Goal: Task Accomplishment & Management: Manage account settings

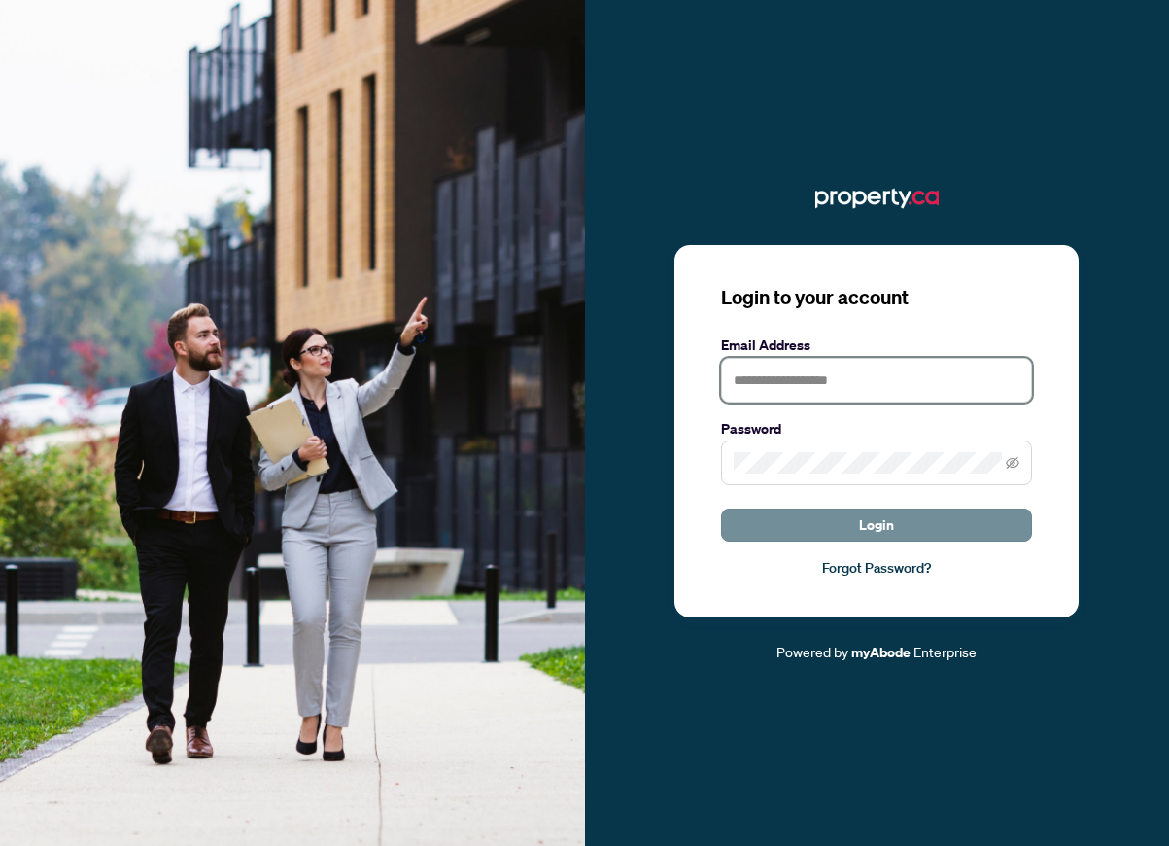
type input "**********"
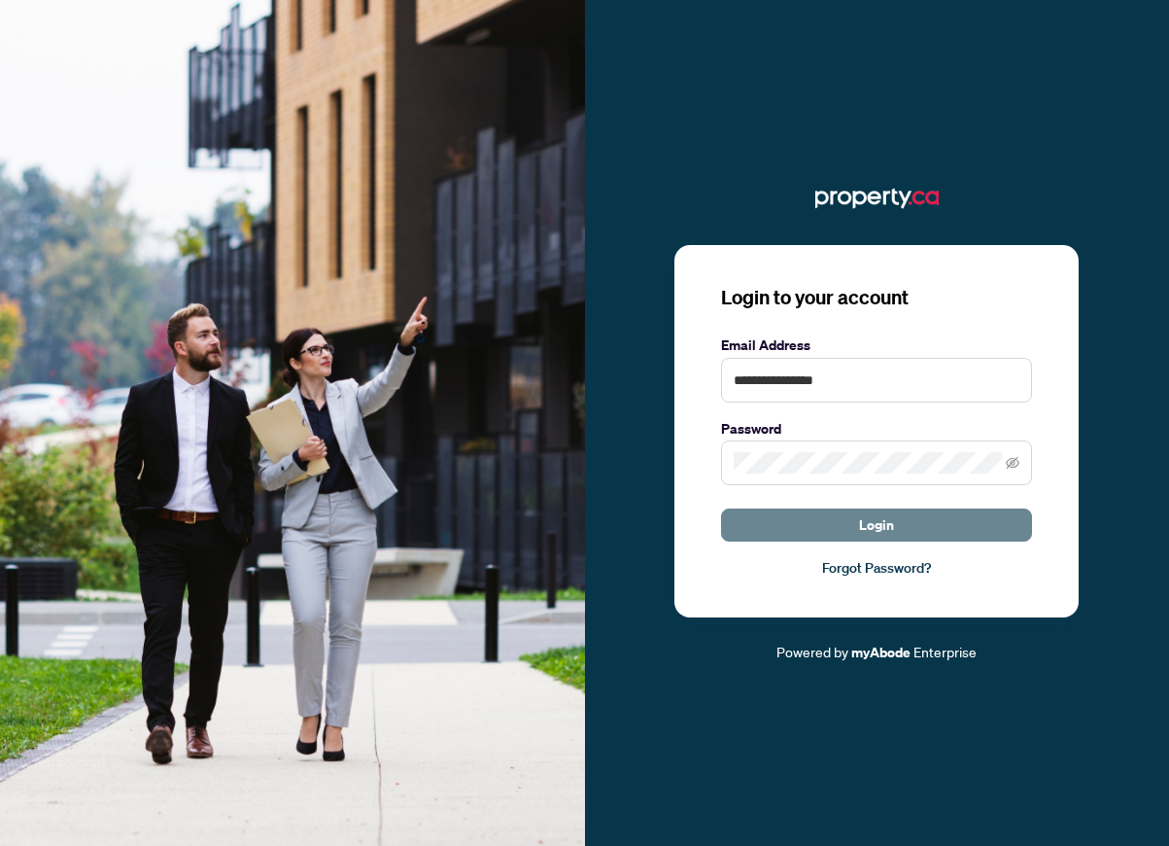
click at [838, 527] on button "Login" at bounding box center [876, 524] width 311 height 33
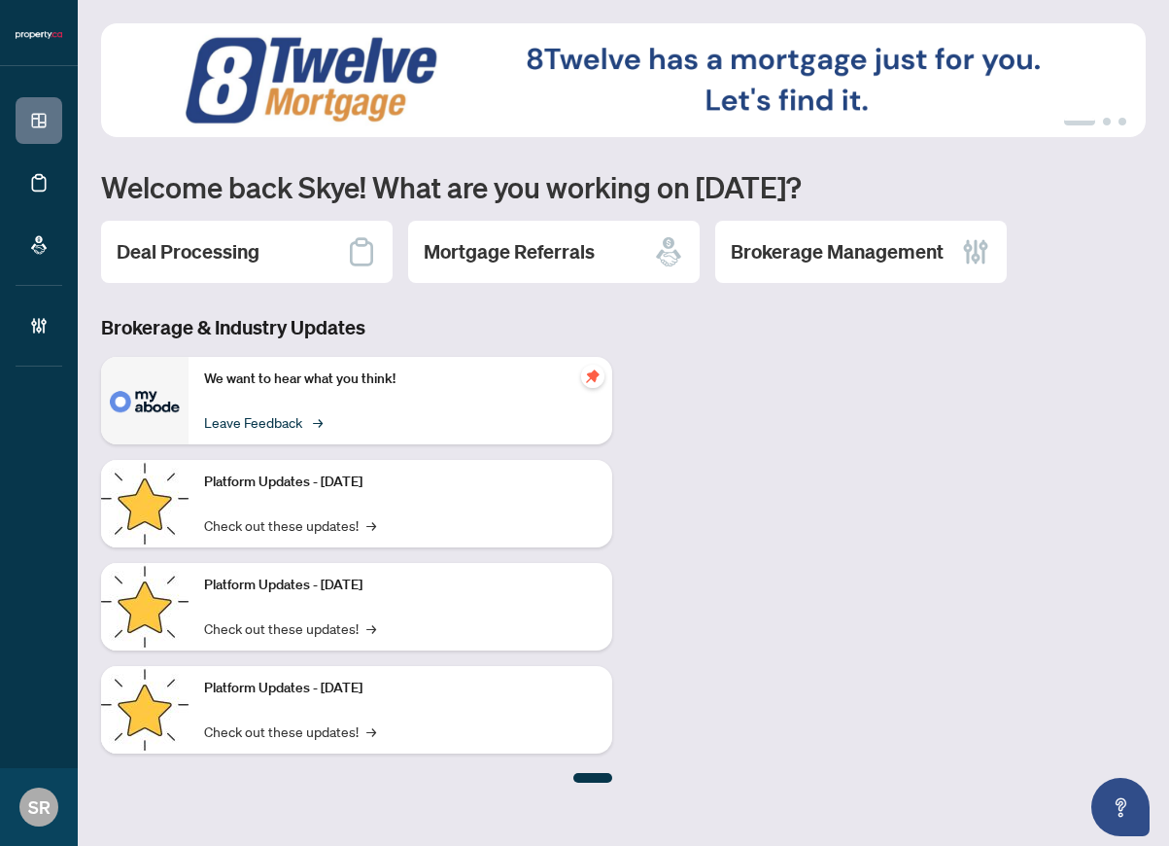
click at [284, 423] on link "Leave Feedback →" at bounding box center [262, 421] width 116 height 21
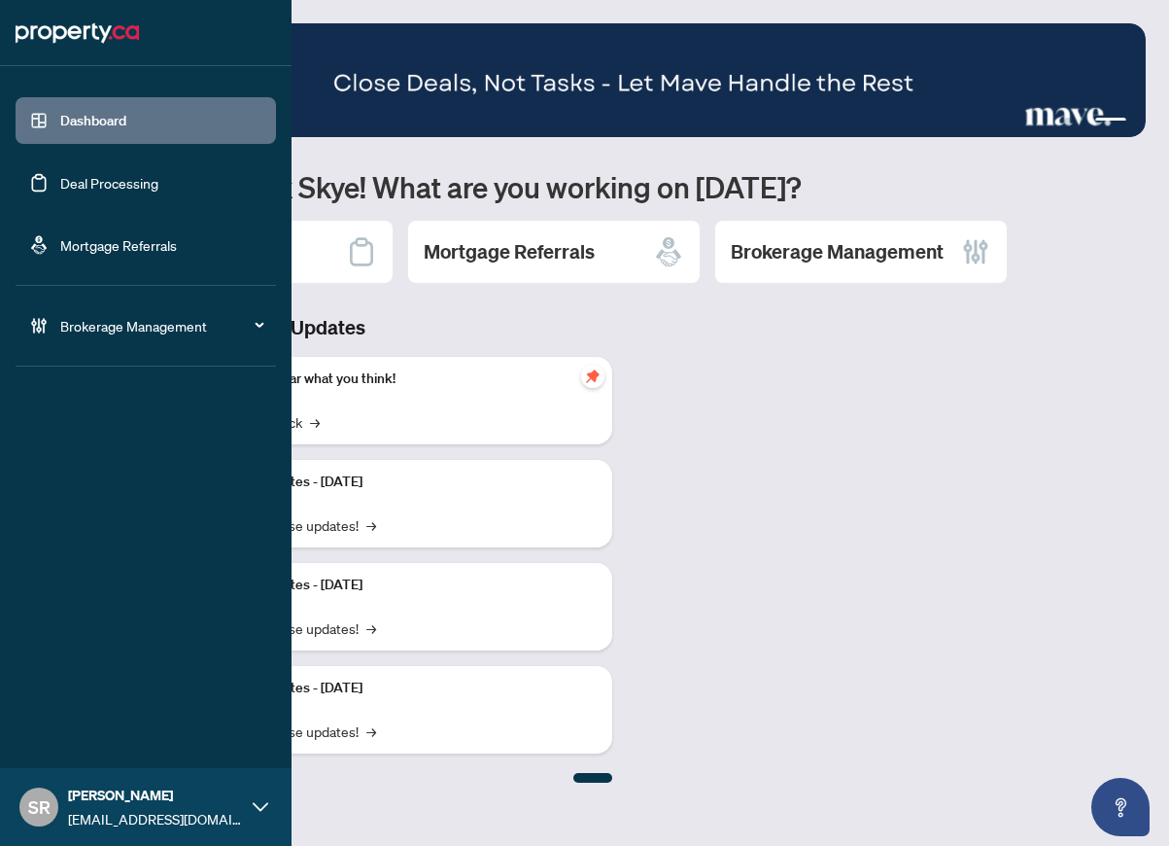
click at [95, 179] on link "Deal Processing" at bounding box center [109, 182] width 98 height 17
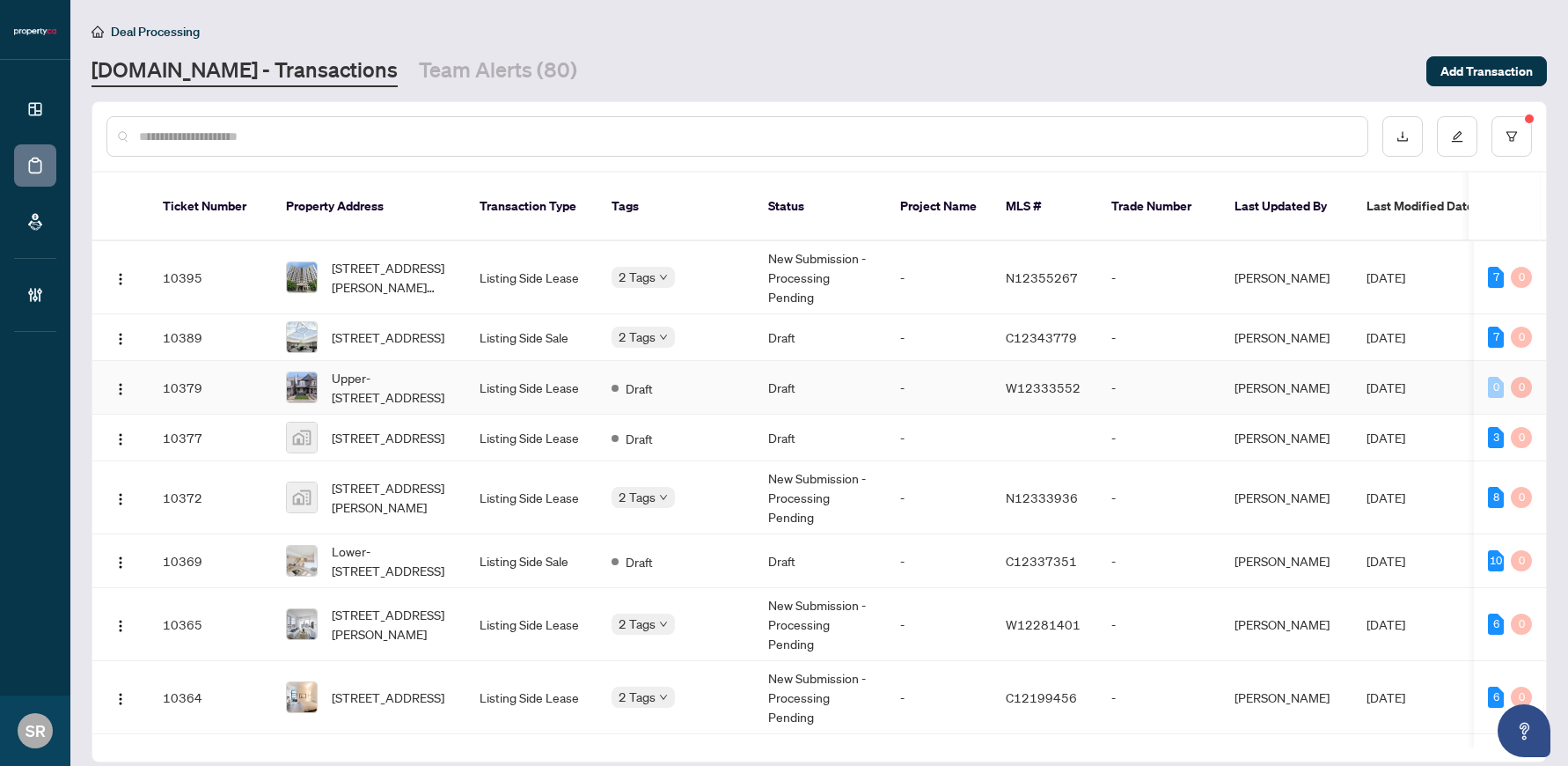
click at [684, 391] on td "Draft" at bounding box center [675, 388] width 157 height 53
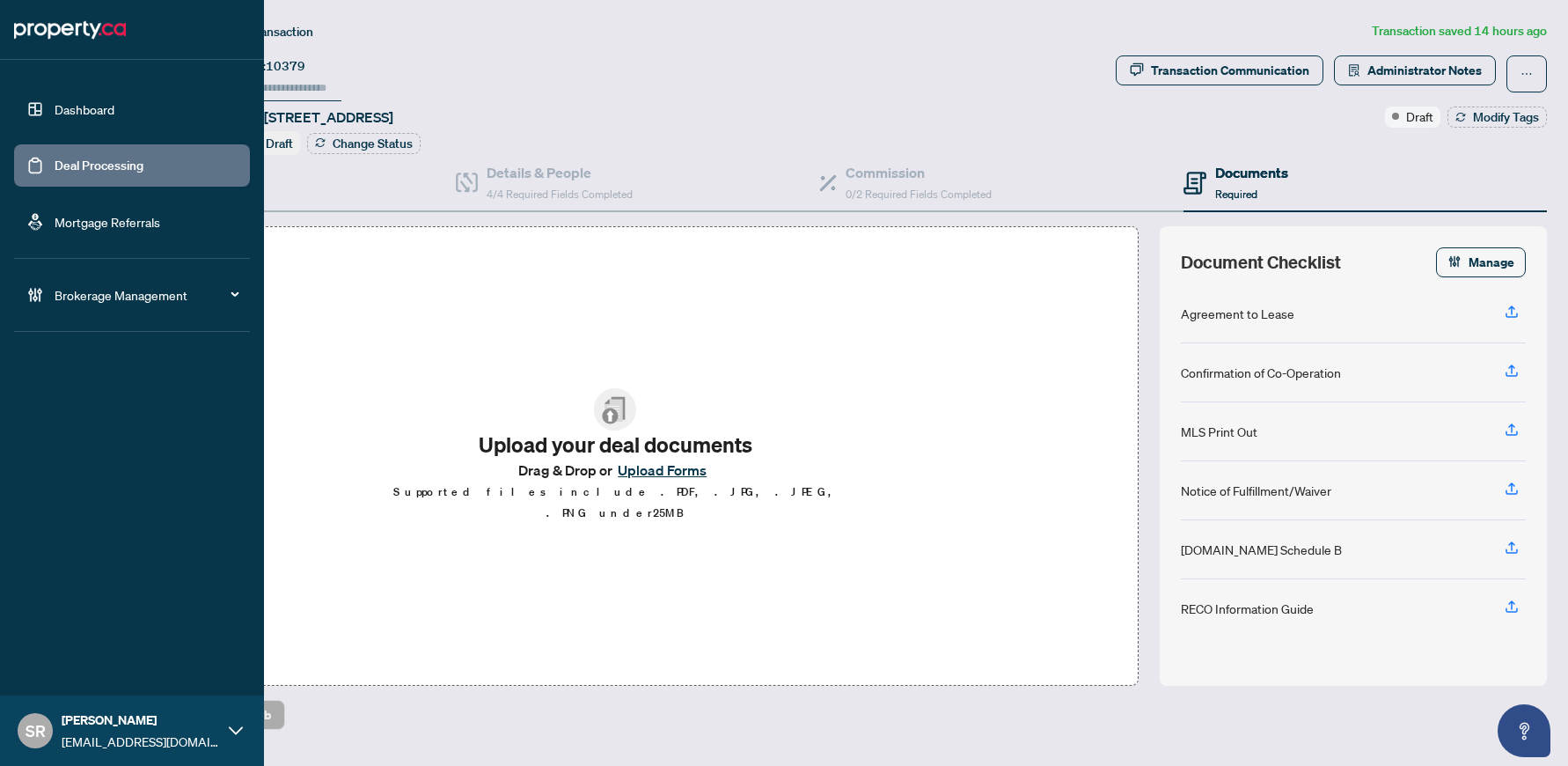
click at [54, 173] on link "Deal Processing" at bounding box center [99, 165] width 89 height 15
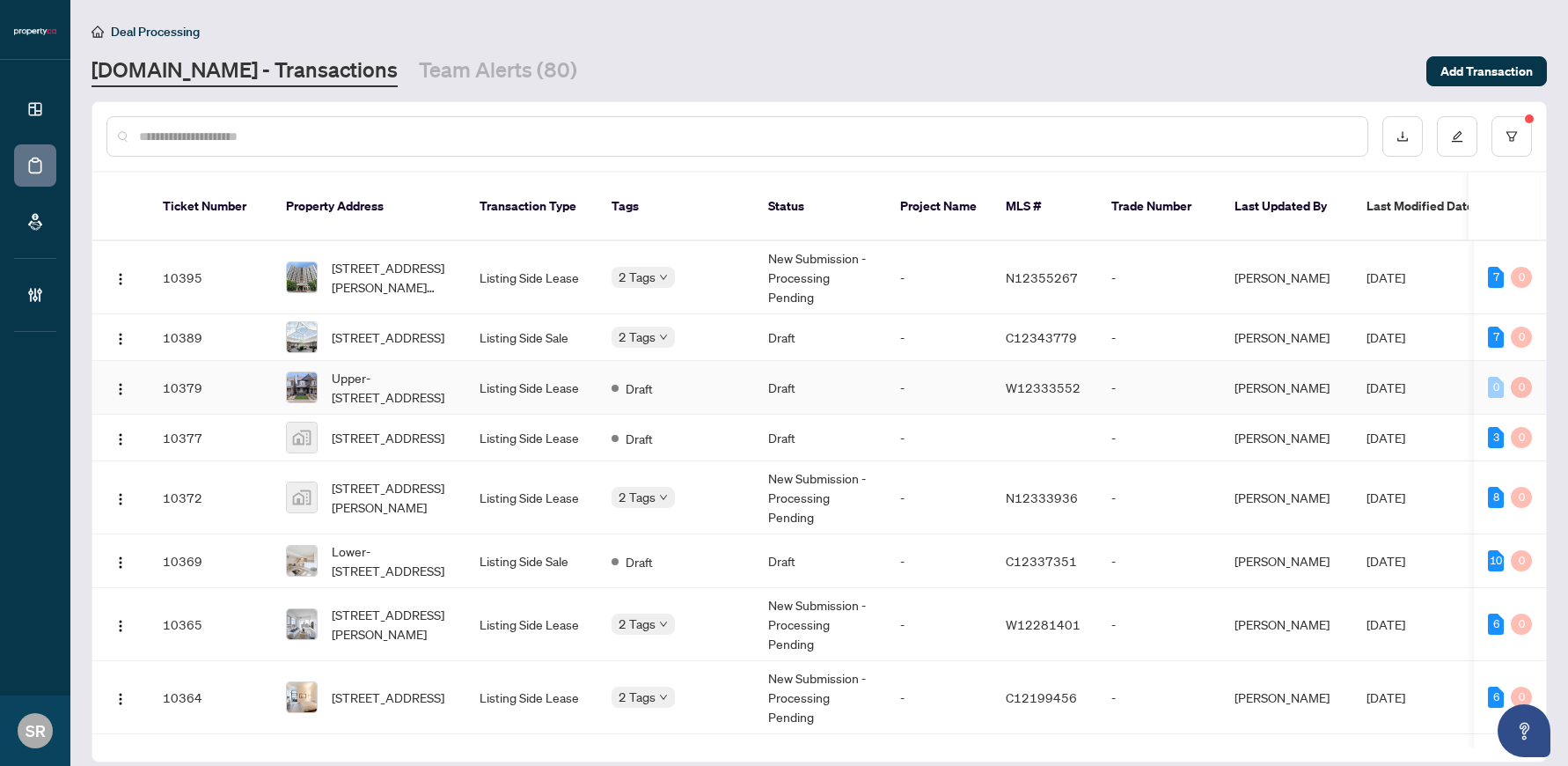
click at [754, 366] on td "Draft" at bounding box center [820, 388] width 132 height 53
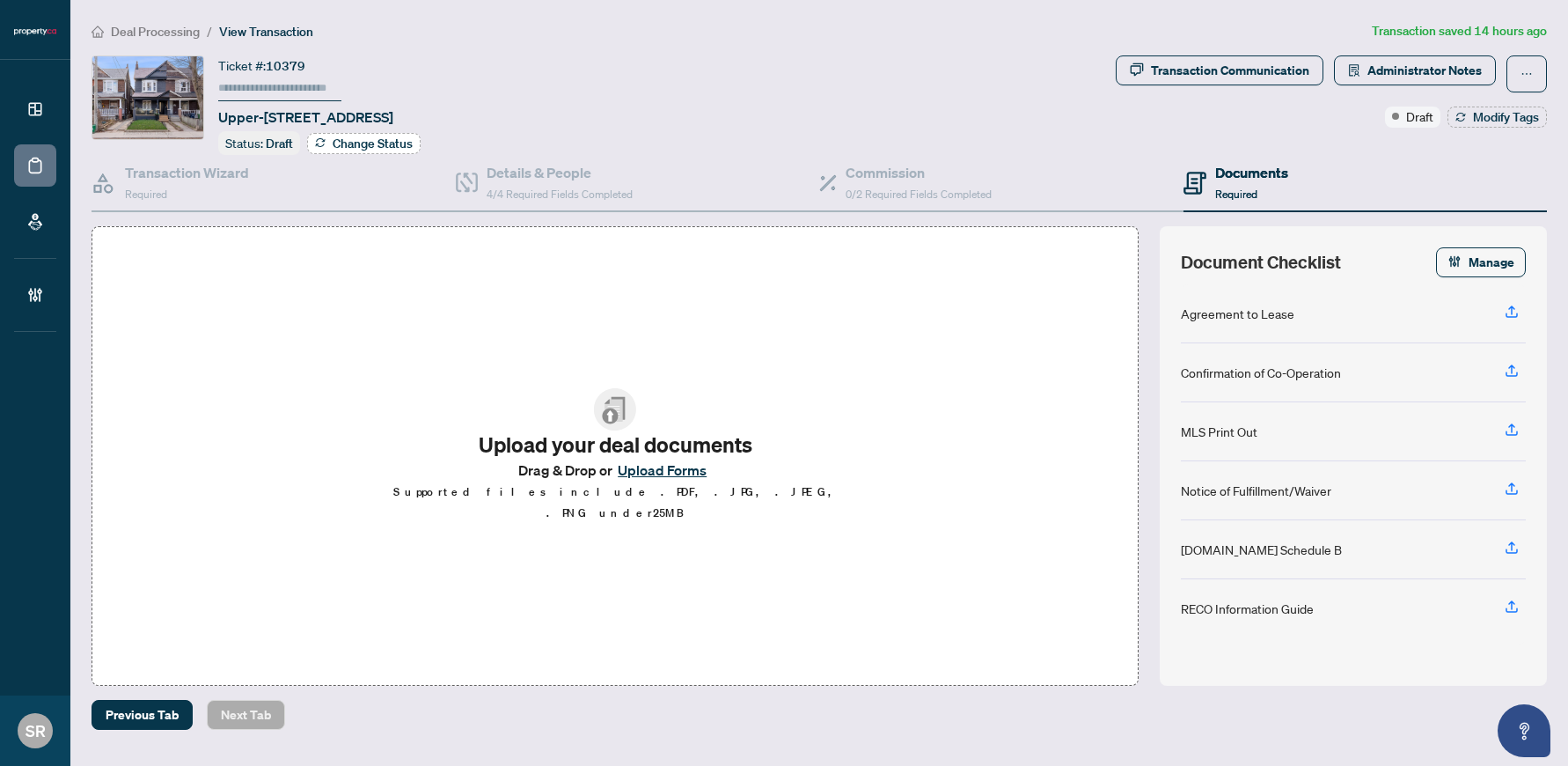
click at [391, 142] on span "Change Status" at bounding box center [372, 144] width 80 height 13
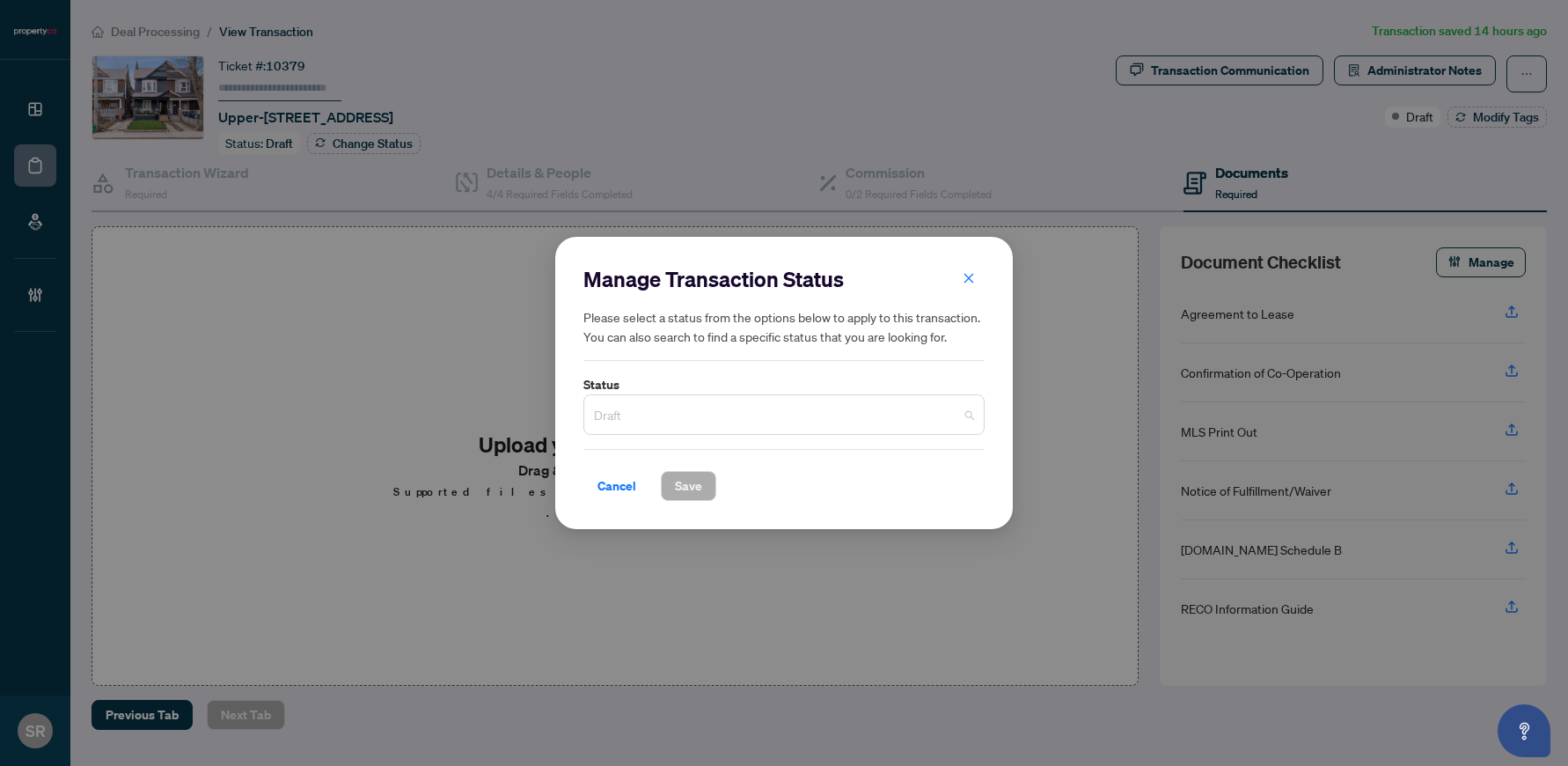
click at [847, 419] on span "Draft" at bounding box center [784, 414] width 380 height 34
click at [966, 280] on icon "close" at bounding box center [969, 278] width 13 height 13
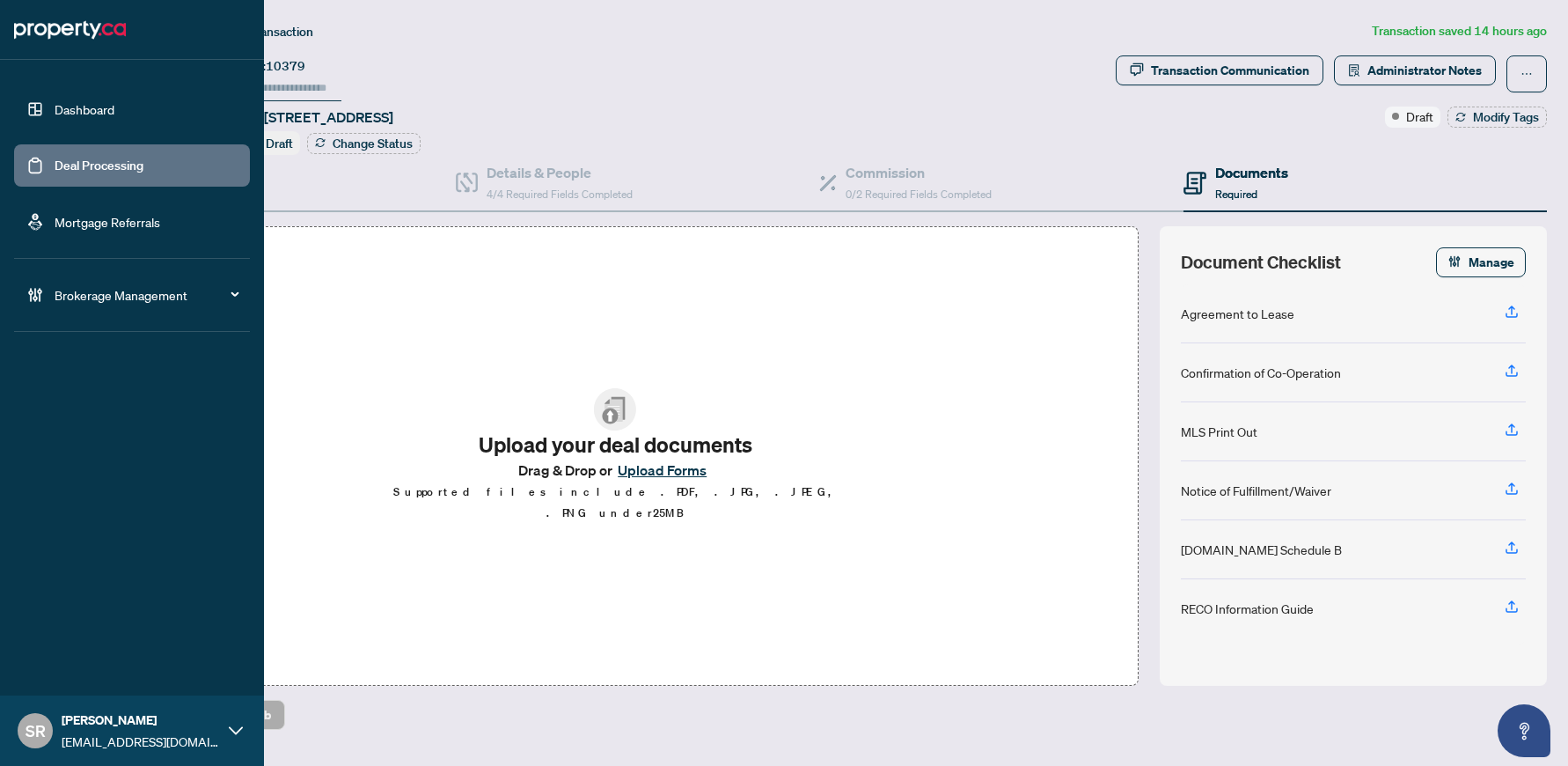
click at [54, 170] on link "Deal Processing" at bounding box center [99, 165] width 89 height 15
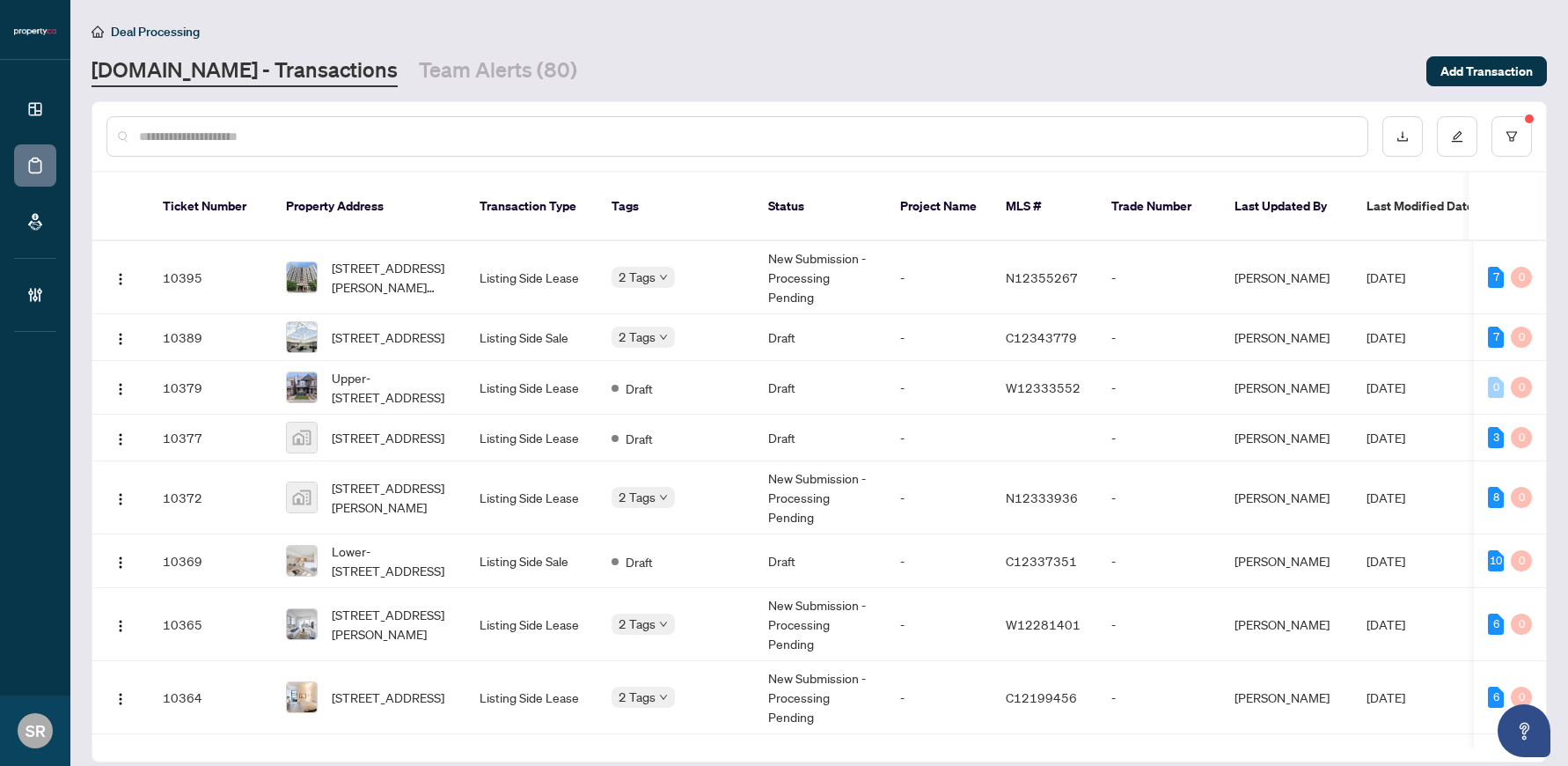
click at [1057, 203] on span "Last Modified Date" at bounding box center [1420, 206] width 108 height 19
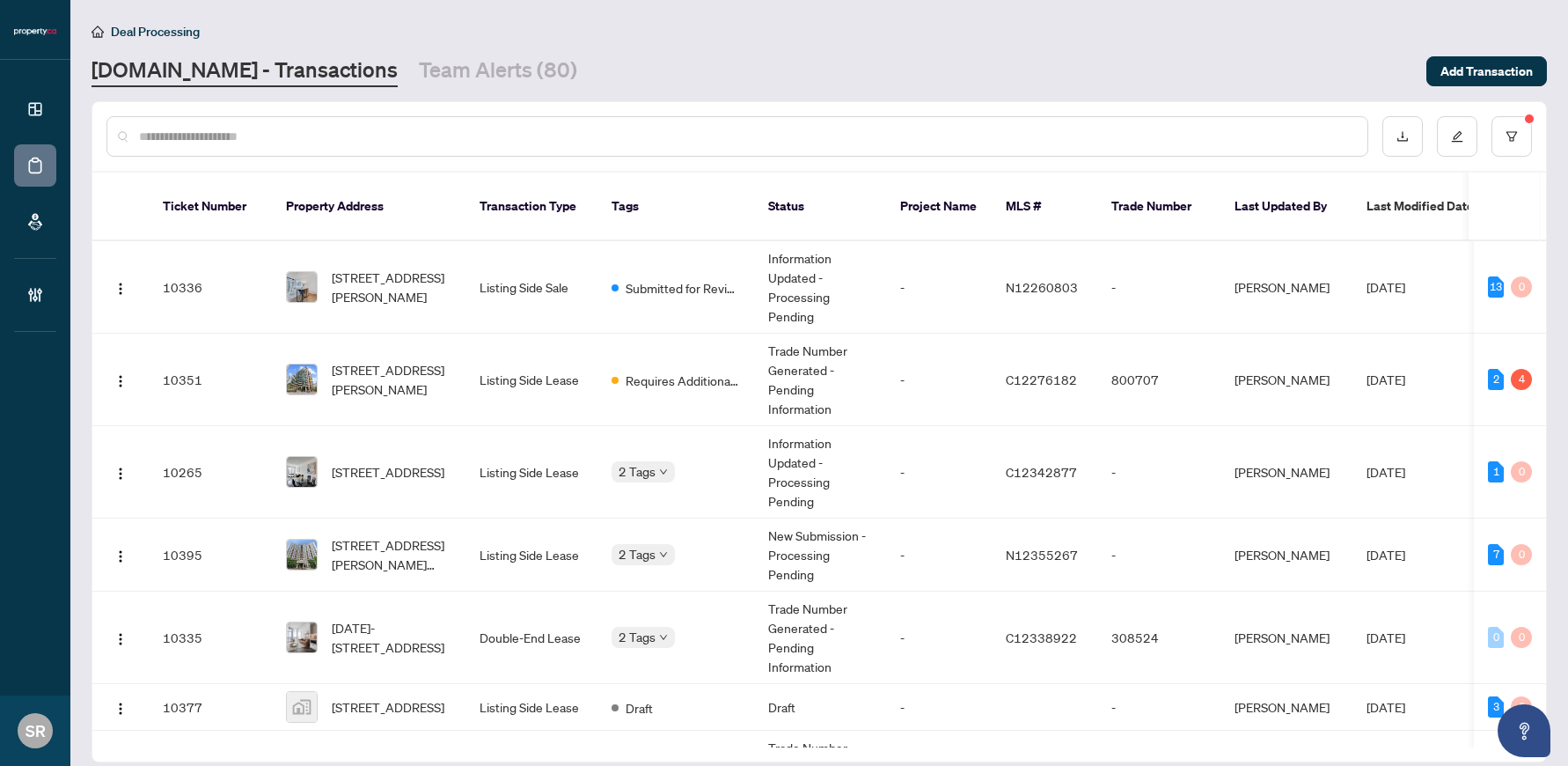
click at [467, 113] on div at bounding box center [819, 137] width 1454 height 69
click at [461, 87] on main "Deal Processing [DOMAIN_NAME] - Transactions Team Alerts (80) Add Transaction T…" at bounding box center [819, 383] width 1497 height 766
click at [460, 74] on link "Team Alerts (80)" at bounding box center [498, 71] width 158 height 32
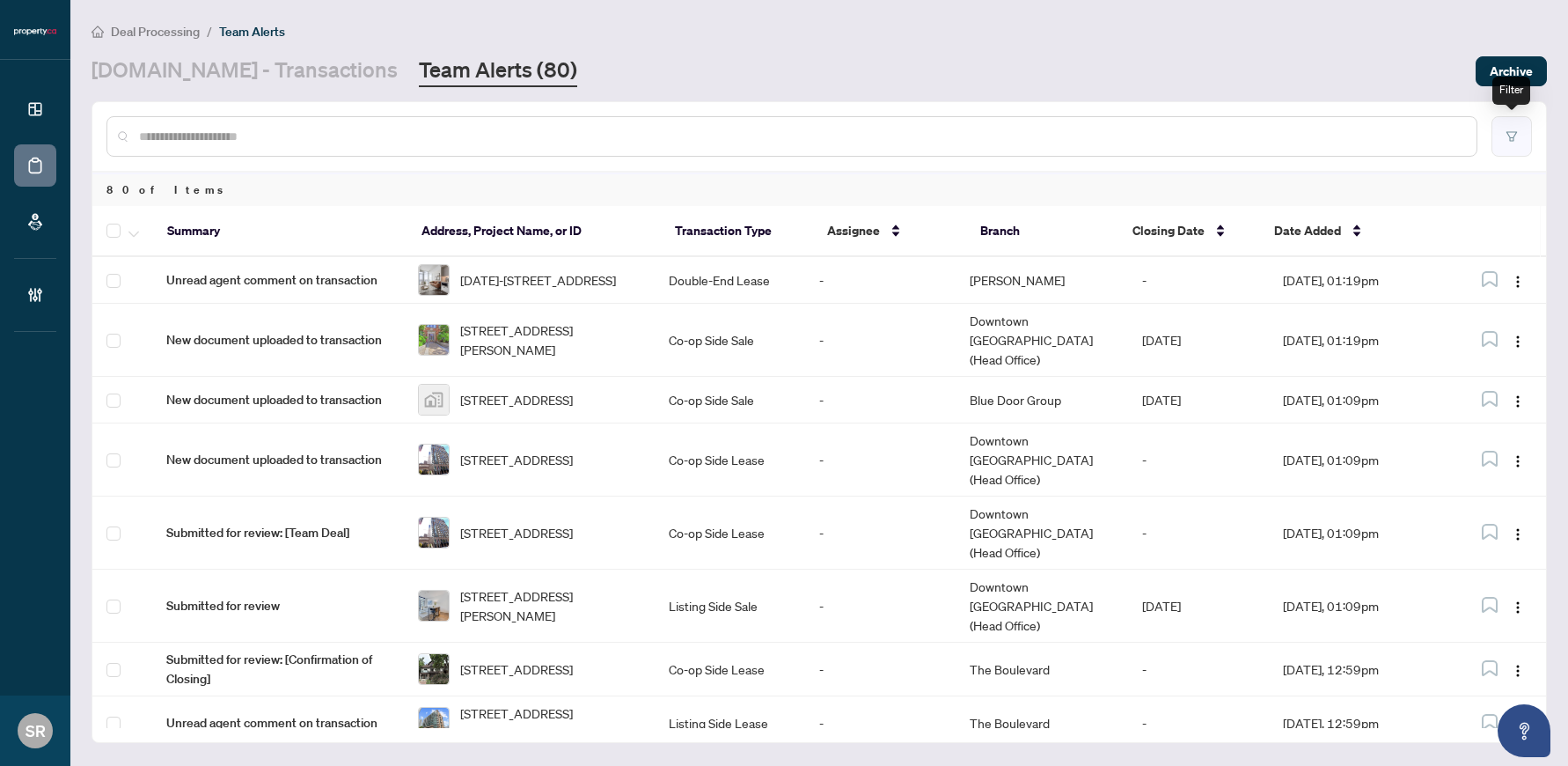
click at [1057, 146] on button "button" at bounding box center [1512, 136] width 41 height 41
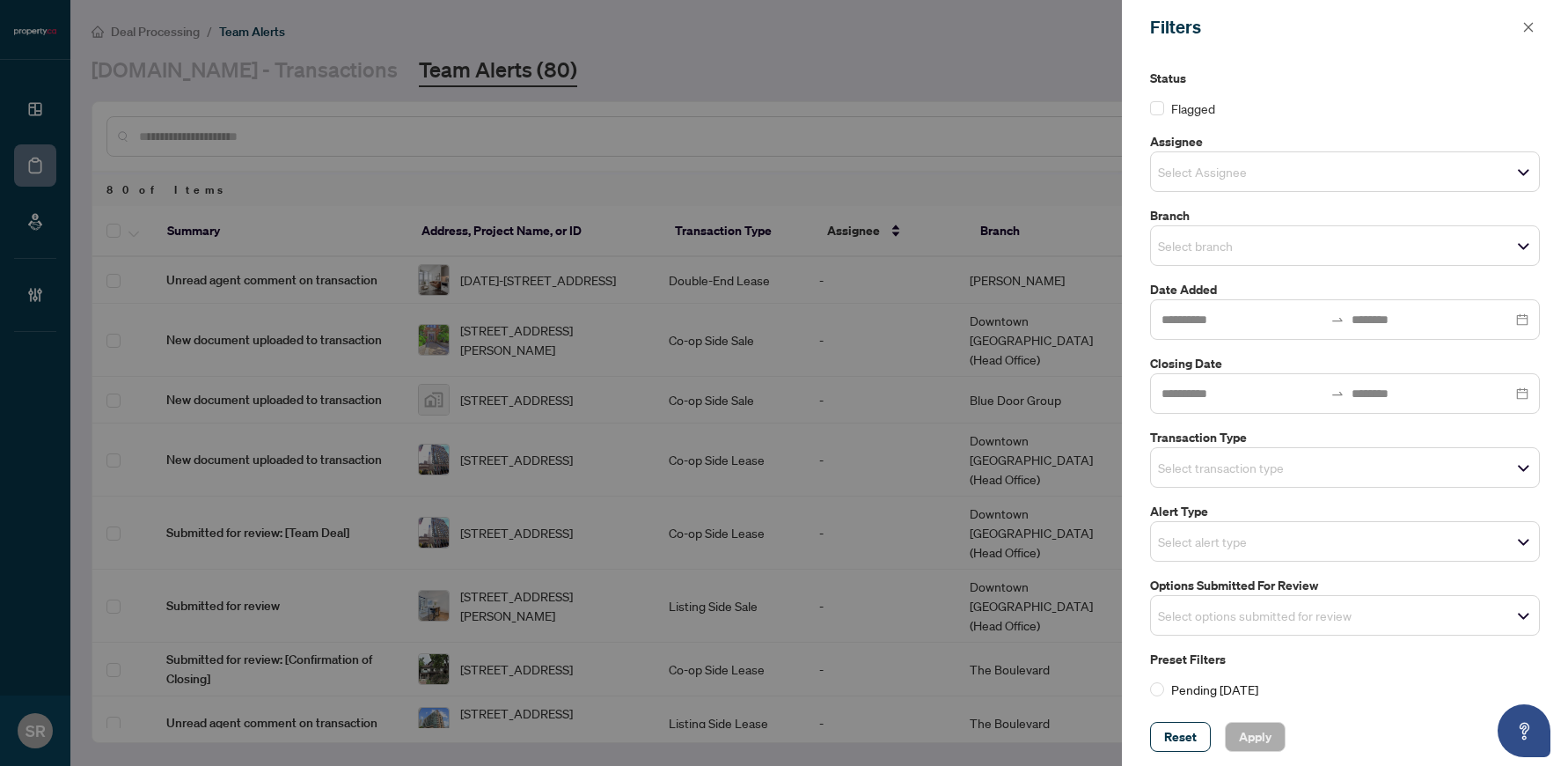
click at [1057, 461] on input "search" at bounding box center [1219, 466] width 123 height 21
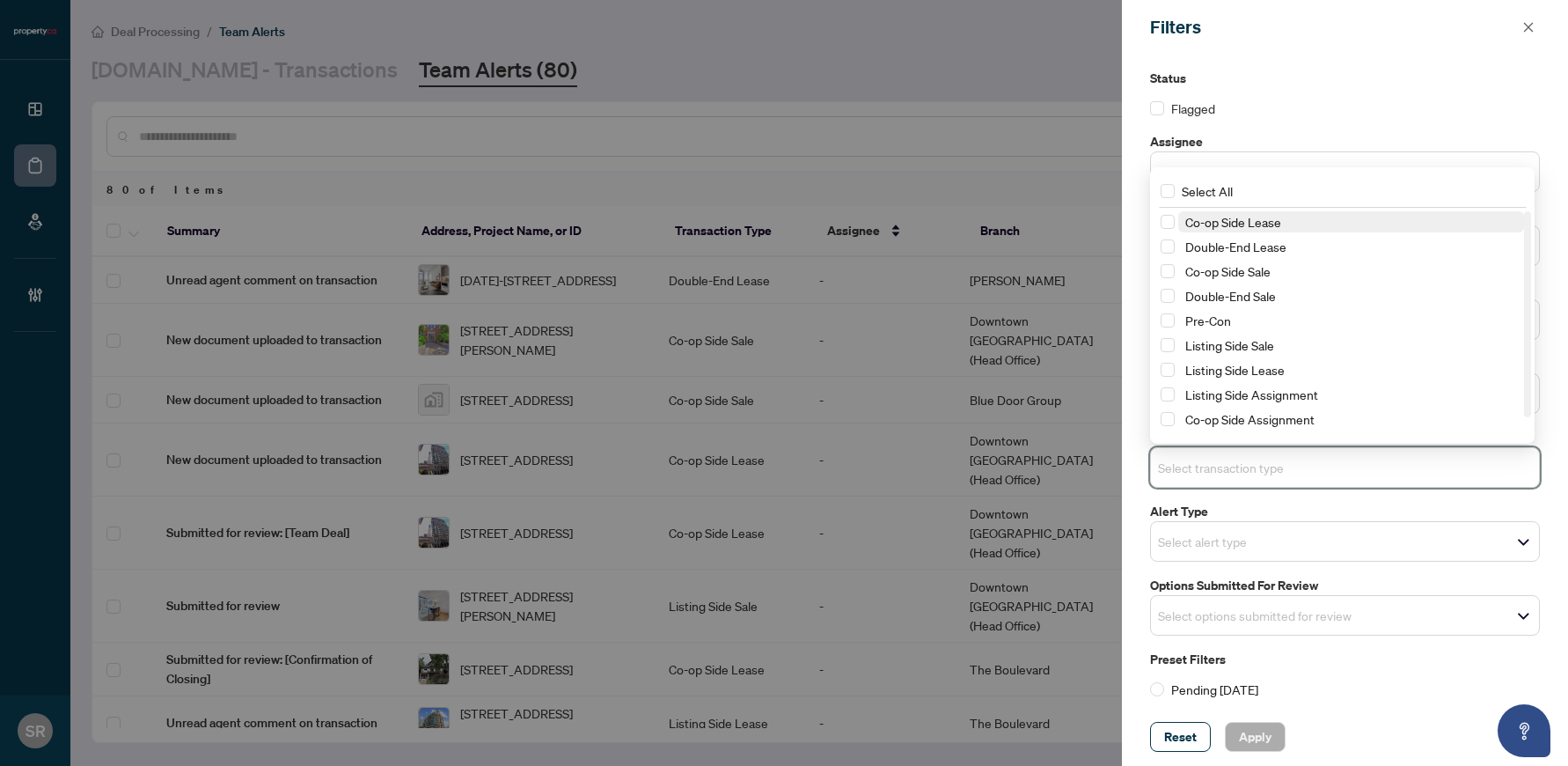
click at [1057, 461] on input "search" at bounding box center [1219, 466] width 123 height 21
click at [1057, 304] on span "Double-End Sale" at bounding box center [1352, 295] width 346 height 21
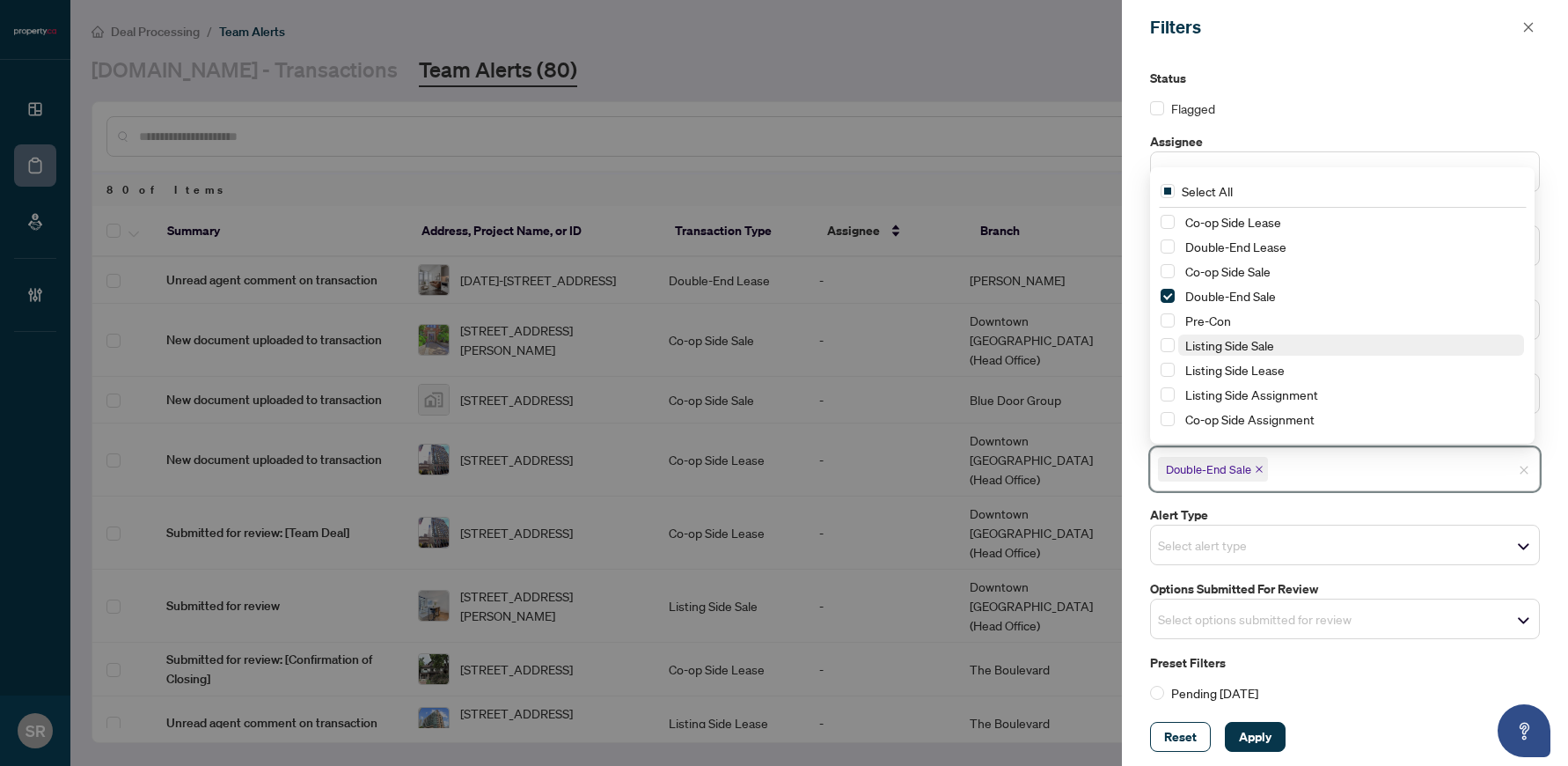
click at [1057, 345] on span "Listing Side Sale" at bounding box center [1229, 344] width 89 height 15
click at [1057, 369] on span "Listing Side Lease" at bounding box center [1235, 369] width 100 height 15
click at [1057, 398] on span "Listing Side Assignment" at bounding box center [1251, 394] width 133 height 15
click at [1057, 738] on span "Apply" at bounding box center [1256, 736] width 33 height 28
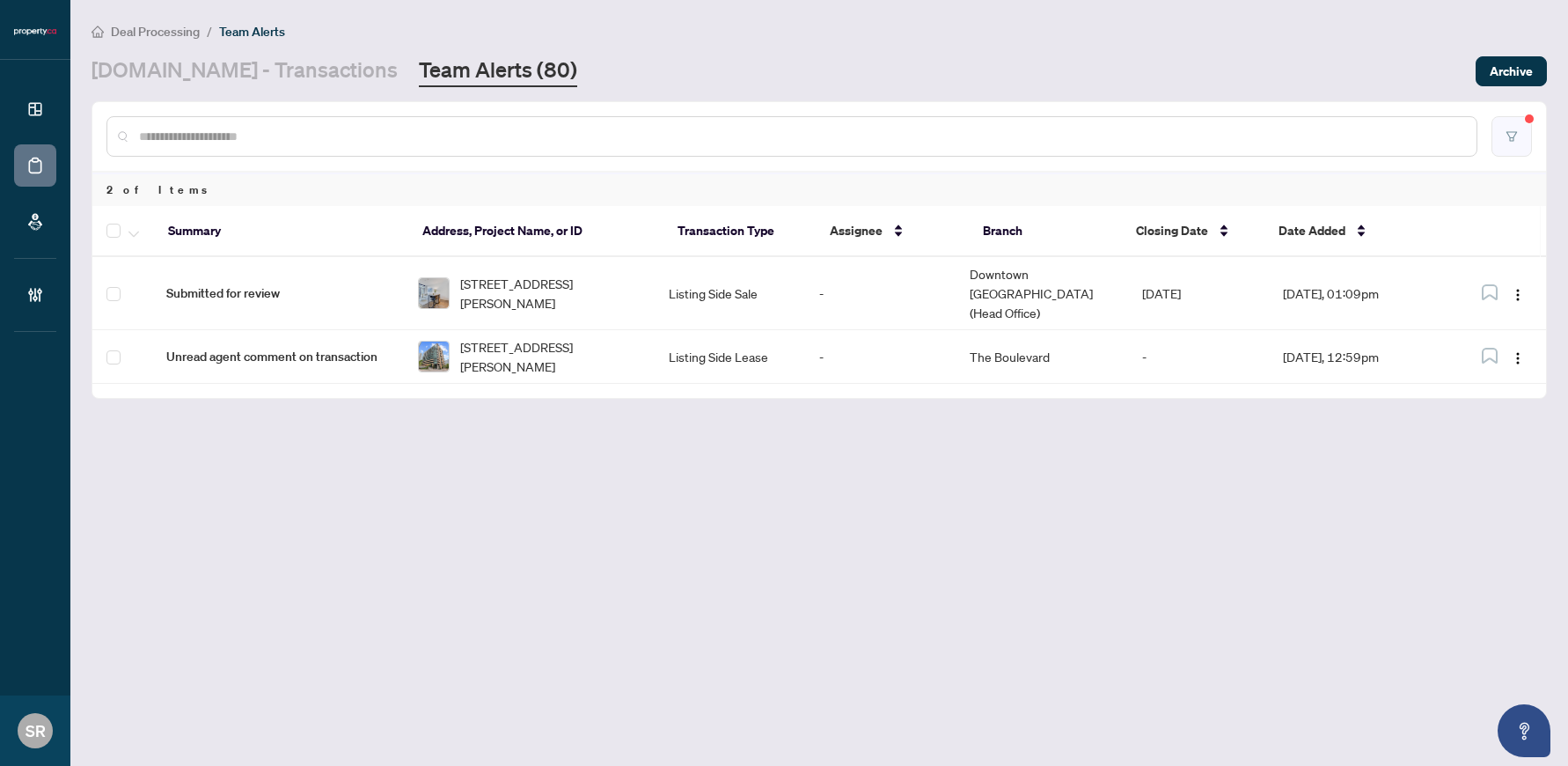
click at [1057, 120] on button "button" at bounding box center [1512, 136] width 41 height 41
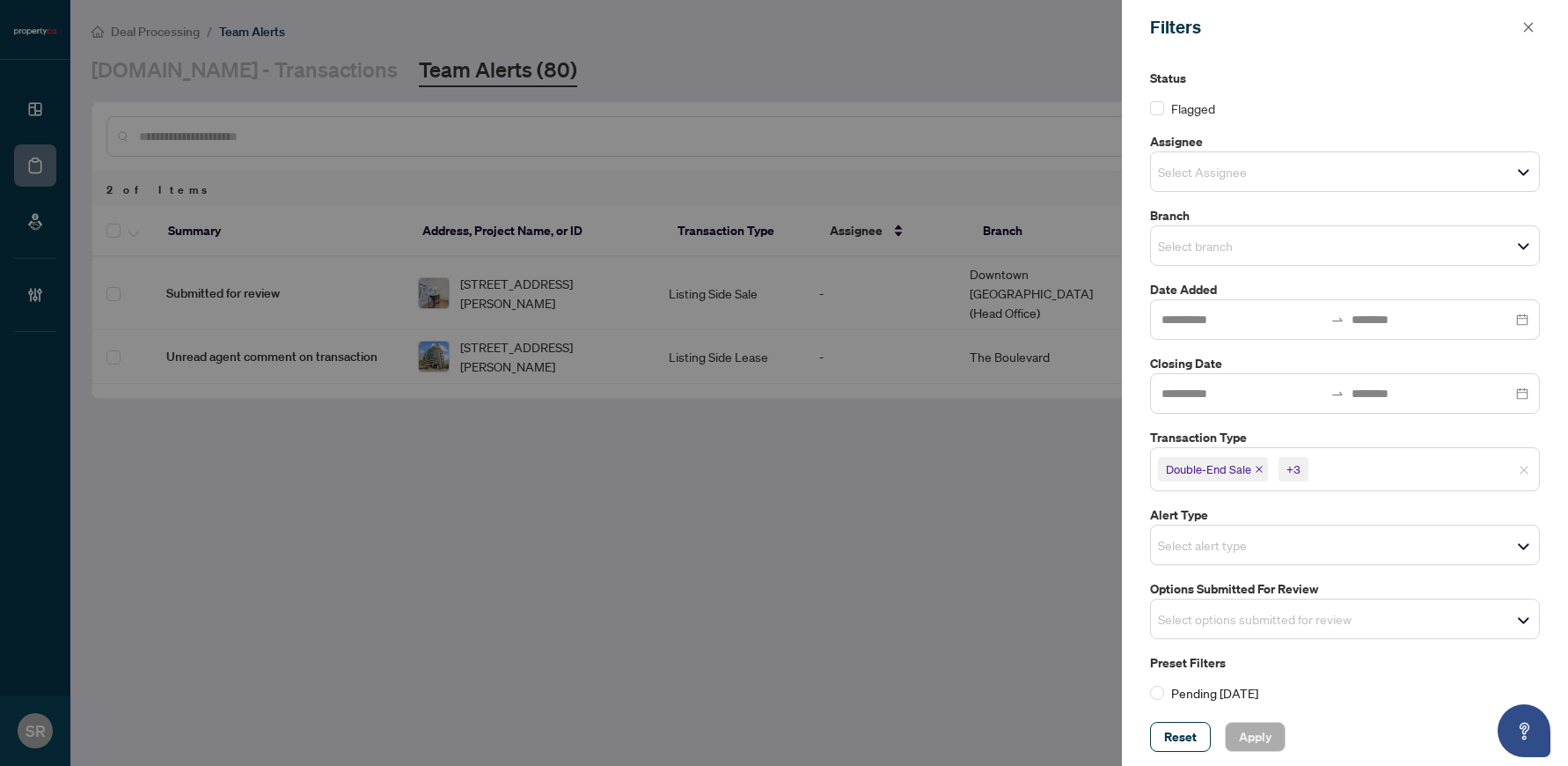
click at [1057, 470] on input "search" at bounding box center [1373, 468] width 123 height 21
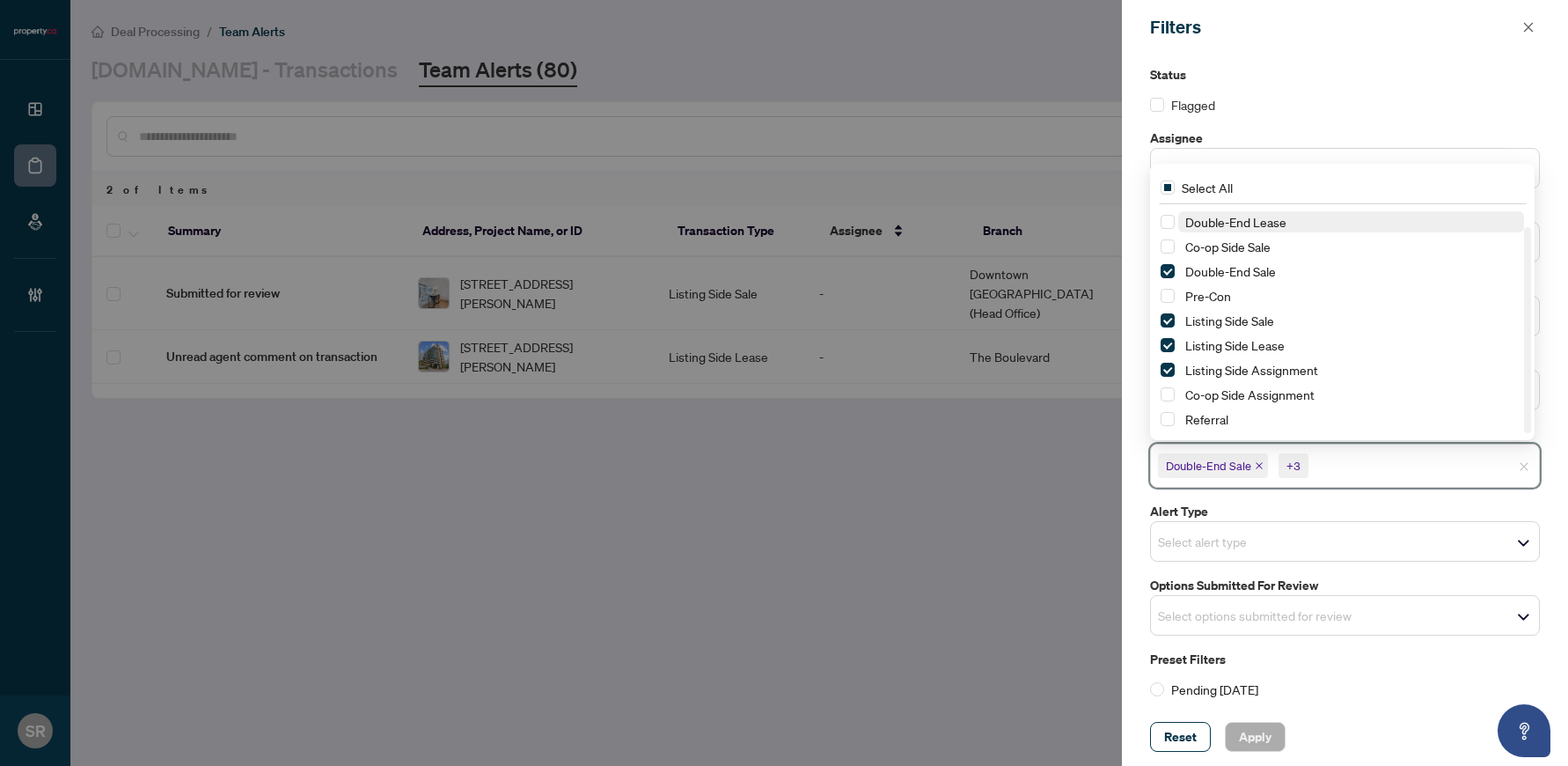
scroll to position [9, 0]
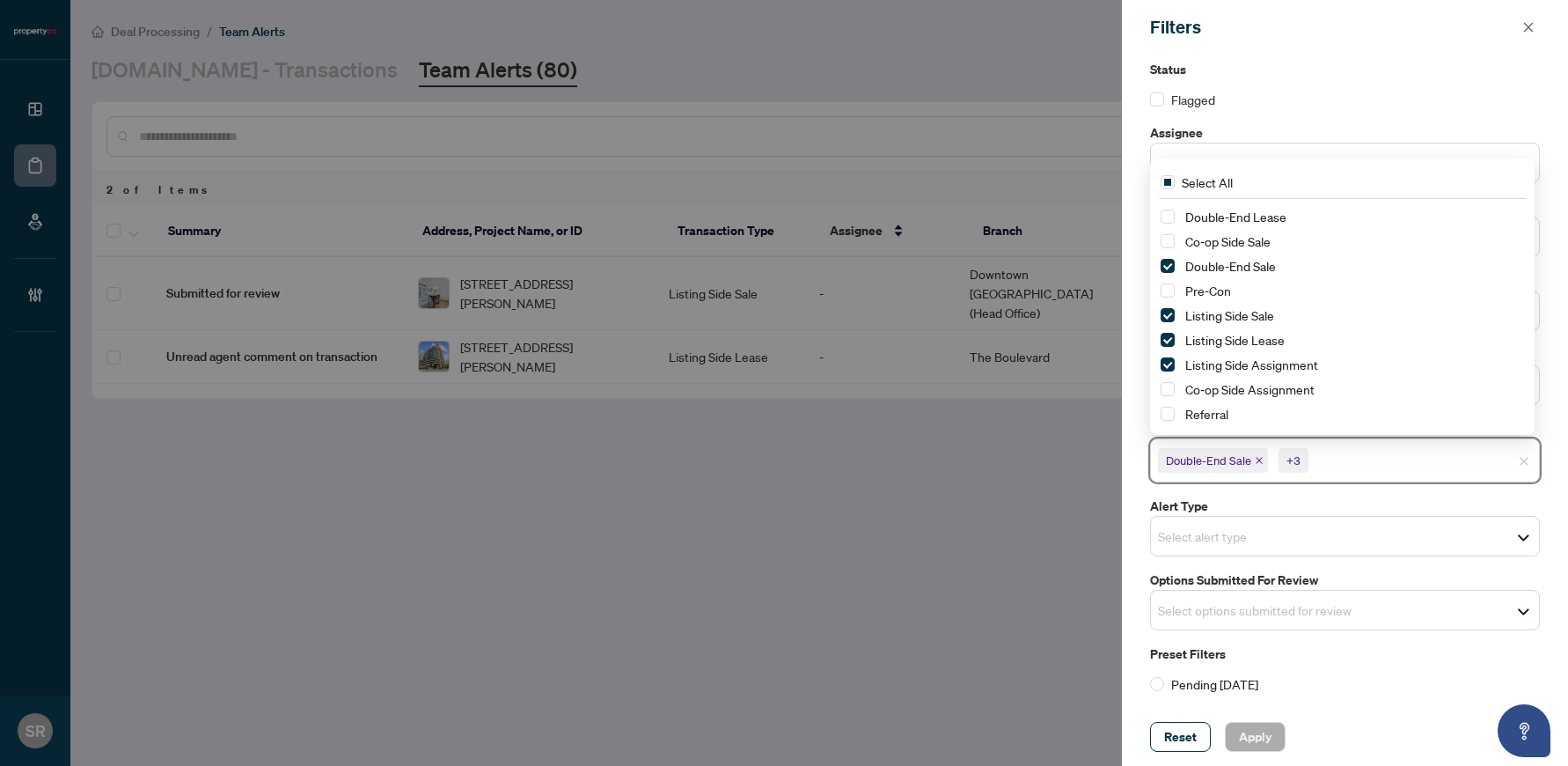
click at [1057, 697] on div "Status Flagged Assignee Select Assignee Branch Select branch Date Added Closing…" at bounding box center [1344, 380] width 446 height 653
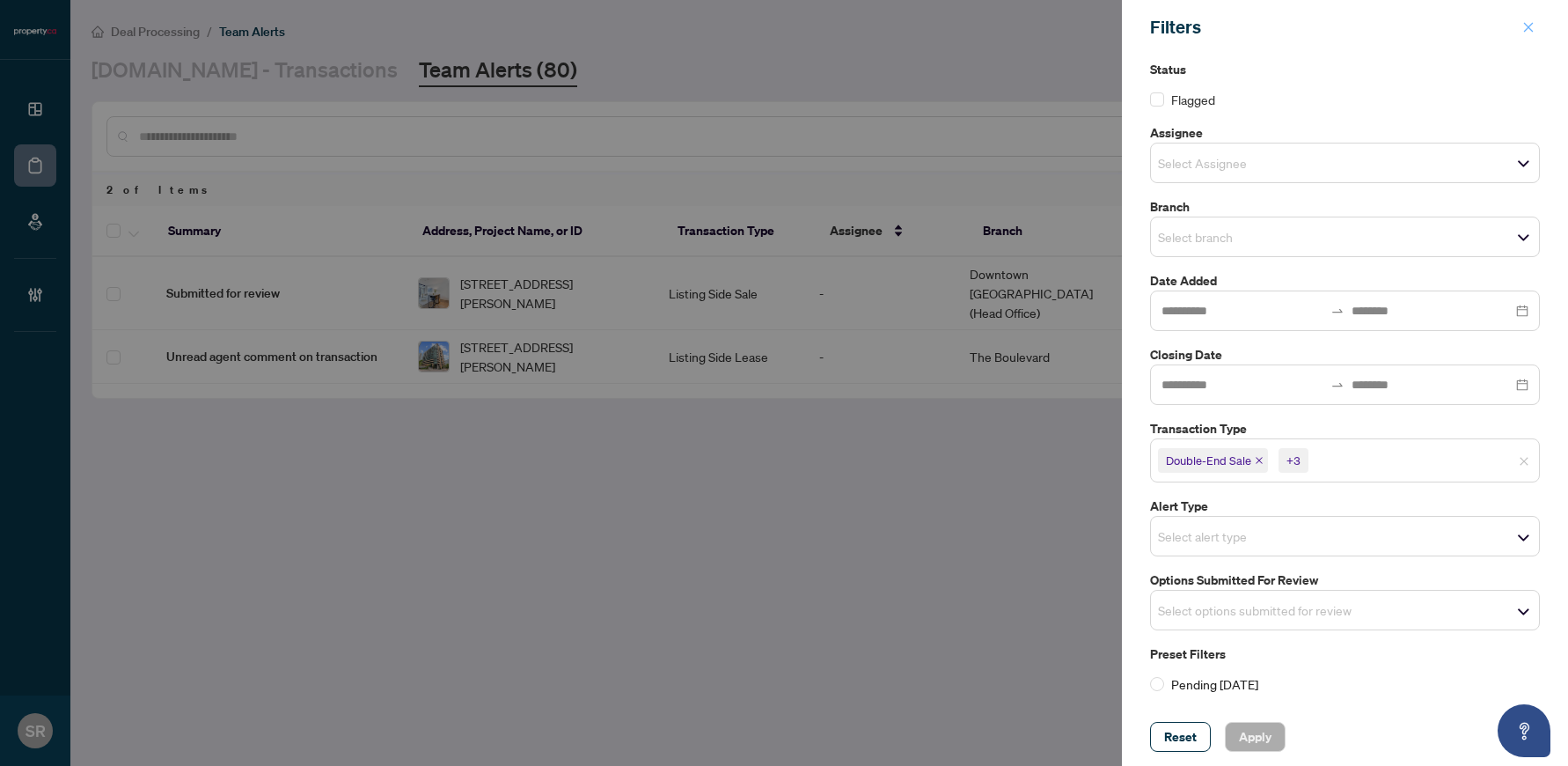
click at [1057, 25] on button "button" at bounding box center [1528, 26] width 23 height 21
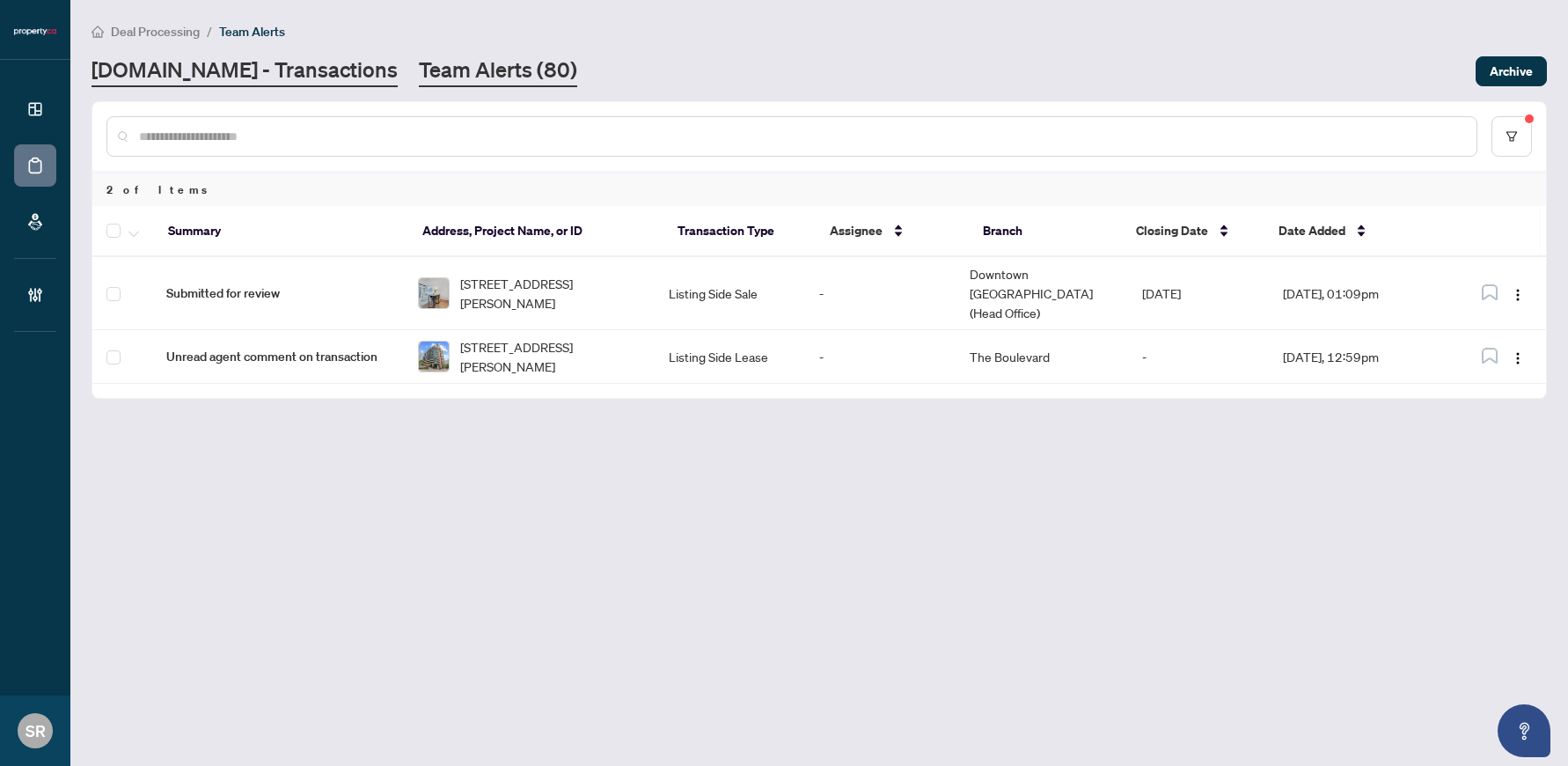
click at [177, 67] on link "[DOMAIN_NAME] - Transactions" at bounding box center [244, 71] width 306 height 32
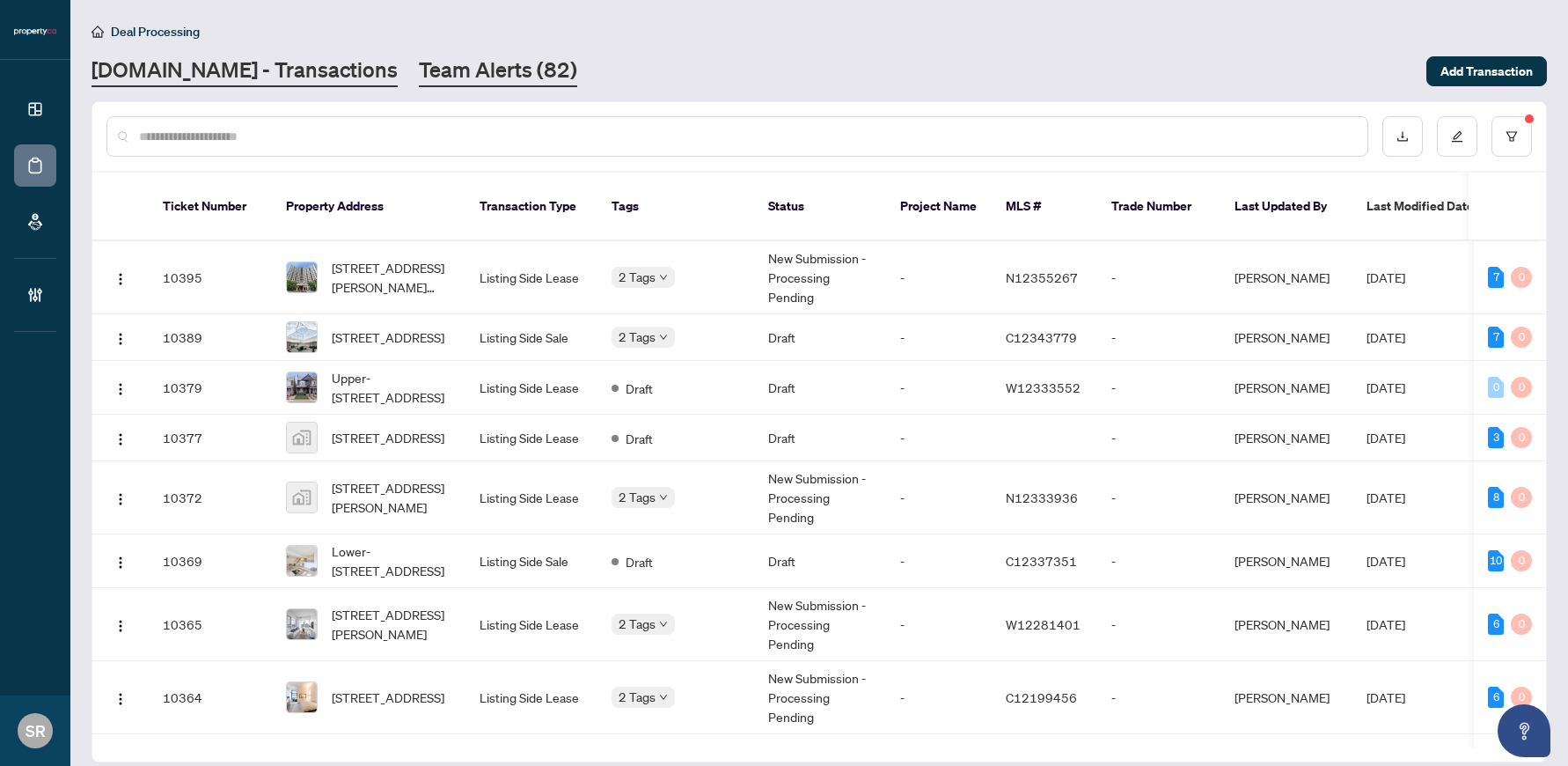
click at [435, 83] on link "Team Alerts (82)" at bounding box center [498, 71] width 158 height 32
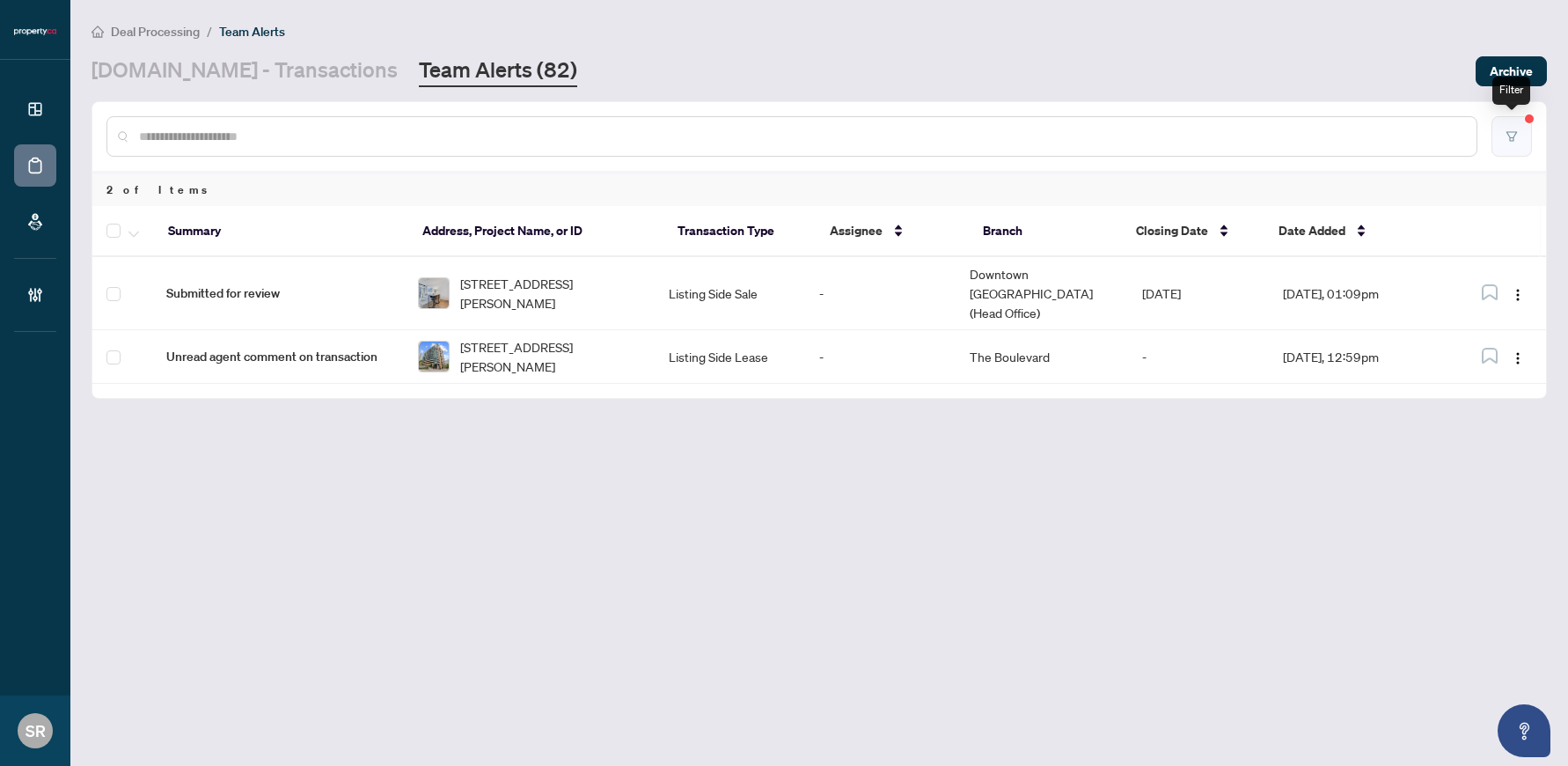
click at [1057, 136] on button "button" at bounding box center [1512, 136] width 41 height 41
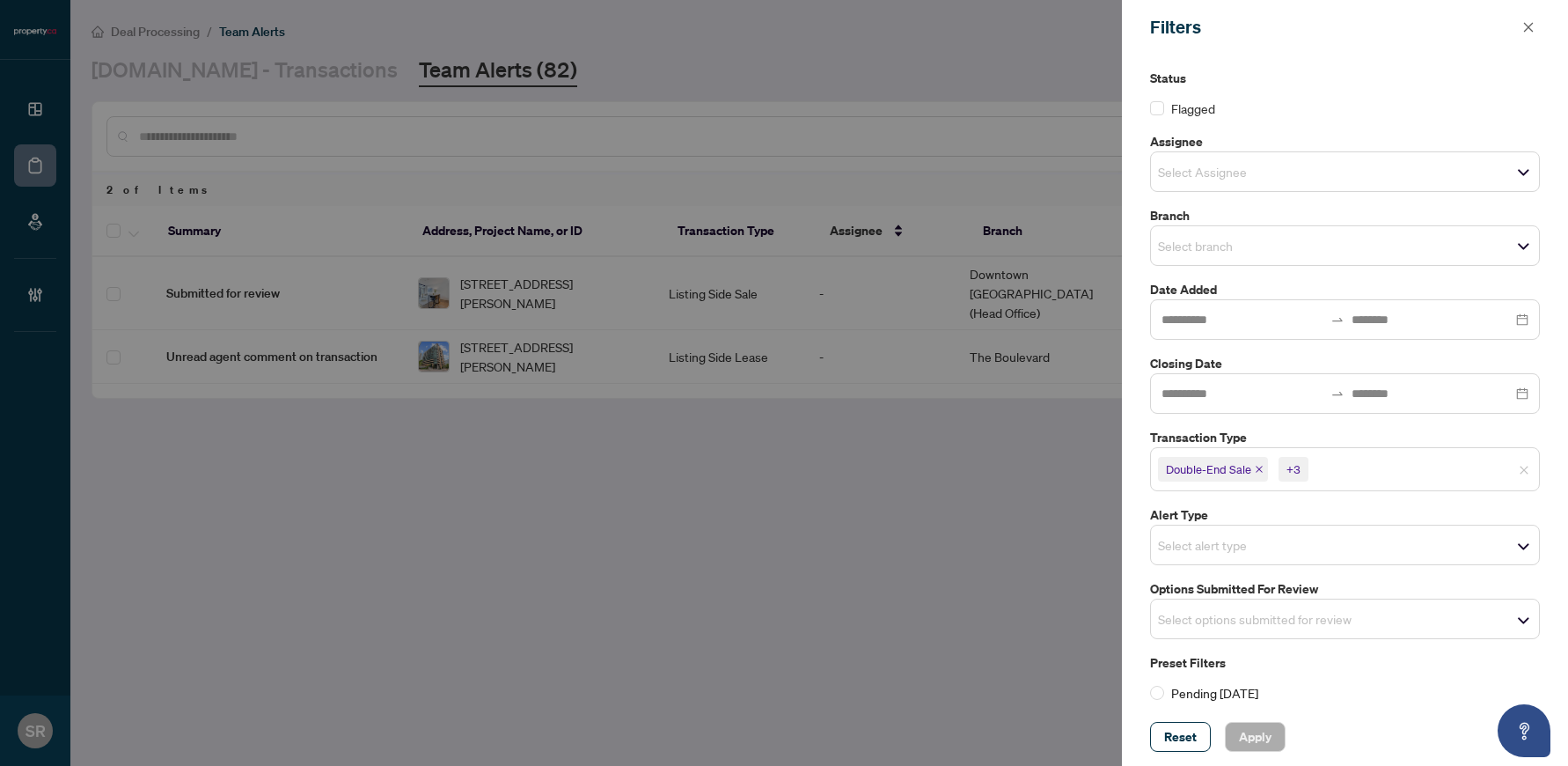
click at [774, 34] on div at bounding box center [784, 383] width 1568 height 766
click at [693, 85] on div at bounding box center [784, 383] width 1568 height 766
click at [1057, 15] on span "button" at bounding box center [1529, 27] width 13 height 28
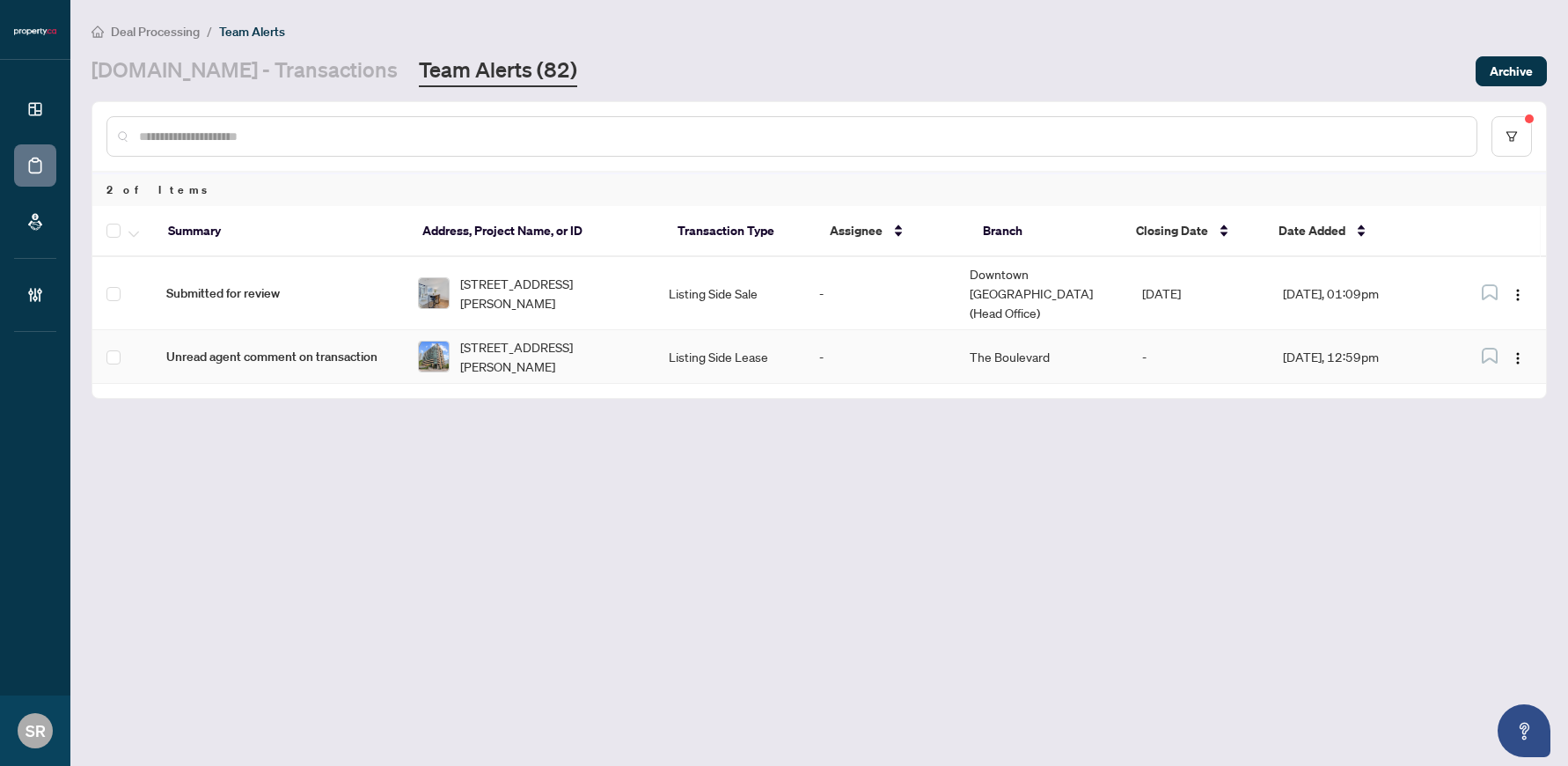
click at [901, 349] on td "-" at bounding box center [880, 357] width 150 height 53
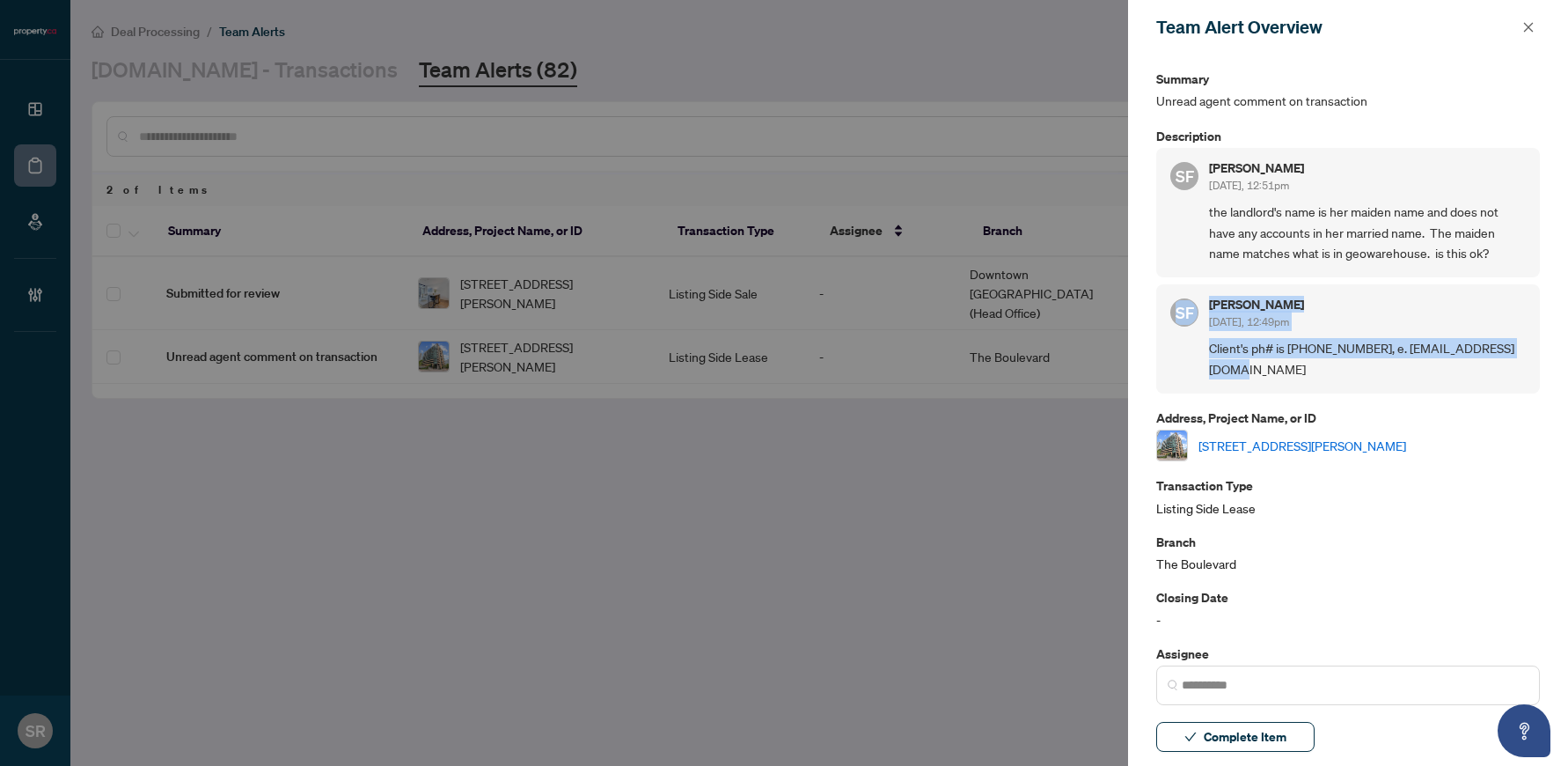
drag, startPoint x: 1376, startPoint y: 369, endPoint x: 1237, endPoint y: 261, distance: 176.0
click at [1057, 262] on div "SF [PERSON_NAME] [DATE], 12:51pm the landlord's name is her maiden name and doe…" at bounding box center [1348, 270] width 384 height 245
click at [1057, 271] on div "SF [PERSON_NAME] [DATE], 12:51pm the landlord's name is her maiden name and doe…" at bounding box center [1348, 212] width 384 height 129
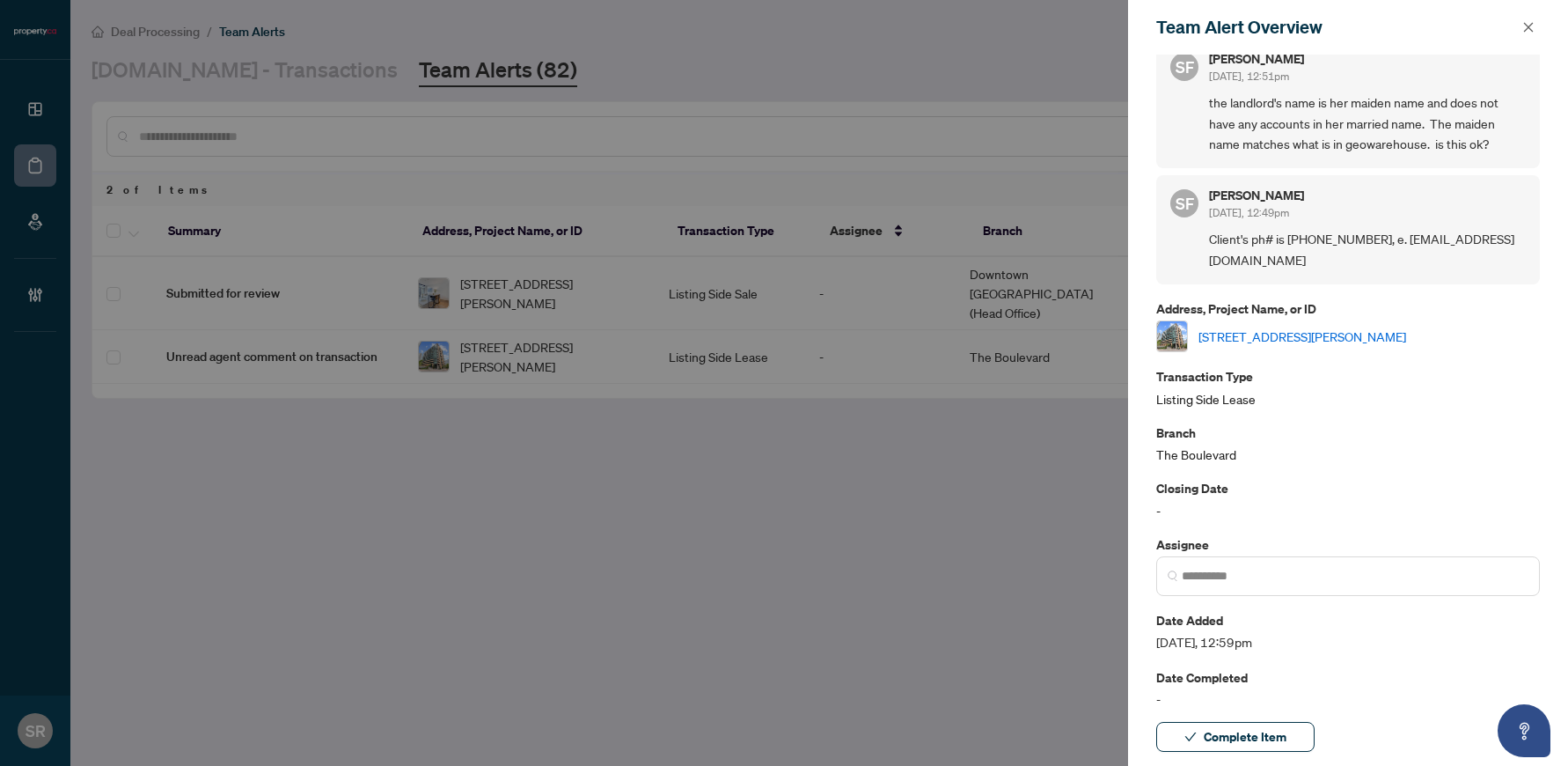
scroll to position [187, 0]
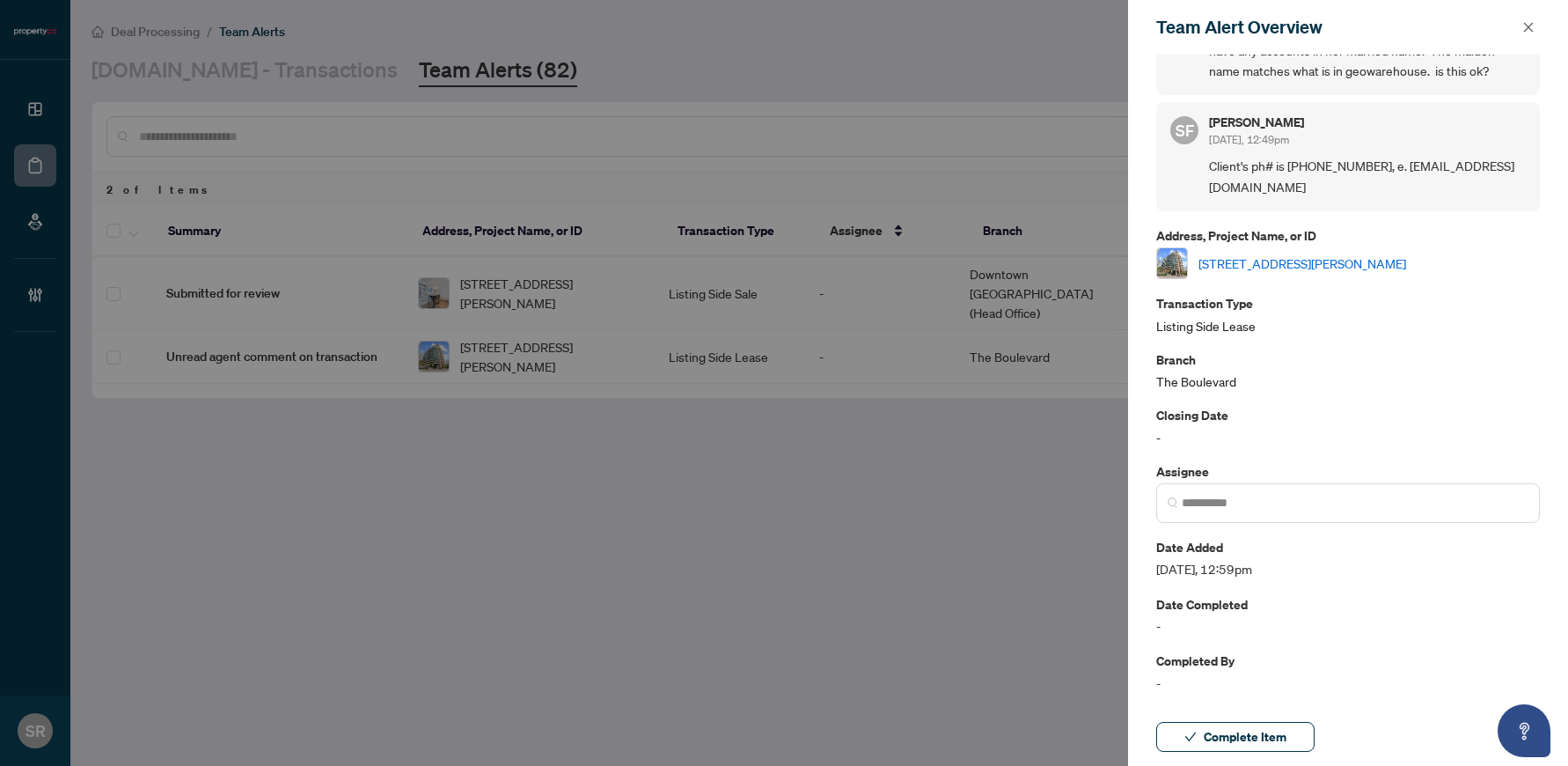
click at [1057, 30] on div "Team Alert Overview" at bounding box center [1336, 27] width 361 height 26
click at [1057, 27] on button "button" at bounding box center [1528, 26] width 23 height 21
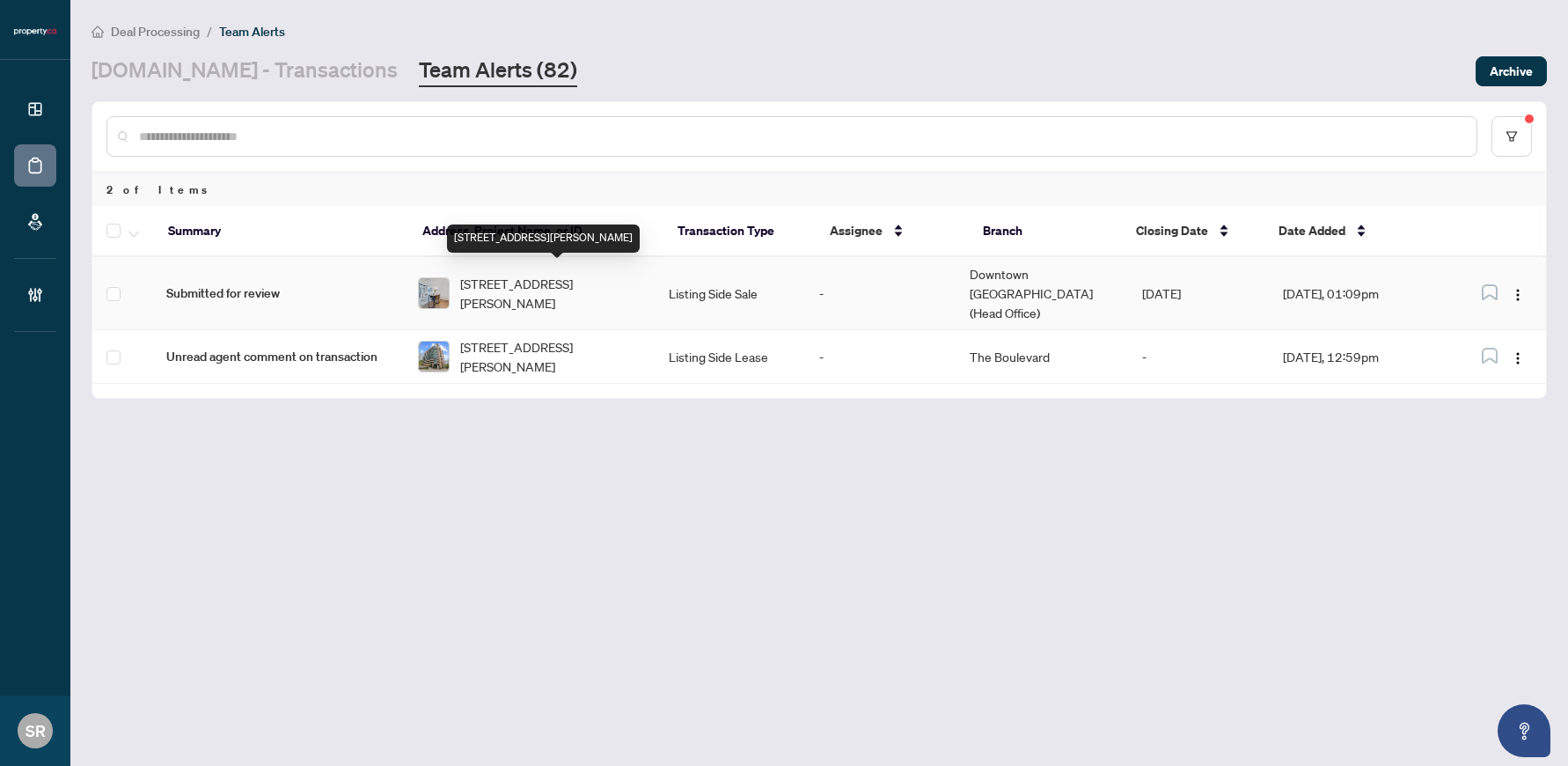
click at [516, 299] on span "[STREET_ADDRESS][PERSON_NAME]" at bounding box center [550, 292] width 180 height 39
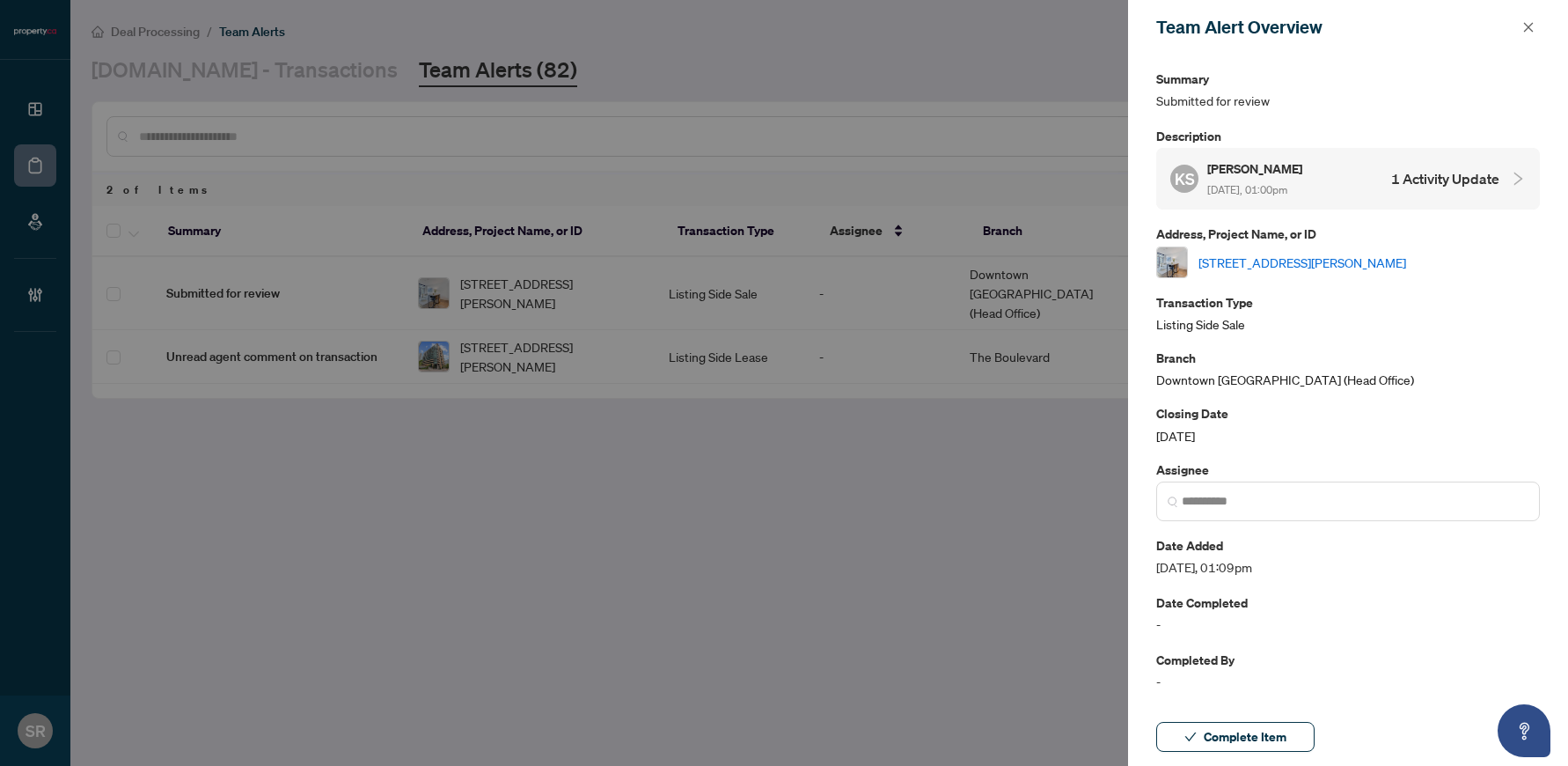
click at [1057, 173] on h4 "1 Activity Update" at bounding box center [1446, 178] width 109 height 21
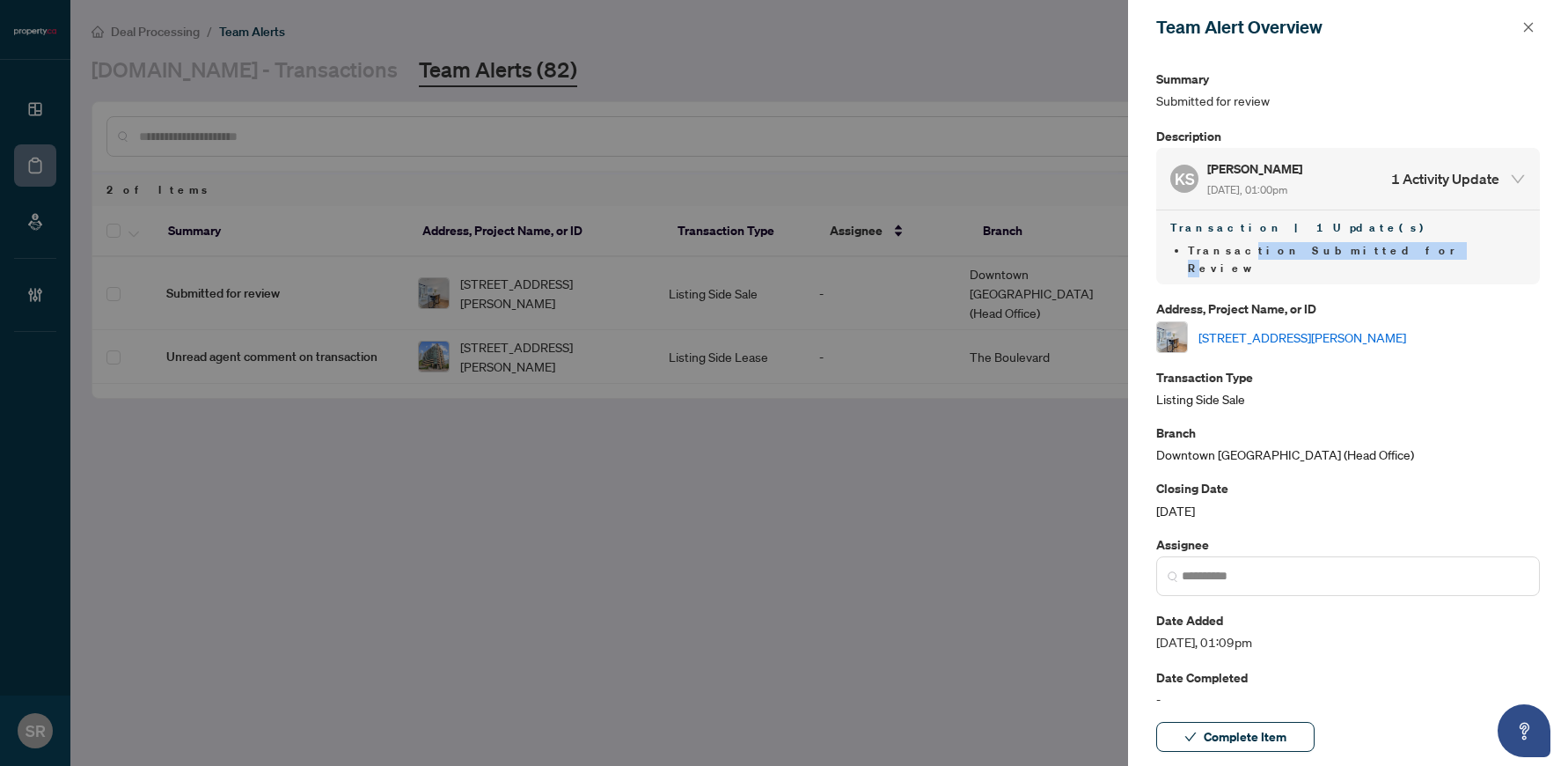
drag, startPoint x: 1226, startPoint y: 253, endPoint x: 1318, endPoint y: 250, distance: 92.0
click at [1057, 250] on span "Transaction Submitted for Review" at bounding box center [1322, 259] width 268 height 33
click at [1057, 257] on li "Transaction Submitted for Review" at bounding box center [1356, 259] width 338 height 35
click at [1057, 36] on span "button" at bounding box center [1529, 27] width 13 height 28
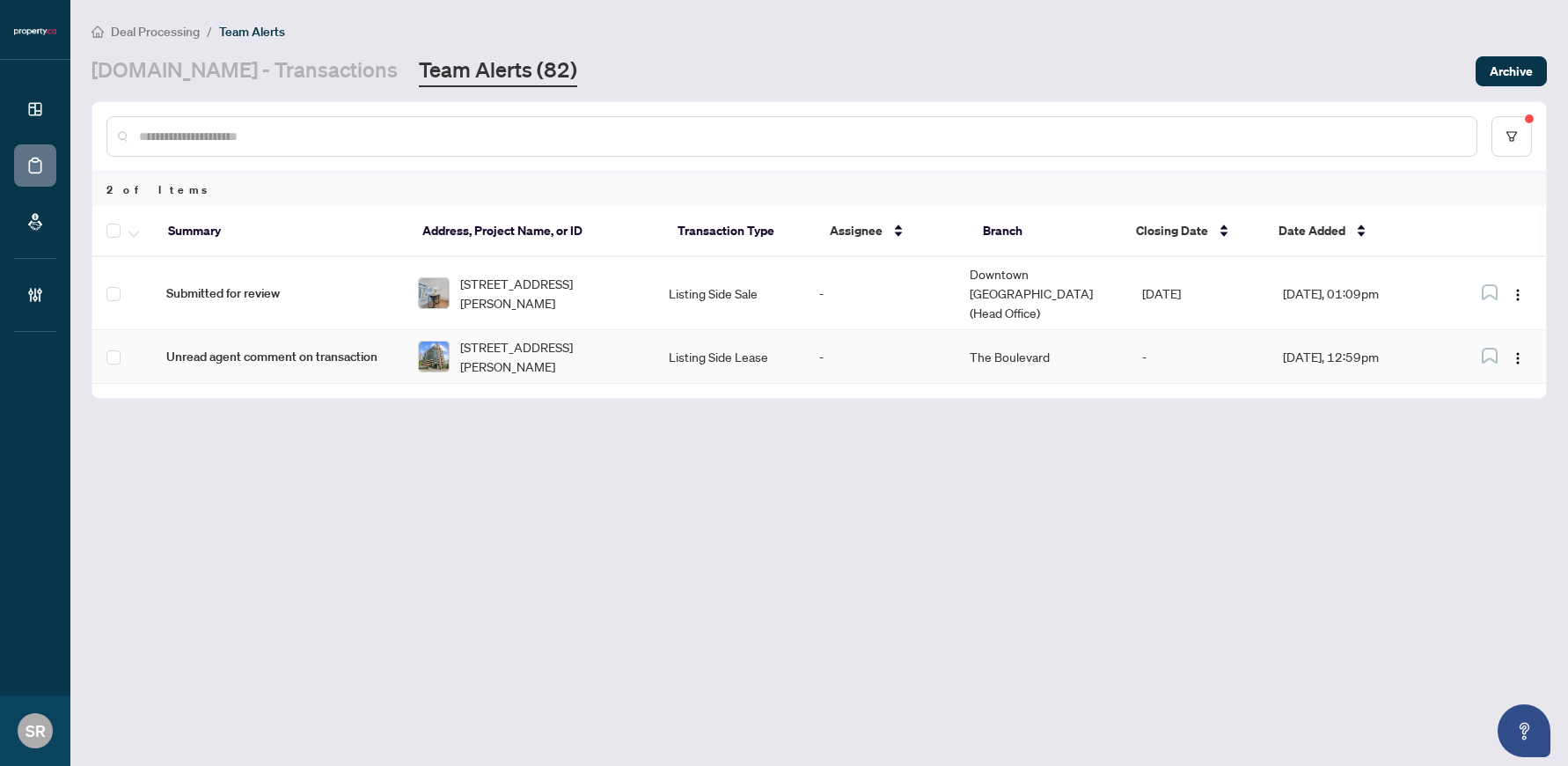
click at [281, 347] on span "Unread agent comment on transaction" at bounding box center [278, 356] width 223 height 19
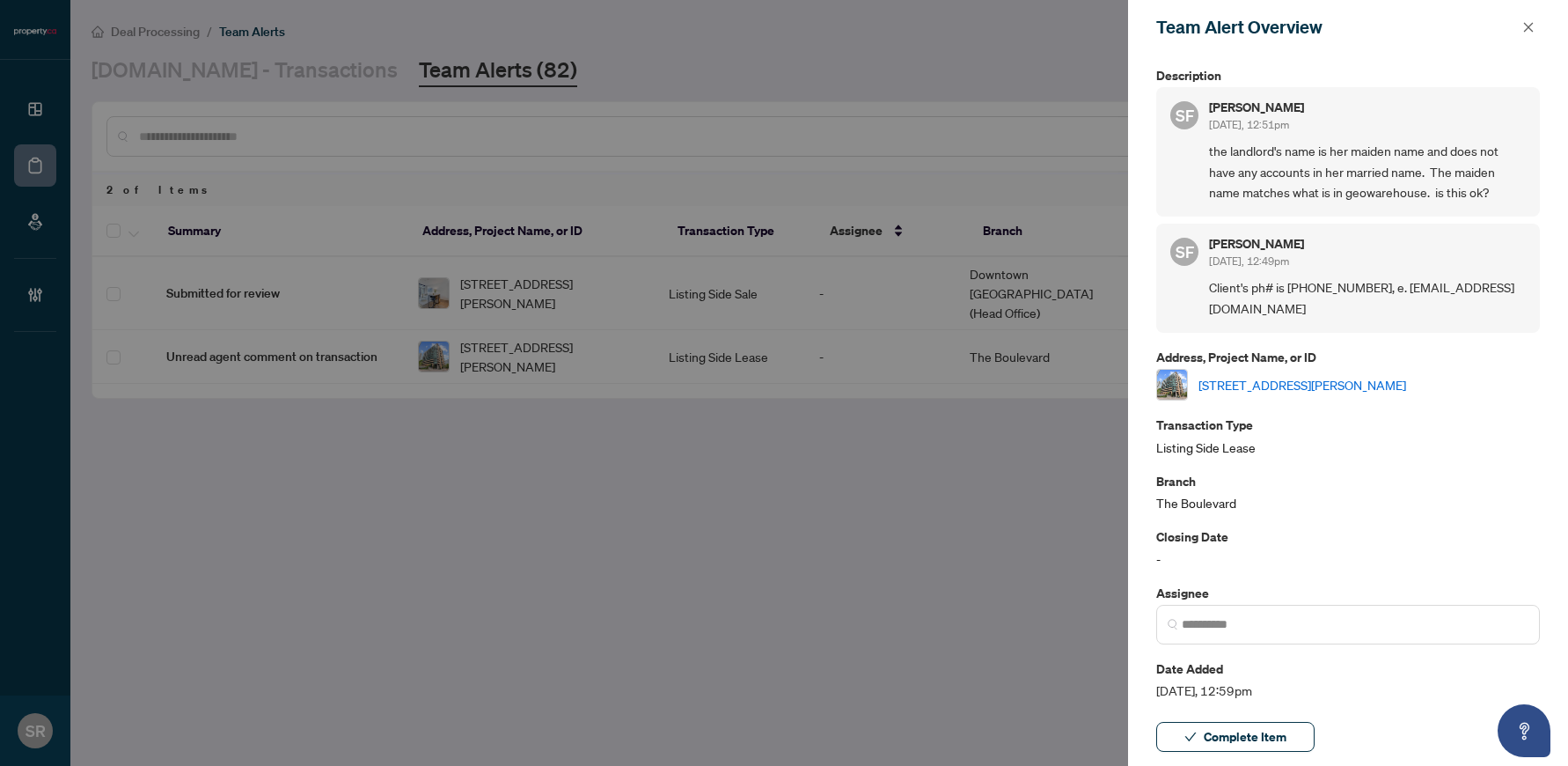
scroll to position [0, 0]
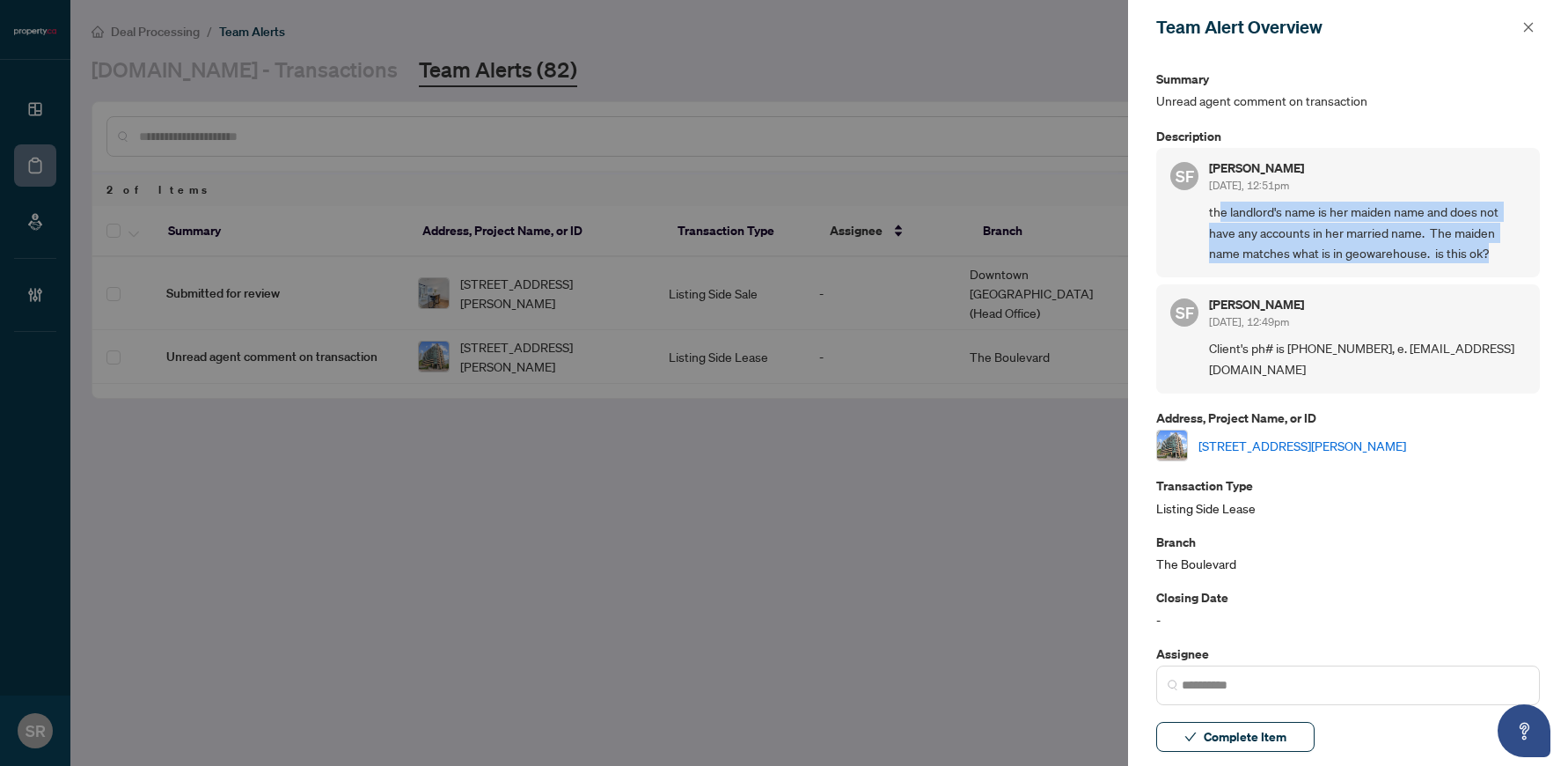
drag, startPoint x: 1218, startPoint y: 211, endPoint x: 1498, endPoint y: 243, distance: 281.8
click at [1057, 243] on span "the landlord's name is her maiden name and does not have any accounts in her ma…" at bounding box center [1368, 233] width 317 height 62
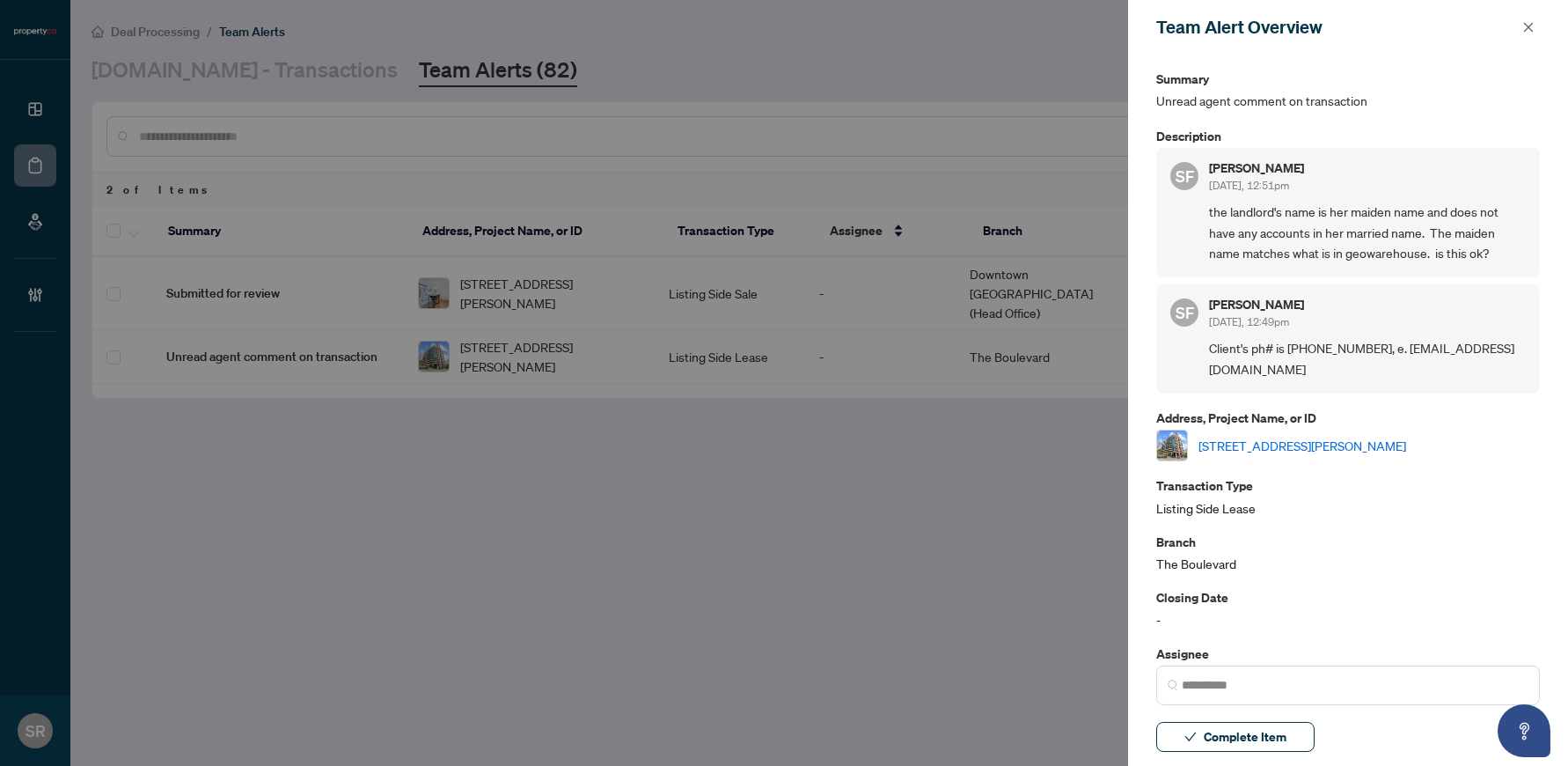
click at [1057, 293] on div "SF [PERSON_NAME] [DATE], 12:49pm Client's ph# is [PHONE_NUMBER], e. [EMAIL_ADDR…" at bounding box center [1348, 339] width 384 height 110
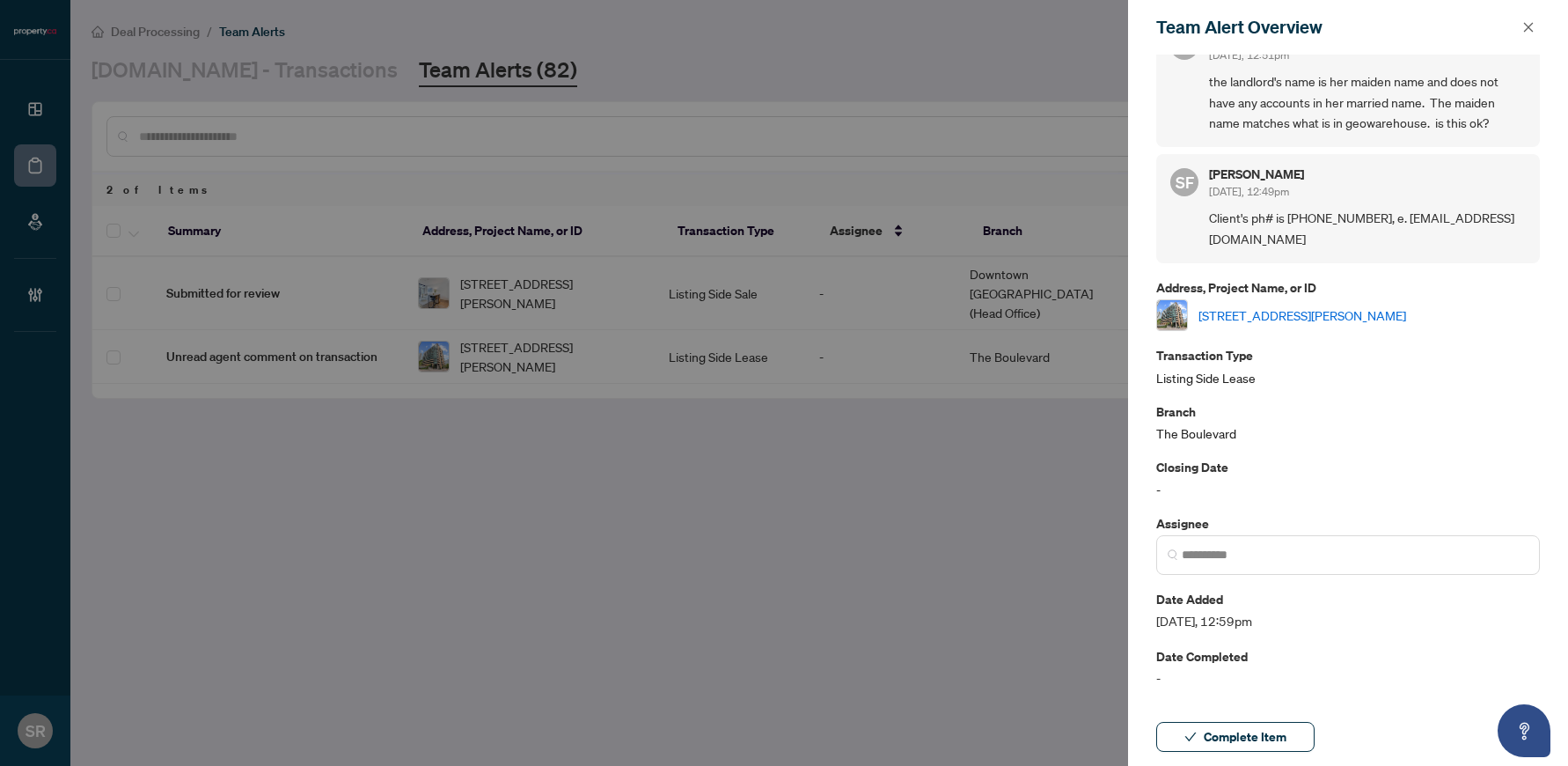
scroll to position [187, 0]
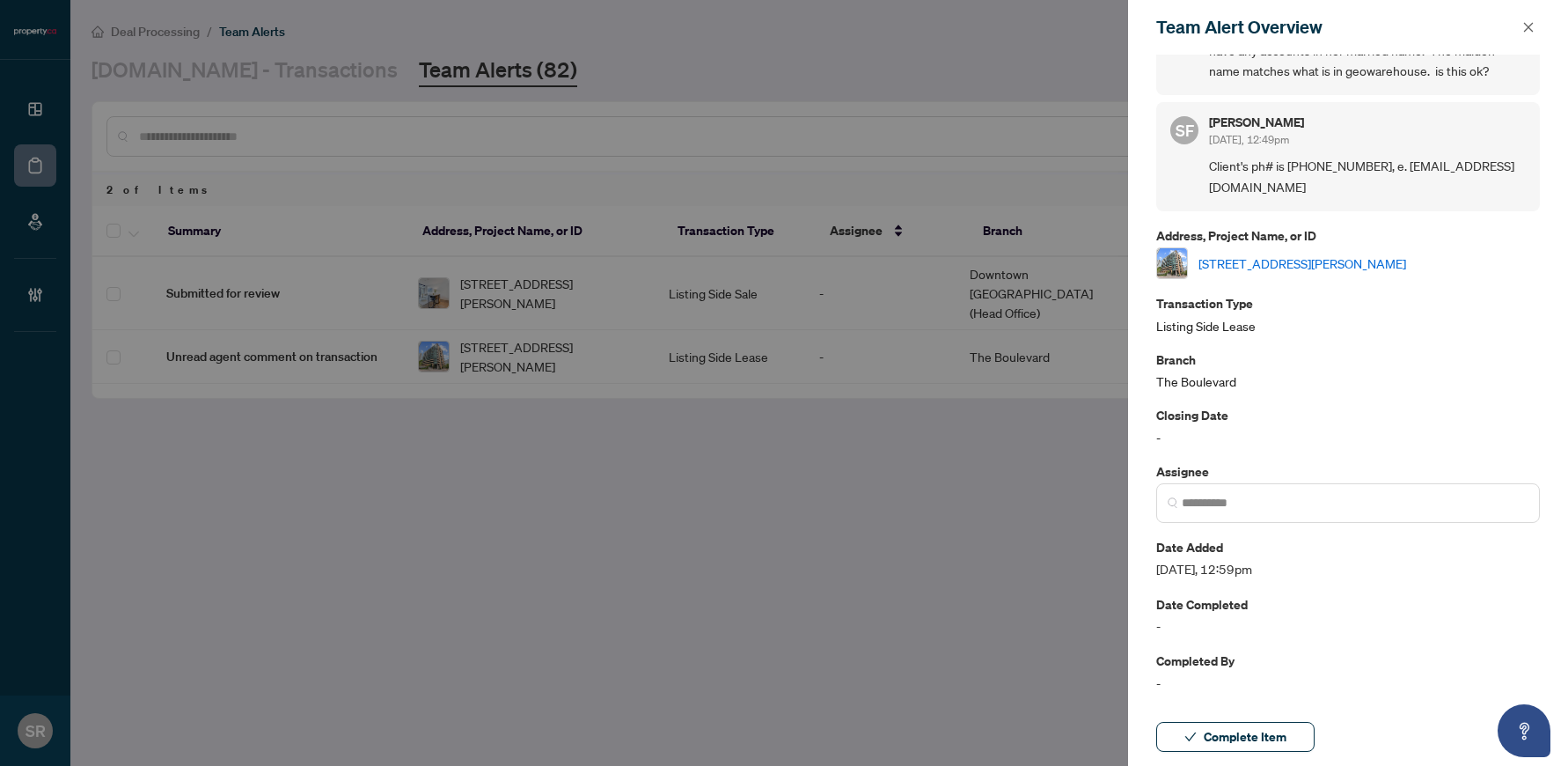
drag, startPoint x: 1523, startPoint y: 23, endPoint x: 1458, endPoint y: 34, distance: 65.9
click at [1057, 23] on icon "close" at bounding box center [1529, 27] width 13 height 13
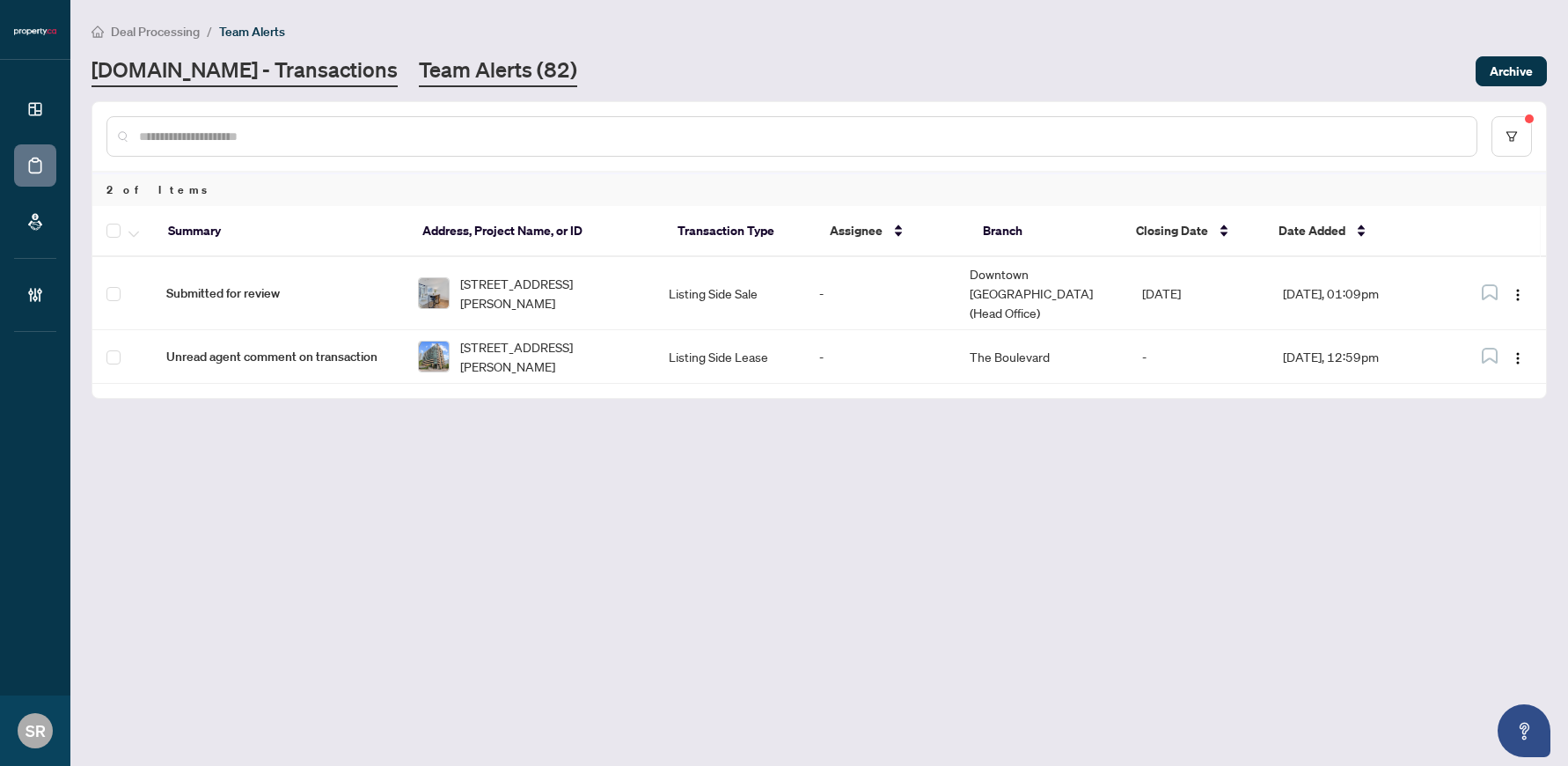
click at [142, 72] on link "[DOMAIN_NAME] - Transactions" at bounding box center [244, 71] width 306 height 32
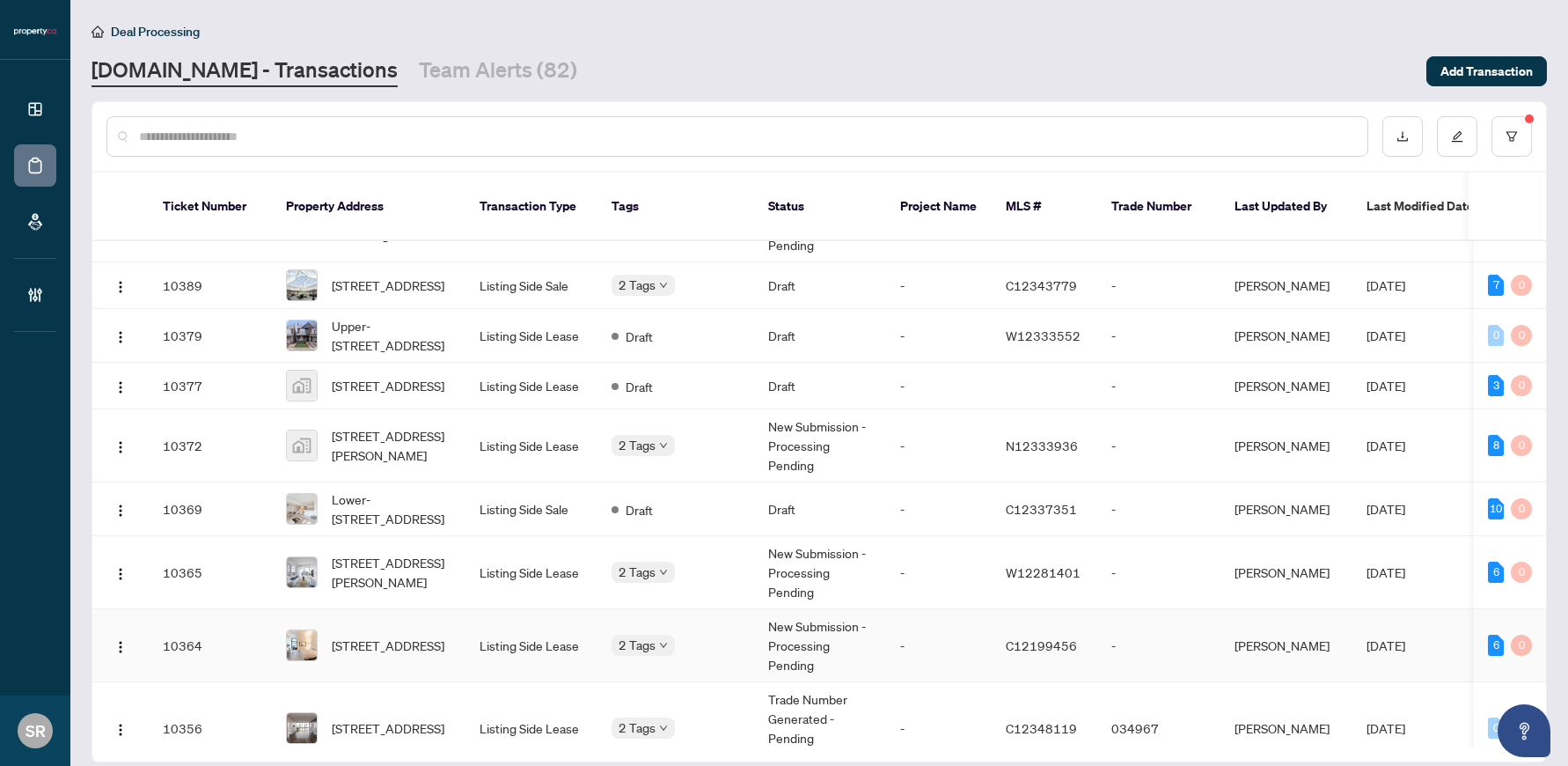
scroll to position [126, 0]
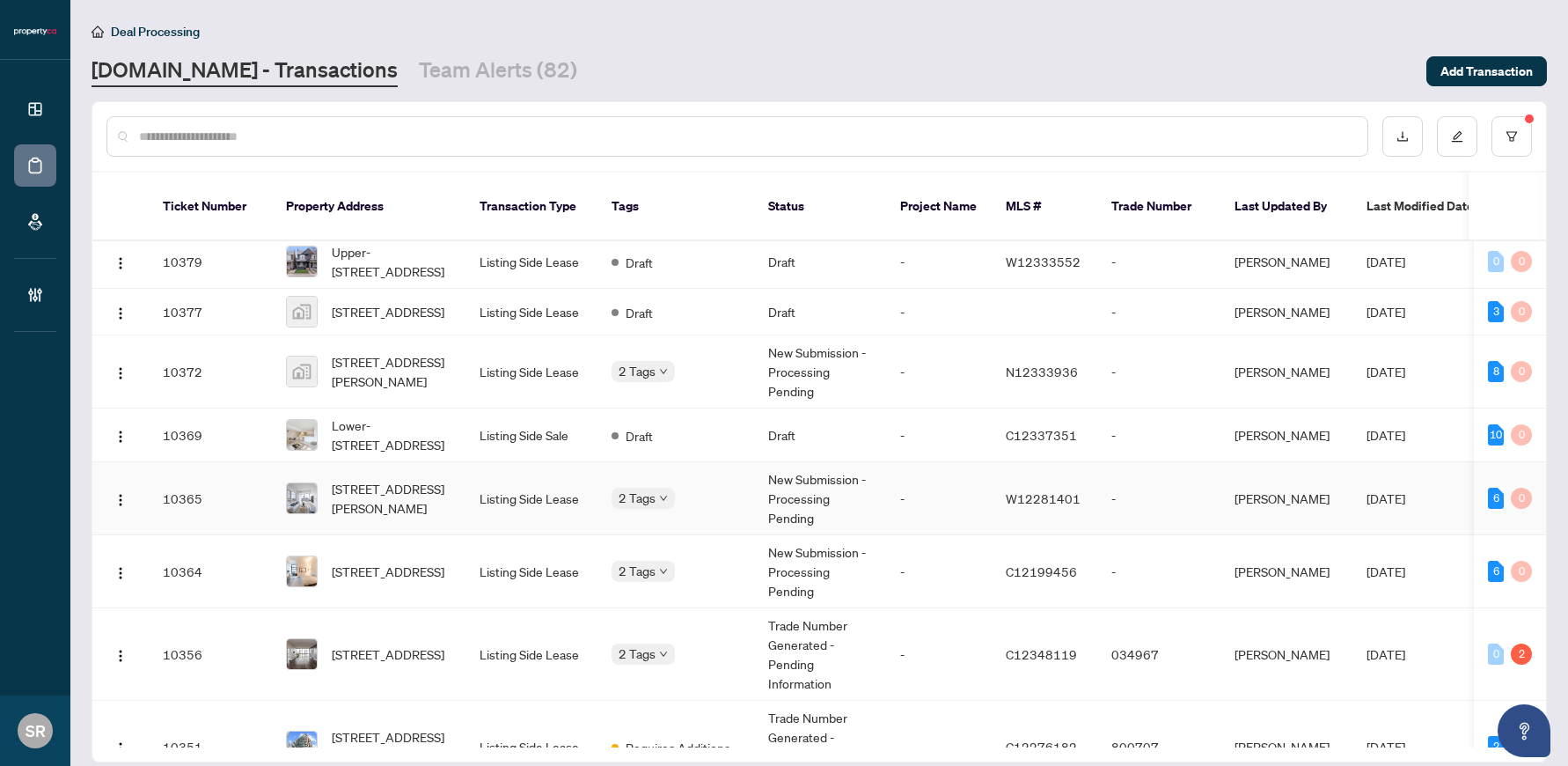
click at [953, 488] on td "-" at bounding box center [939, 498] width 106 height 73
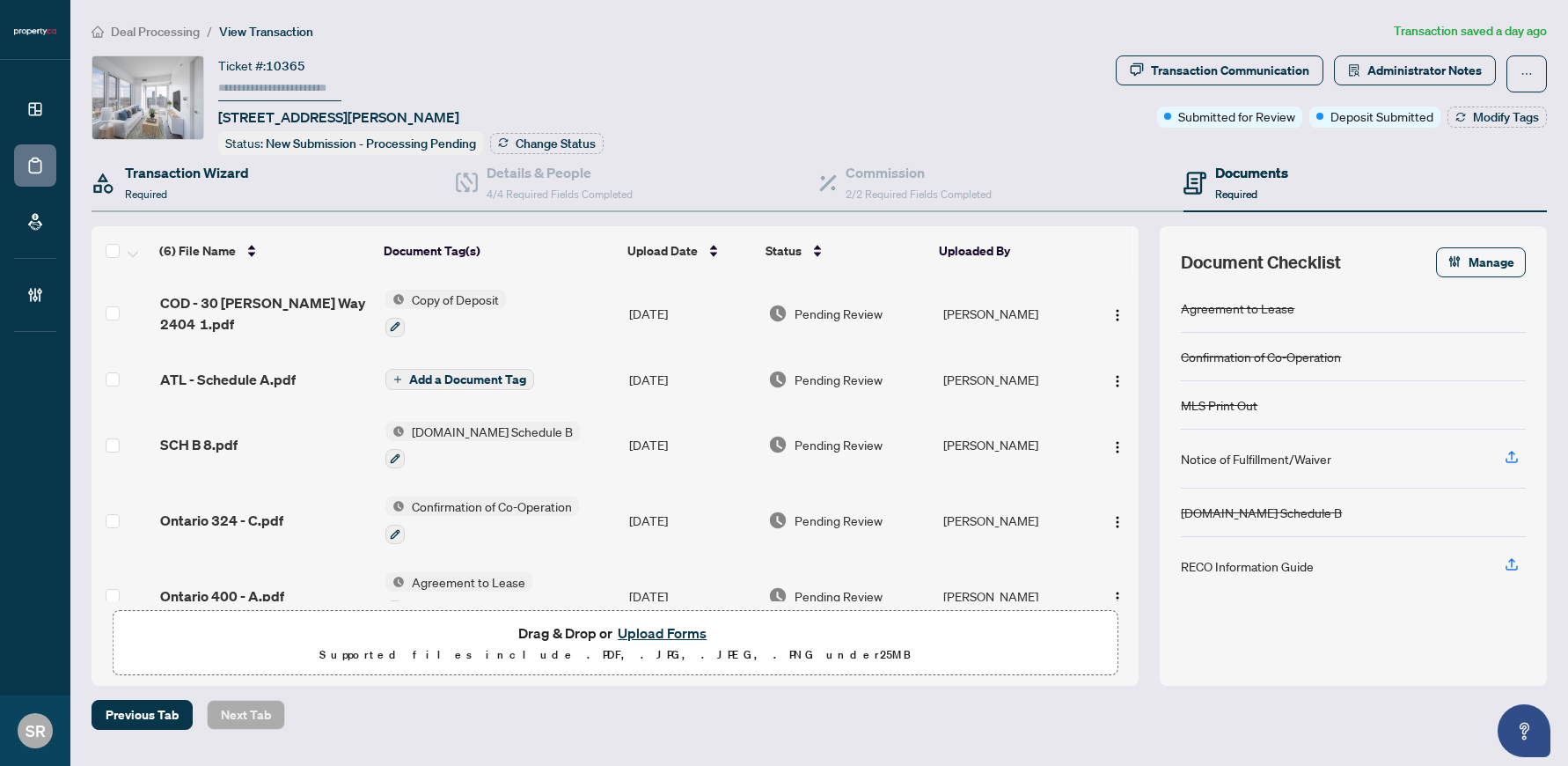
click at [252, 177] on div "Transaction Wizard Required" at bounding box center [273, 183] width 364 height 57
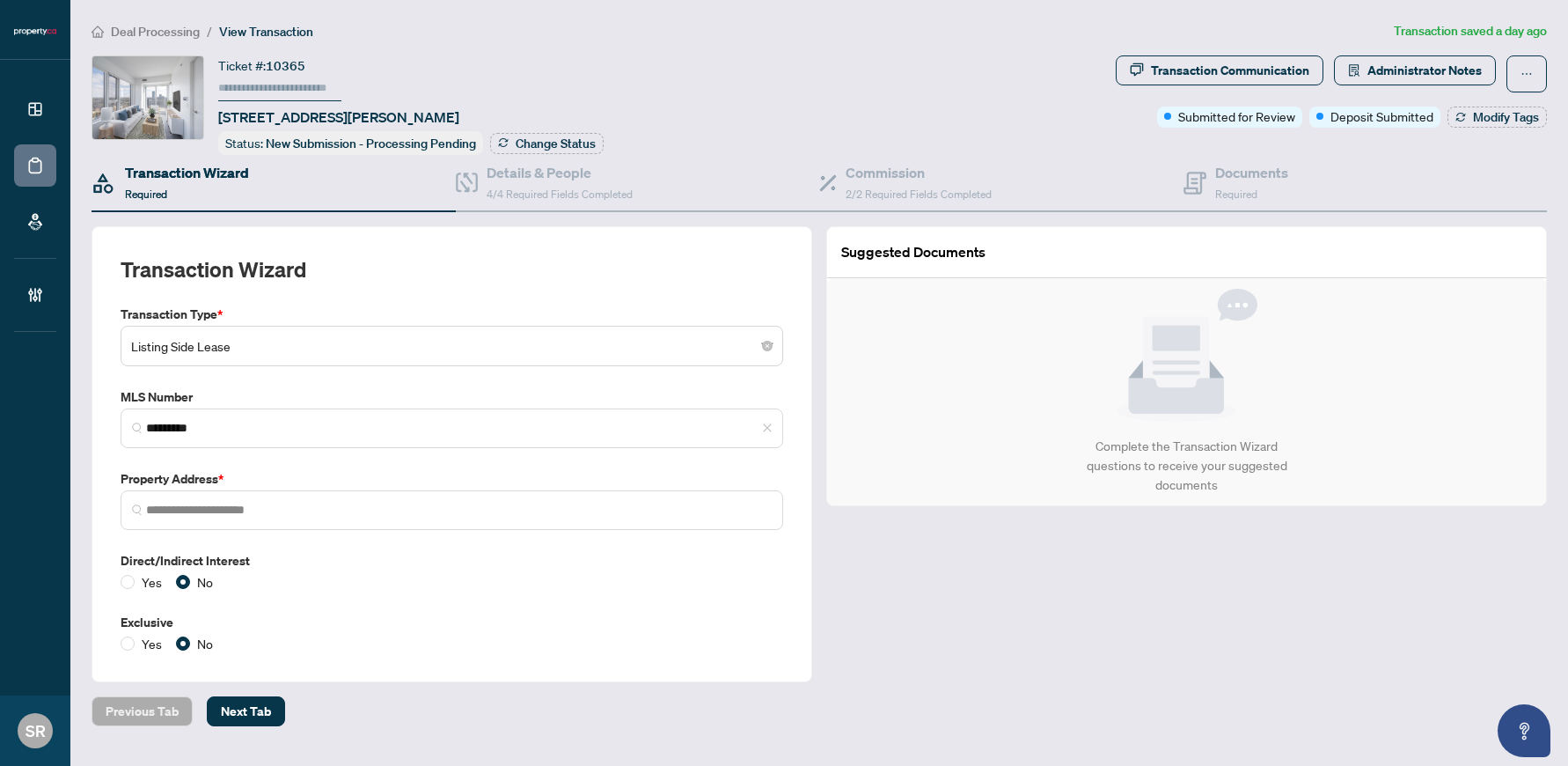
type input "**********"
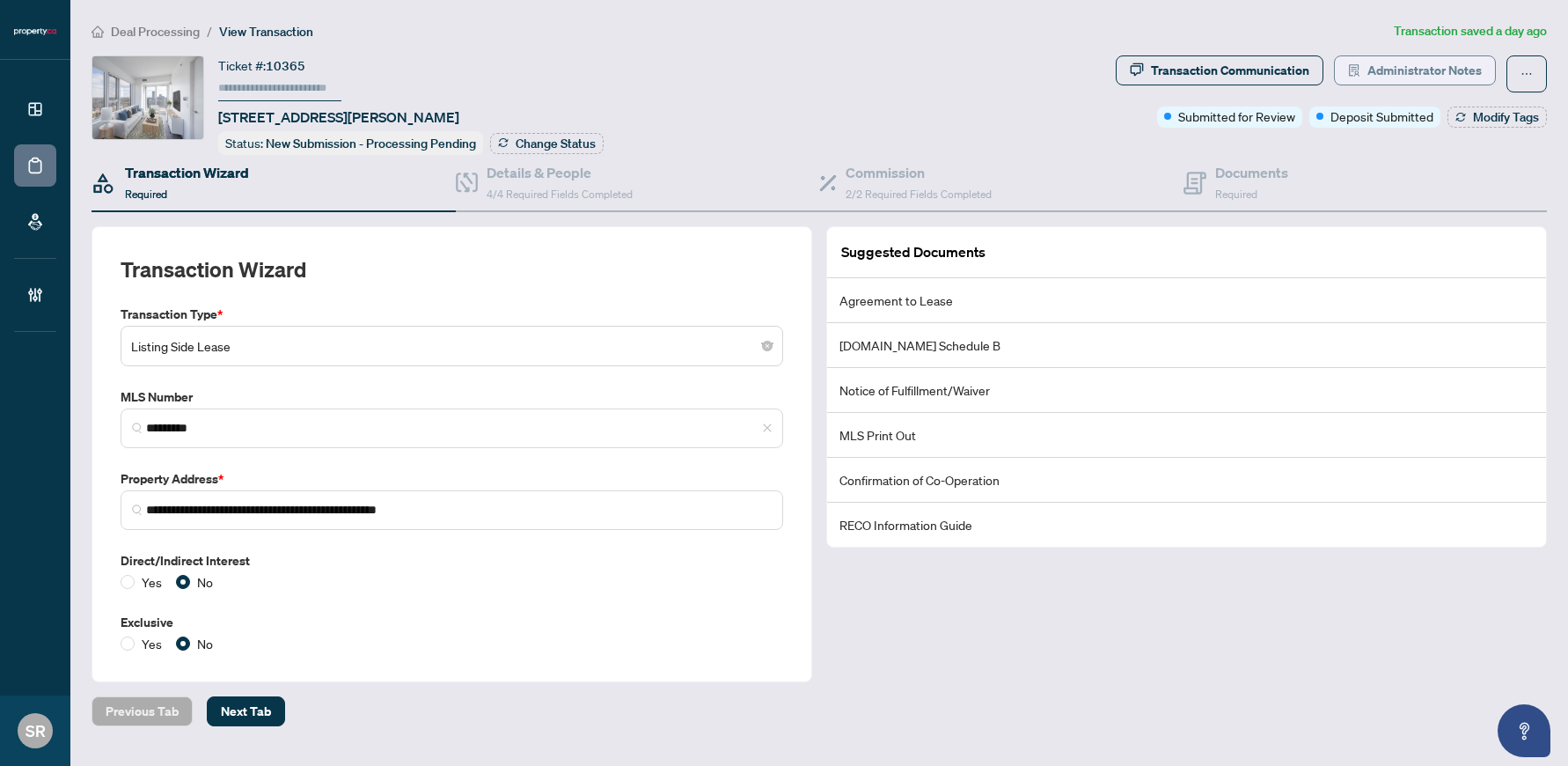
click at [1057, 79] on span "Administrator Notes" at bounding box center [1425, 70] width 114 height 28
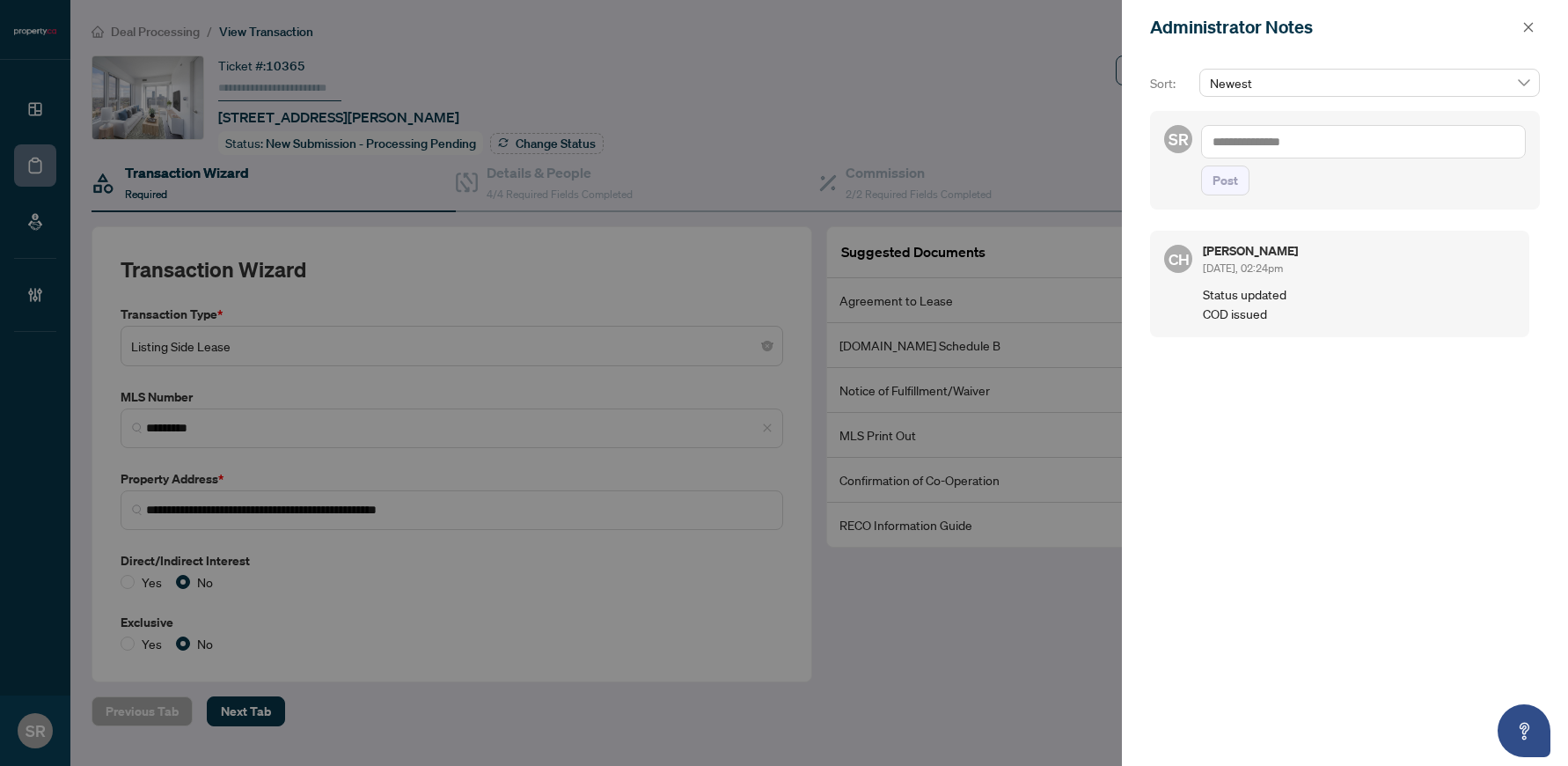
drag, startPoint x: 1200, startPoint y: 289, endPoint x: 1305, endPoint y: 305, distance: 106.2
click at [1057, 305] on div "CH [PERSON_NAME] [DATE], 02:24pm Status updated COD issued" at bounding box center [1339, 284] width 379 height 107
click at [1057, 321] on p "Status updated COD issued" at bounding box center [1359, 303] width 312 height 39
click at [1057, 26] on icon "close" at bounding box center [1529, 27] width 13 height 13
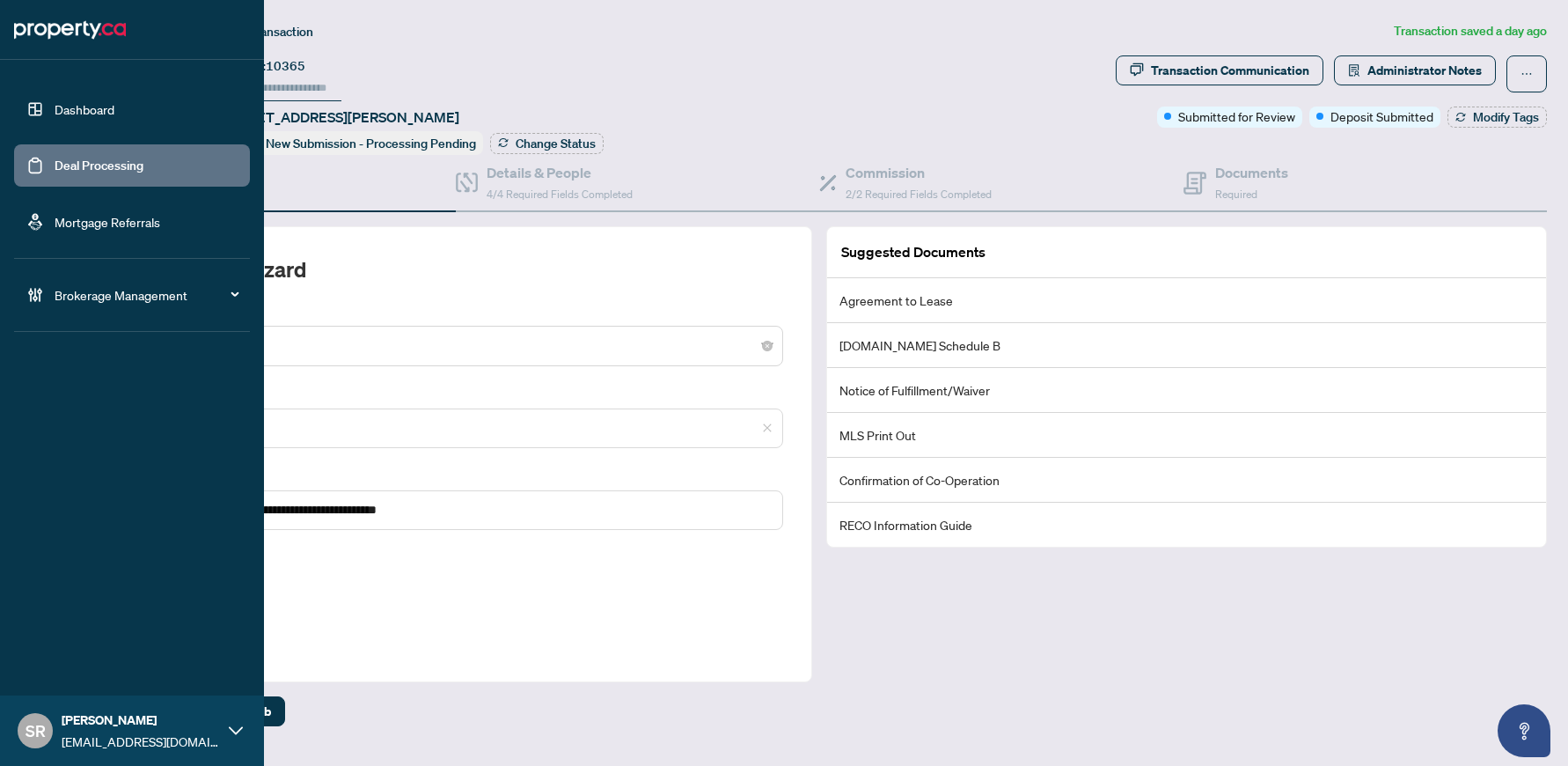
click at [54, 167] on link "Deal Processing" at bounding box center [99, 165] width 89 height 15
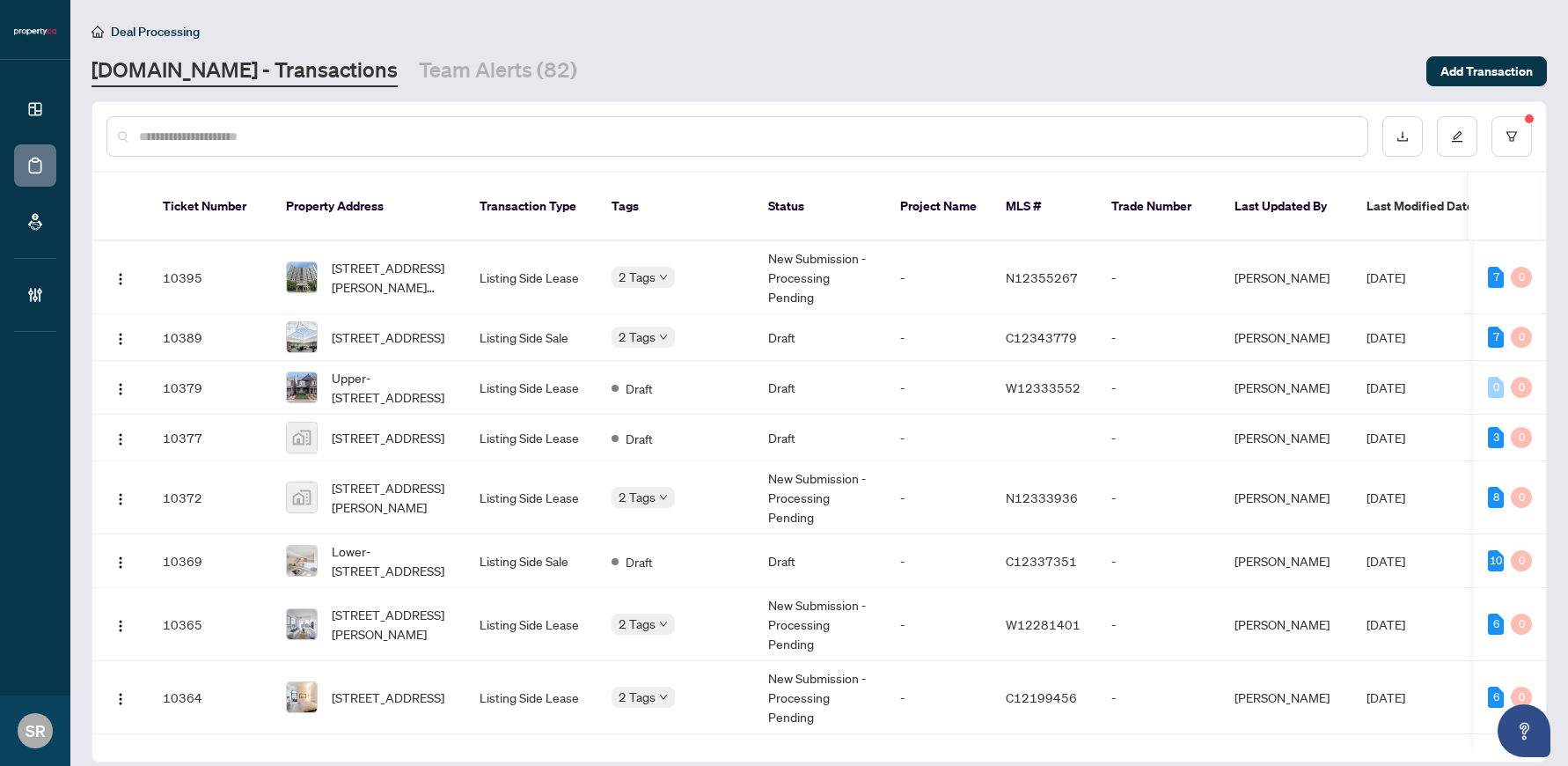
click at [429, 62] on link "Team Alerts (82)" at bounding box center [498, 71] width 158 height 32
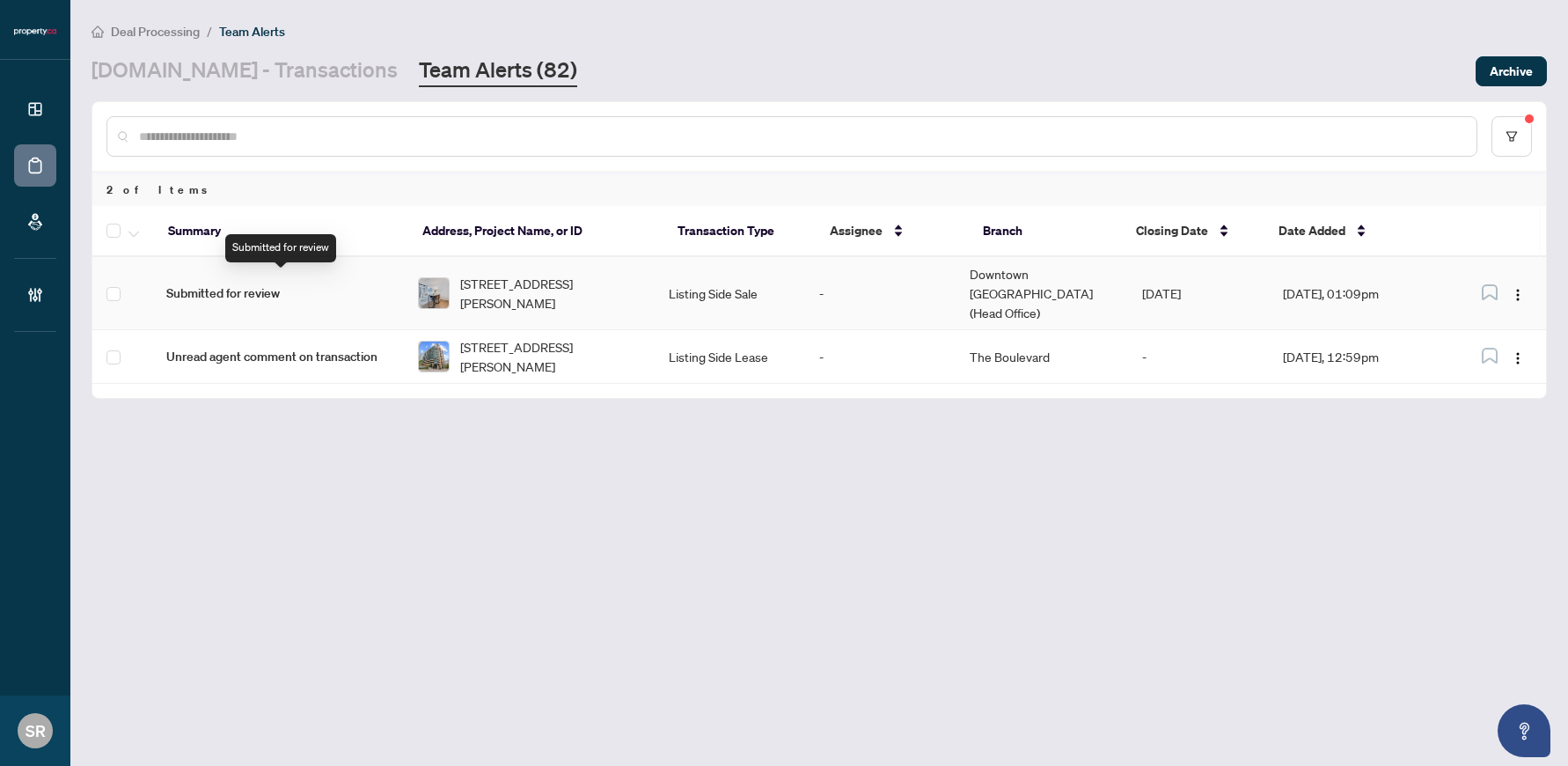
click at [320, 286] on span "Submitted for review" at bounding box center [278, 292] width 223 height 19
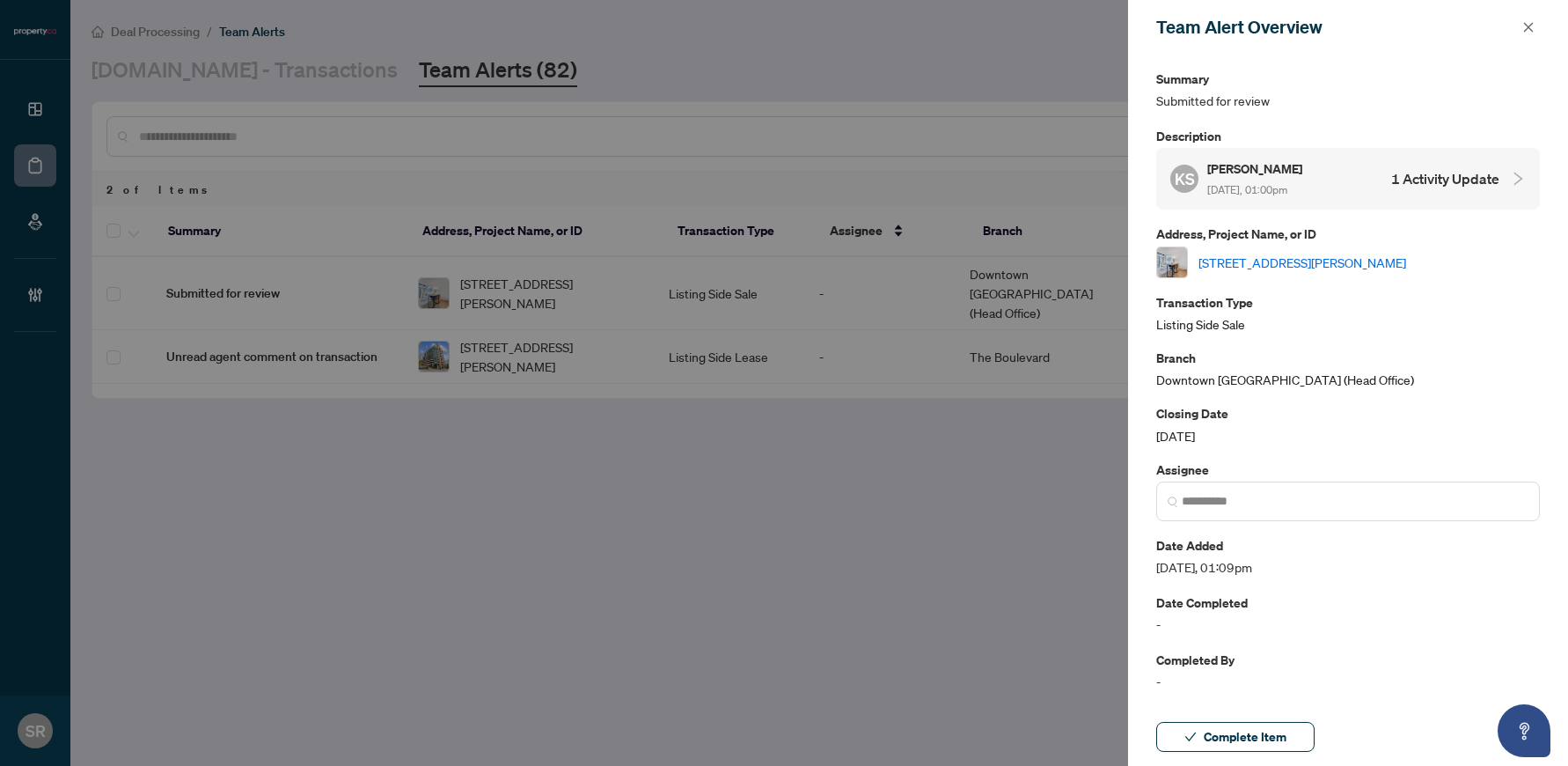
click at [1057, 254] on link "[STREET_ADDRESS][PERSON_NAME]" at bounding box center [1302, 262] width 207 height 19
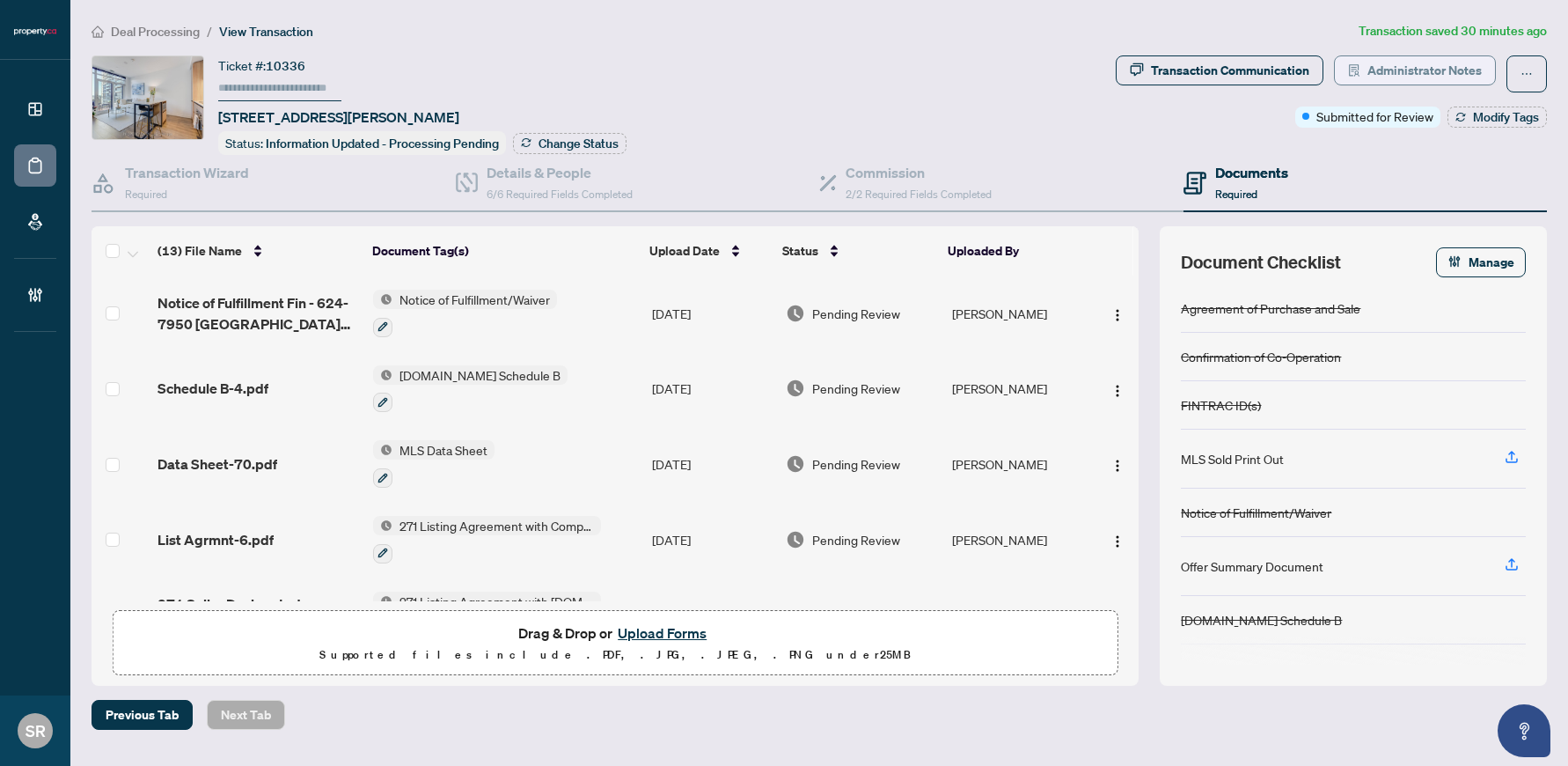
click at [1450, 62] on span "Administrator Notes" at bounding box center [1425, 70] width 114 height 28
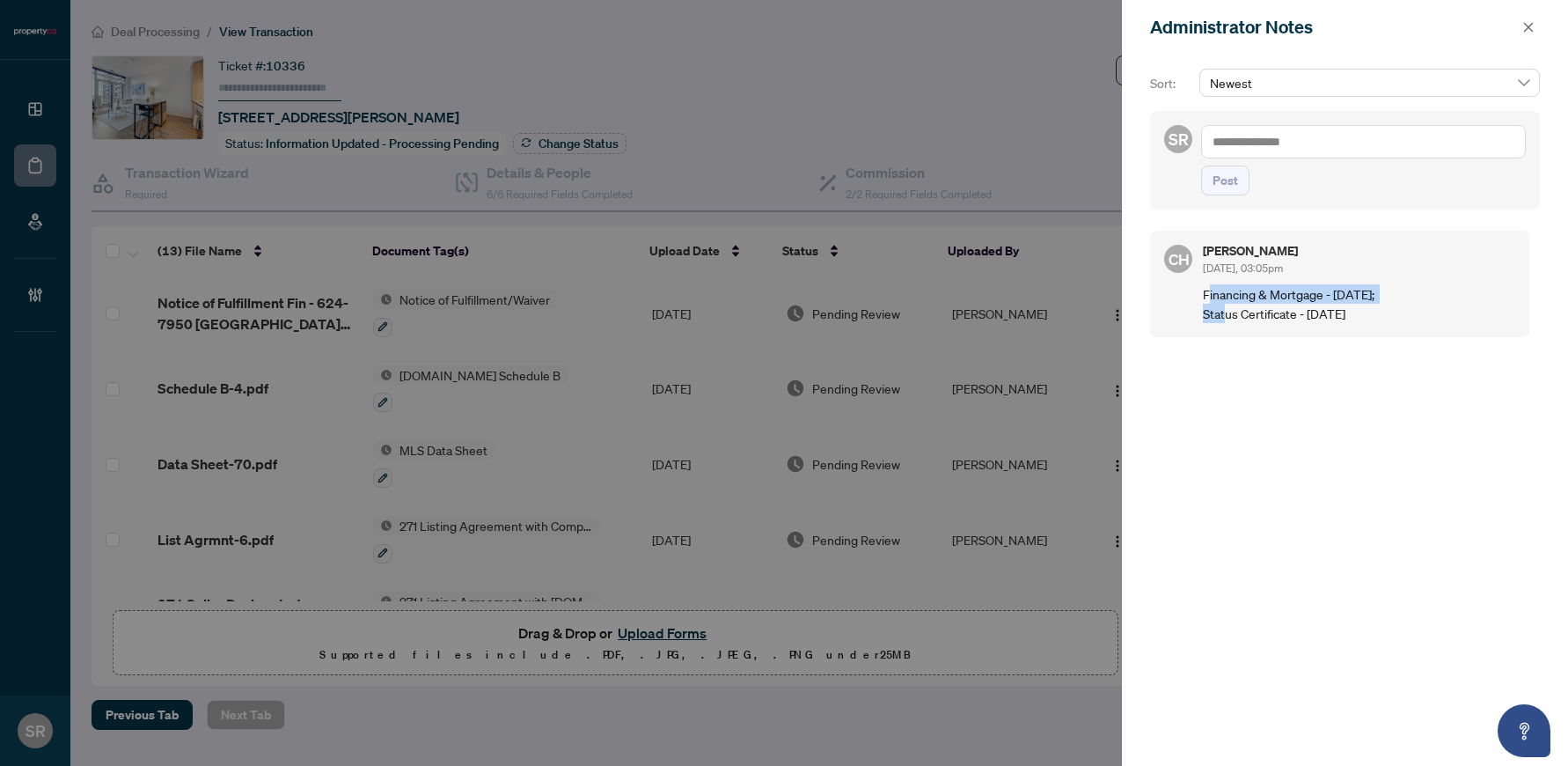
drag, startPoint x: 1209, startPoint y: 293, endPoint x: 1464, endPoint y: 302, distance: 255.2
click at [1464, 302] on p "Financing & Mortgage - August 29th; Status Certificate - September 9th" at bounding box center [1359, 303] width 312 height 39
click at [1464, 302] on p "Financing & Mortgage - August 29th; Status Certificate - September 9th" at bounding box center [1359, 303] width 312 height 39
drag, startPoint x: 1402, startPoint y: 310, endPoint x: 1127, endPoint y: 323, distance: 275.3
click at [1127, 323] on div "Sort: Newest SR Post CH Clarissa Heralall Aug/26/2025, 03:05pm Financing & Mort…" at bounding box center [1344, 409] width 446 height 711
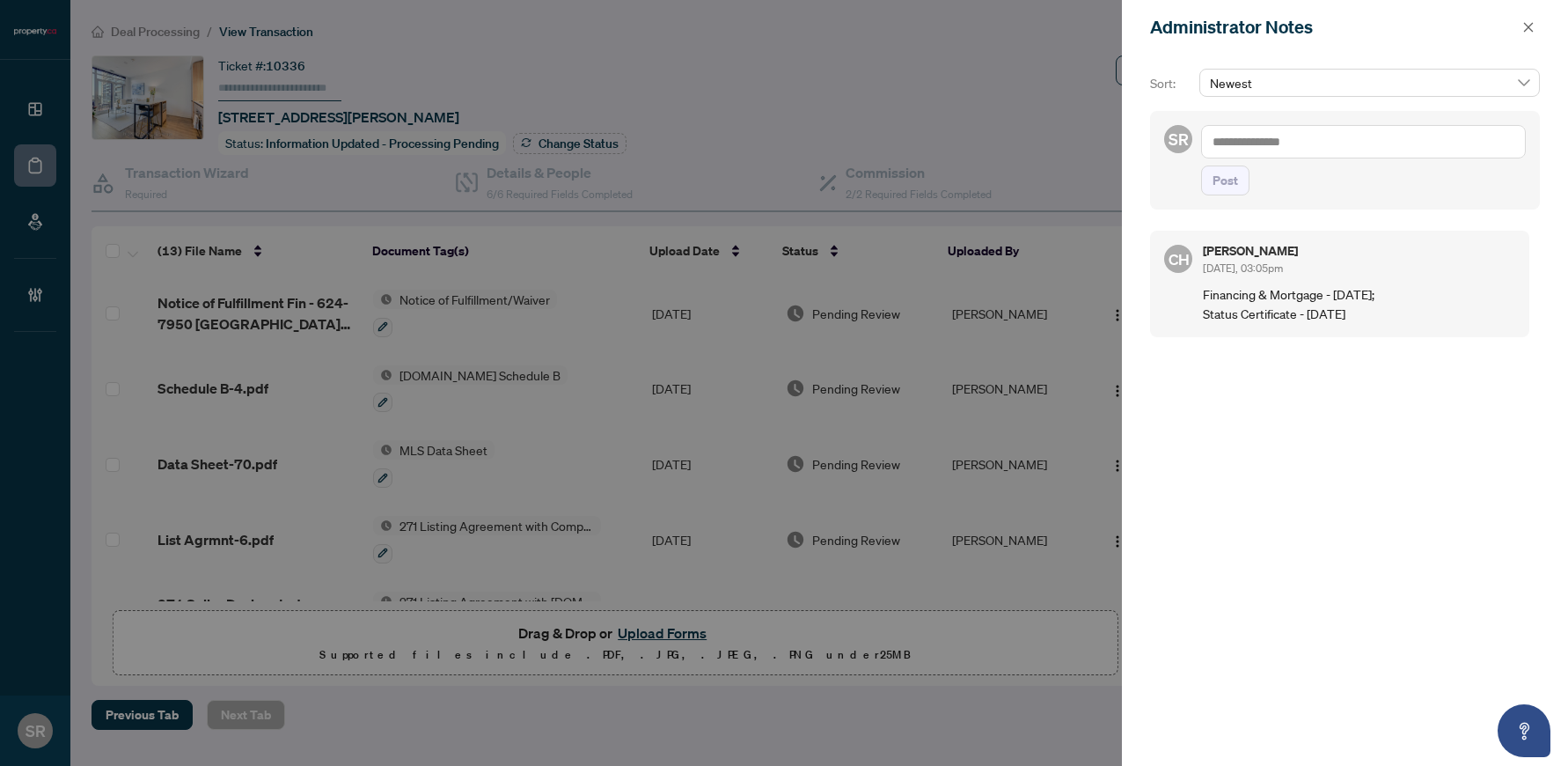
click at [1500, 299] on p "Financing & Mortgage - August 29th; Status Certificate - September 9th" at bounding box center [1359, 303] width 312 height 39
drag, startPoint x: 1199, startPoint y: 296, endPoint x: 1422, endPoint y: 298, distance: 223.0
click at [1422, 298] on div "CH Clarissa Heralall Aug/26/2025, 03:05pm Financing & Mortgage - August 29th; S…" at bounding box center [1339, 284] width 379 height 107
click at [1527, 28] on icon "close" at bounding box center [1529, 26] width 10 height 10
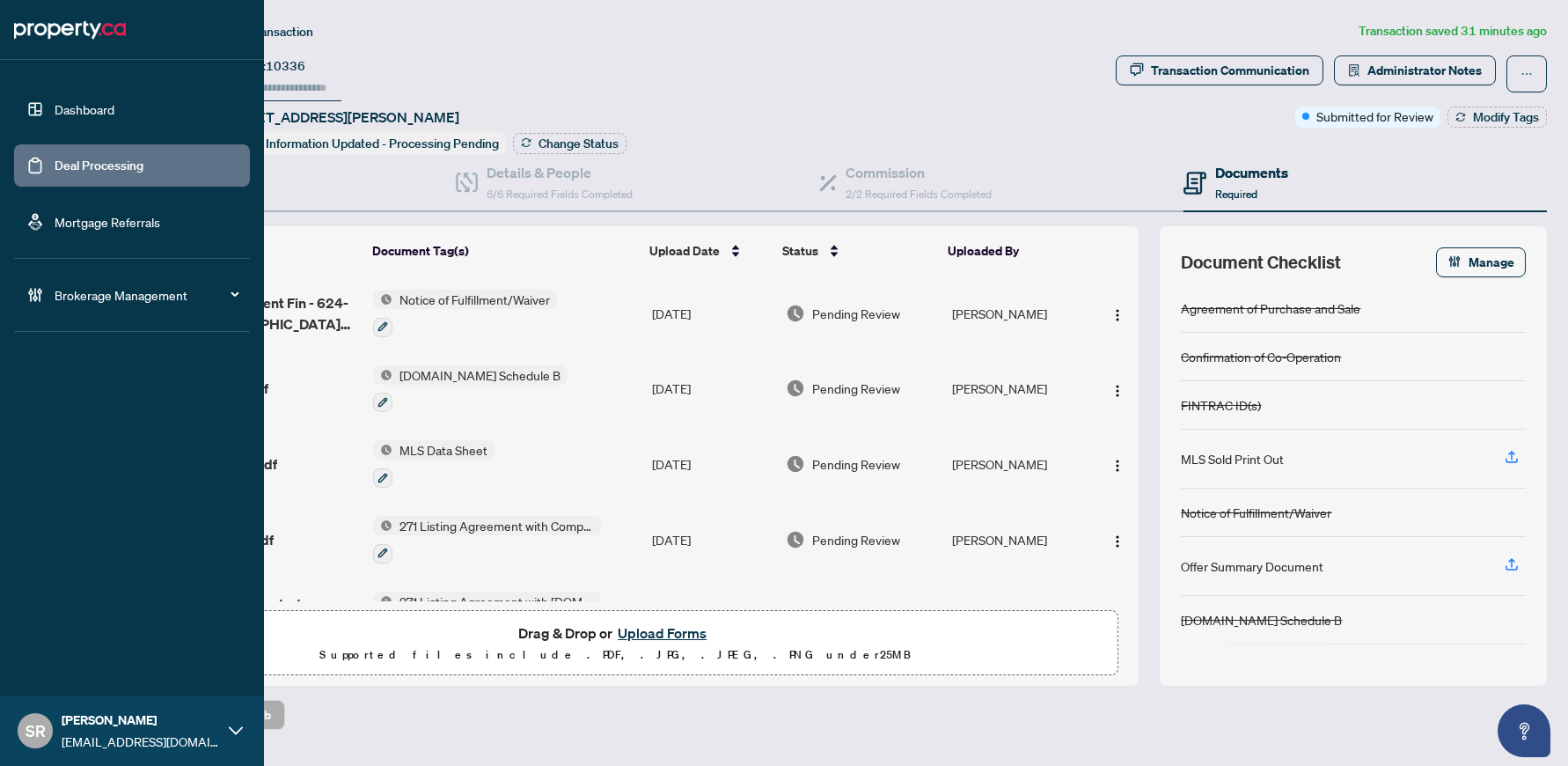
click at [54, 173] on link "Deal Processing" at bounding box center [99, 165] width 89 height 15
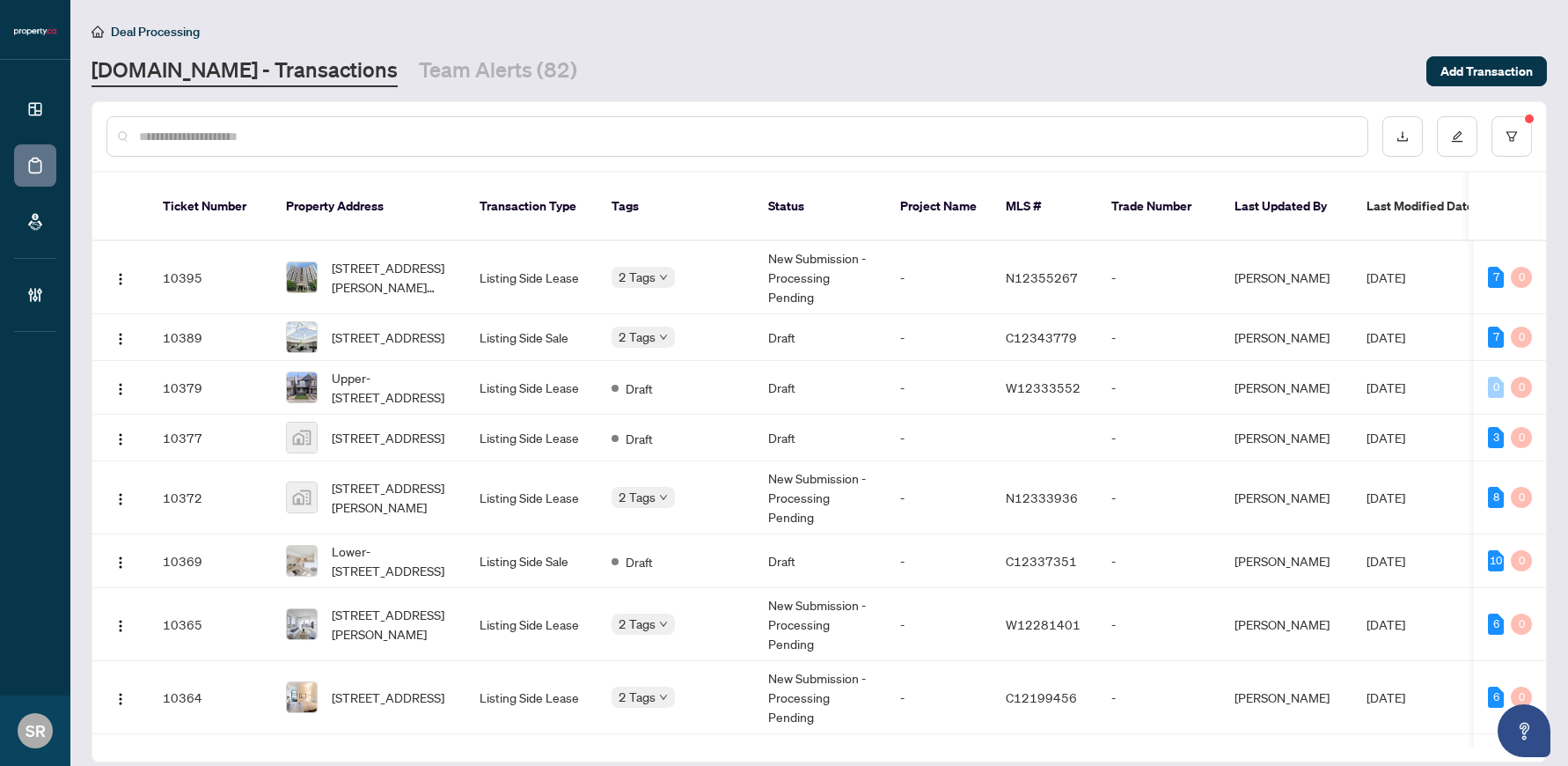
click at [1400, 200] on span "Last Modified Date" at bounding box center [1420, 206] width 108 height 19
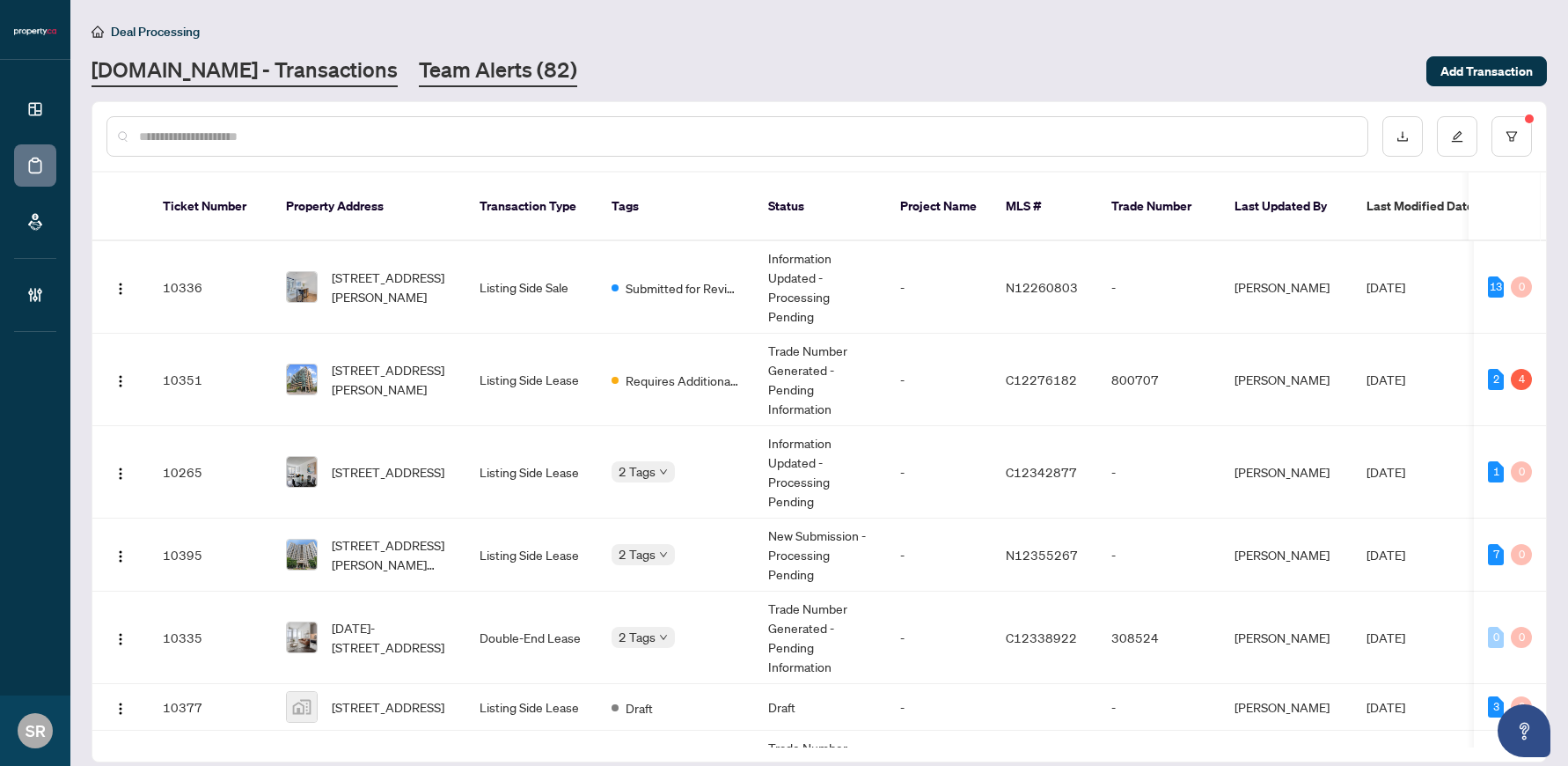
click at [419, 79] on link "Team Alerts (82)" at bounding box center [498, 71] width 158 height 32
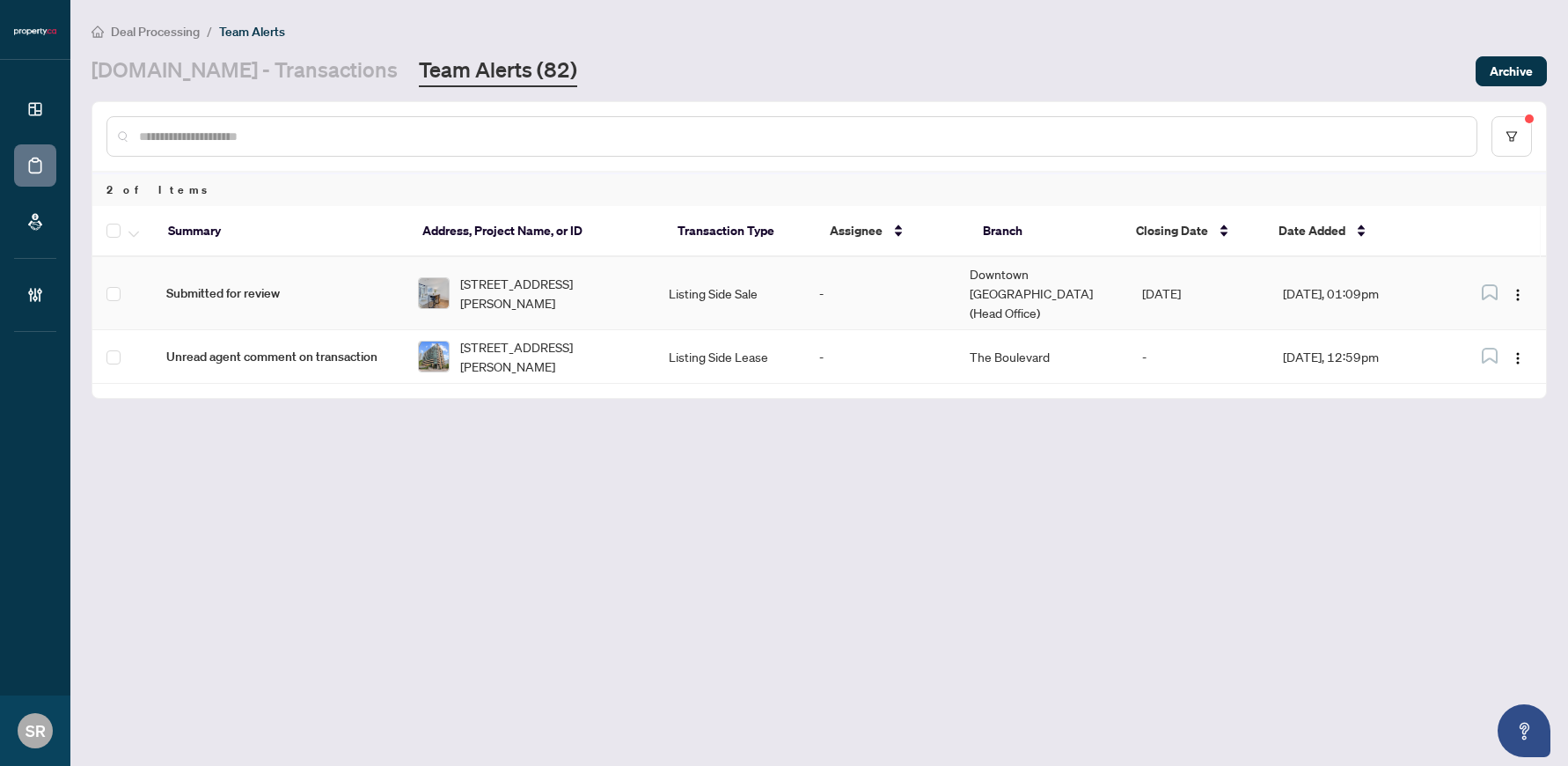
click at [886, 295] on td "-" at bounding box center [880, 293] width 150 height 73
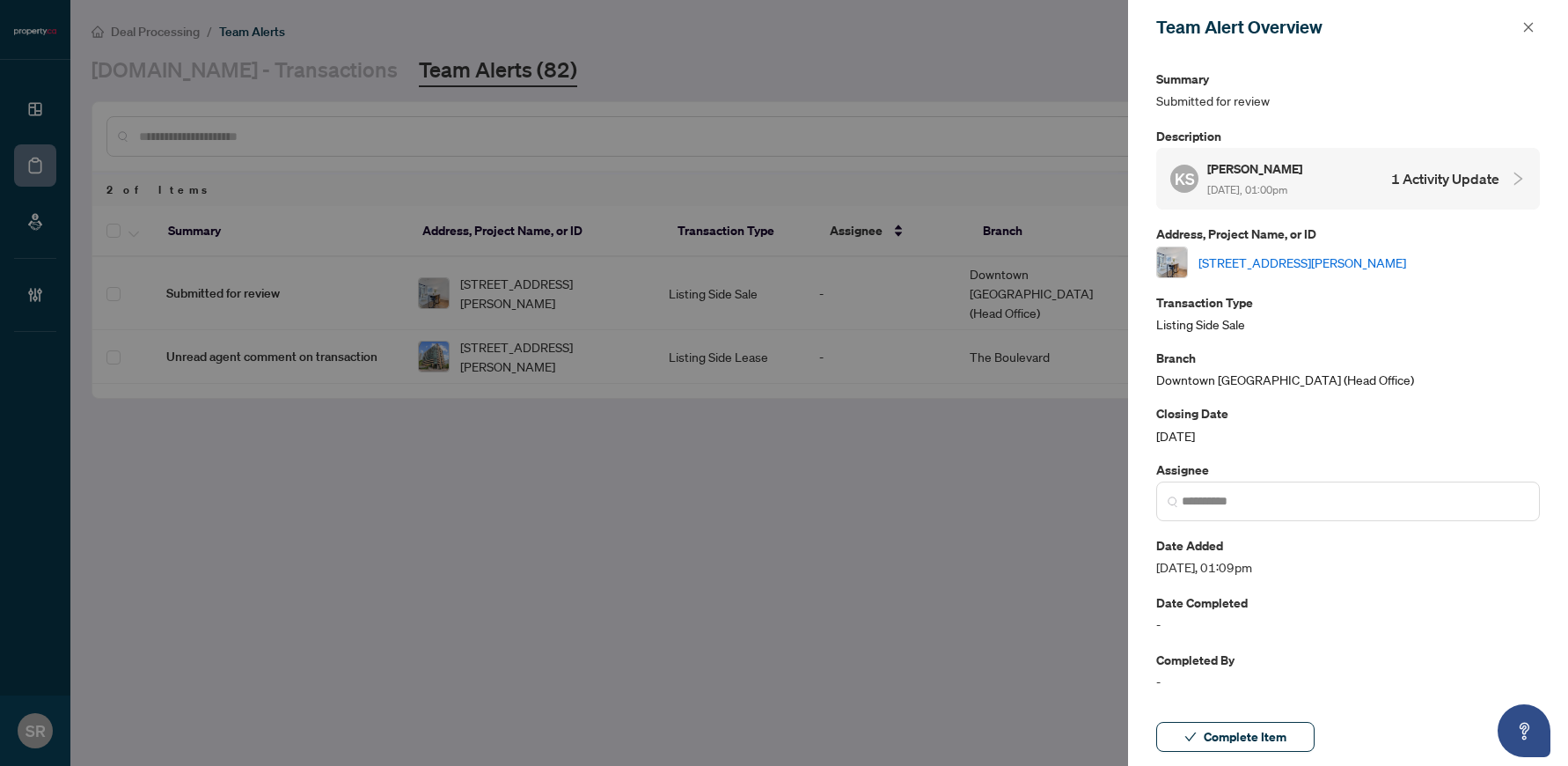
click at [1428, 178] on h4 "1 Activity Update" at bounding box center [1446, 178] width 109 height 21
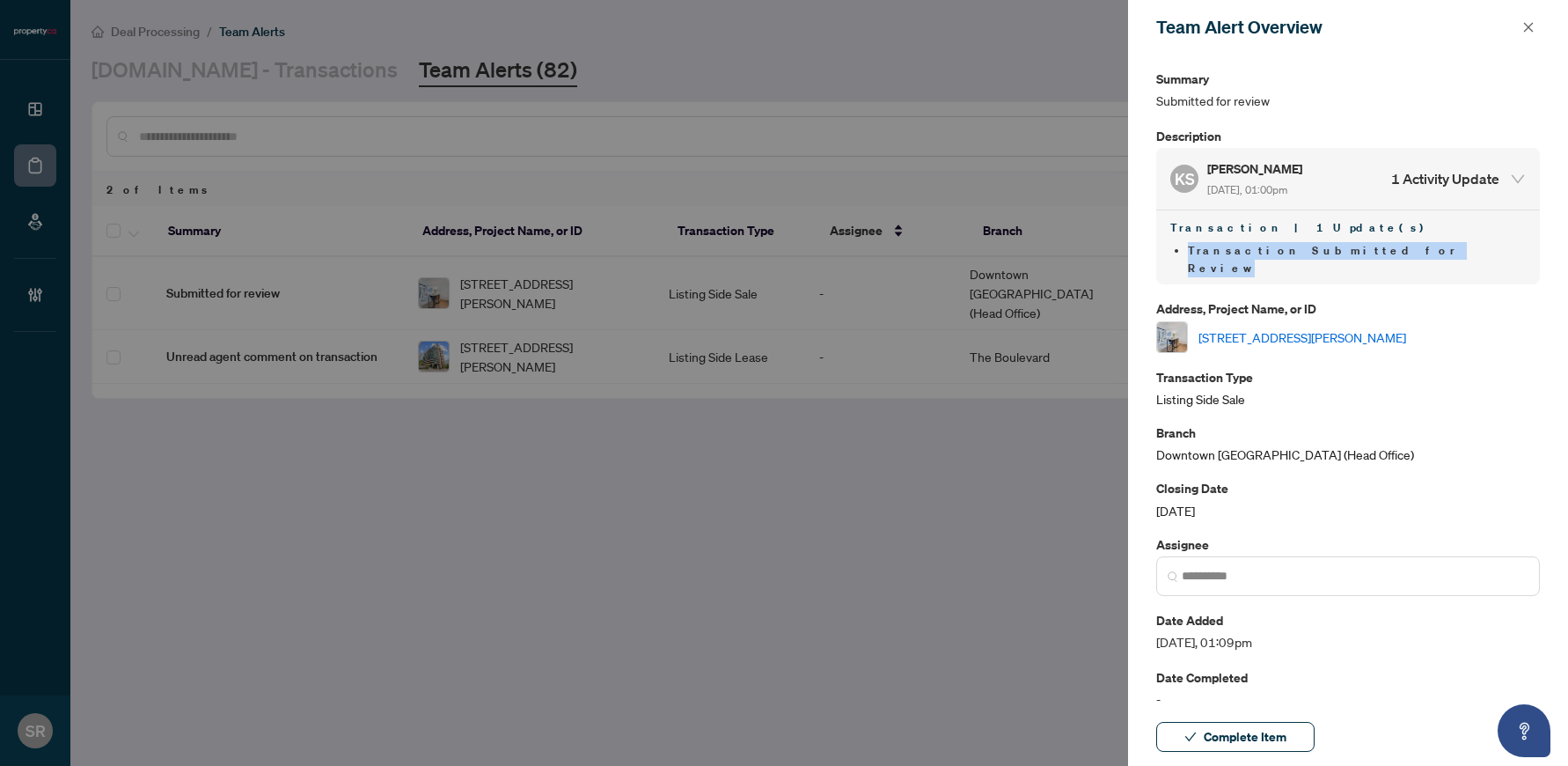
drag, startPoint x: 1289, startPoint y: 255, endPoint x: 1134, endPoint y: 246, distance: 155.3
click at [1134, 246] on div "Summary Submitted for review Description KS Kevin Shapiro Aug/28/2025, 01:00pm …" at bounding box center [1348, 380] width 440 height 653
click at [1233, 732] on span "Complete Item" at bounding box center [1245, 736] width 82 height 28
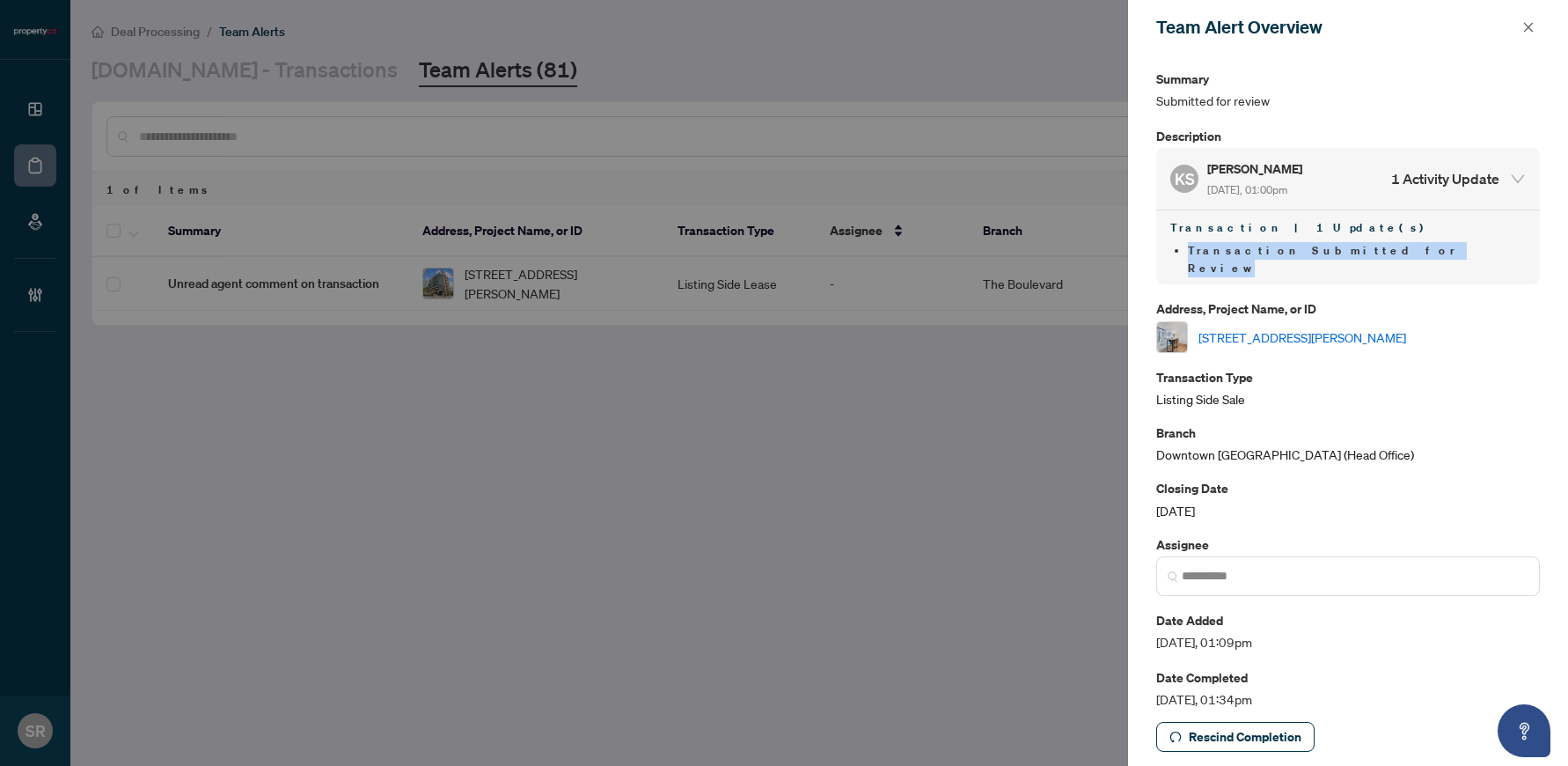
click at [1307, 328] on link "[STREET_ADDRESS][PERSON_NAME]" at bounding box center [1302, 337] width 207 height 19
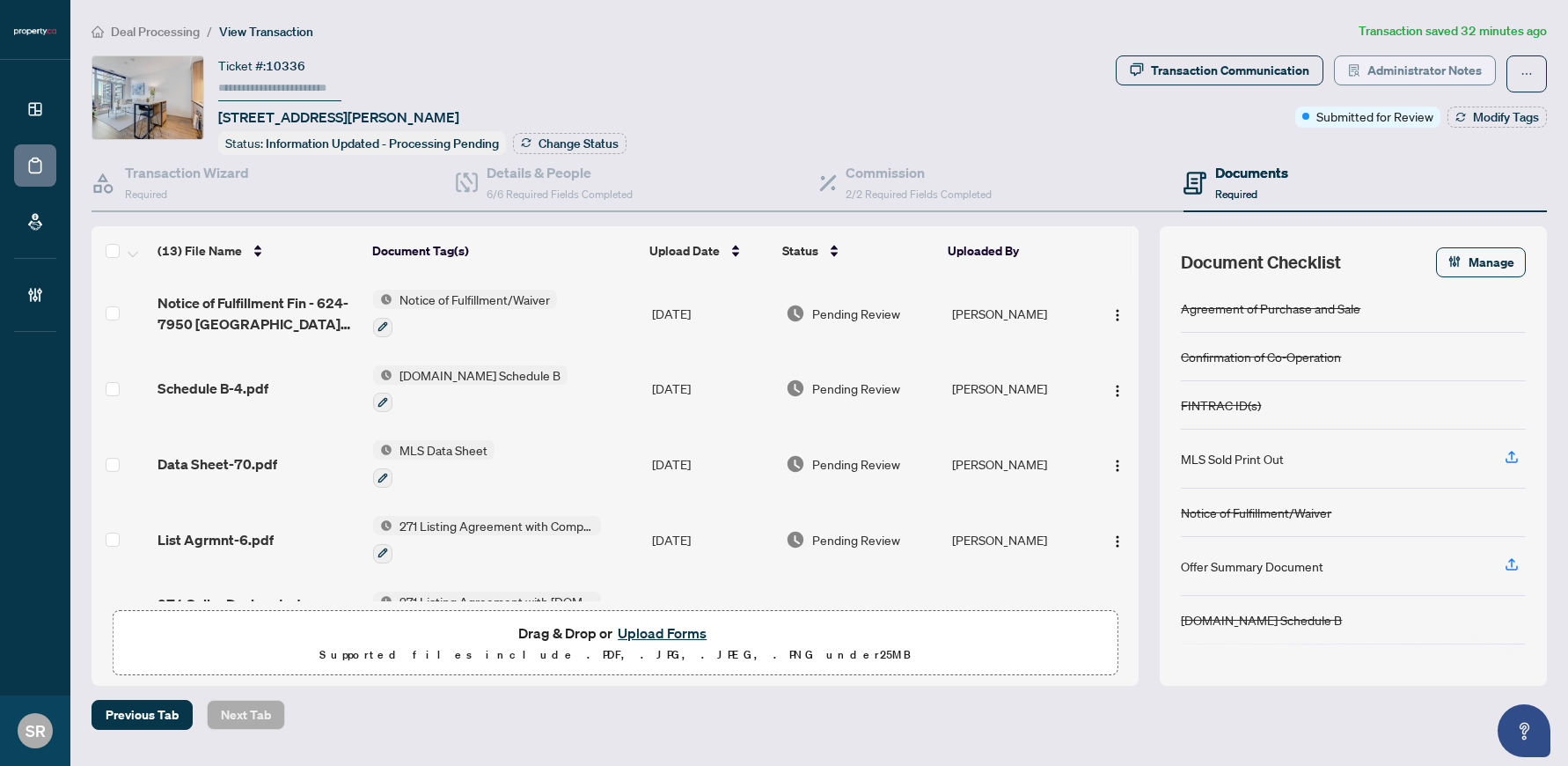
click at [1444, 64] on span "Administrator Notes" at bounding box center [1425, 70] width 114 height 28
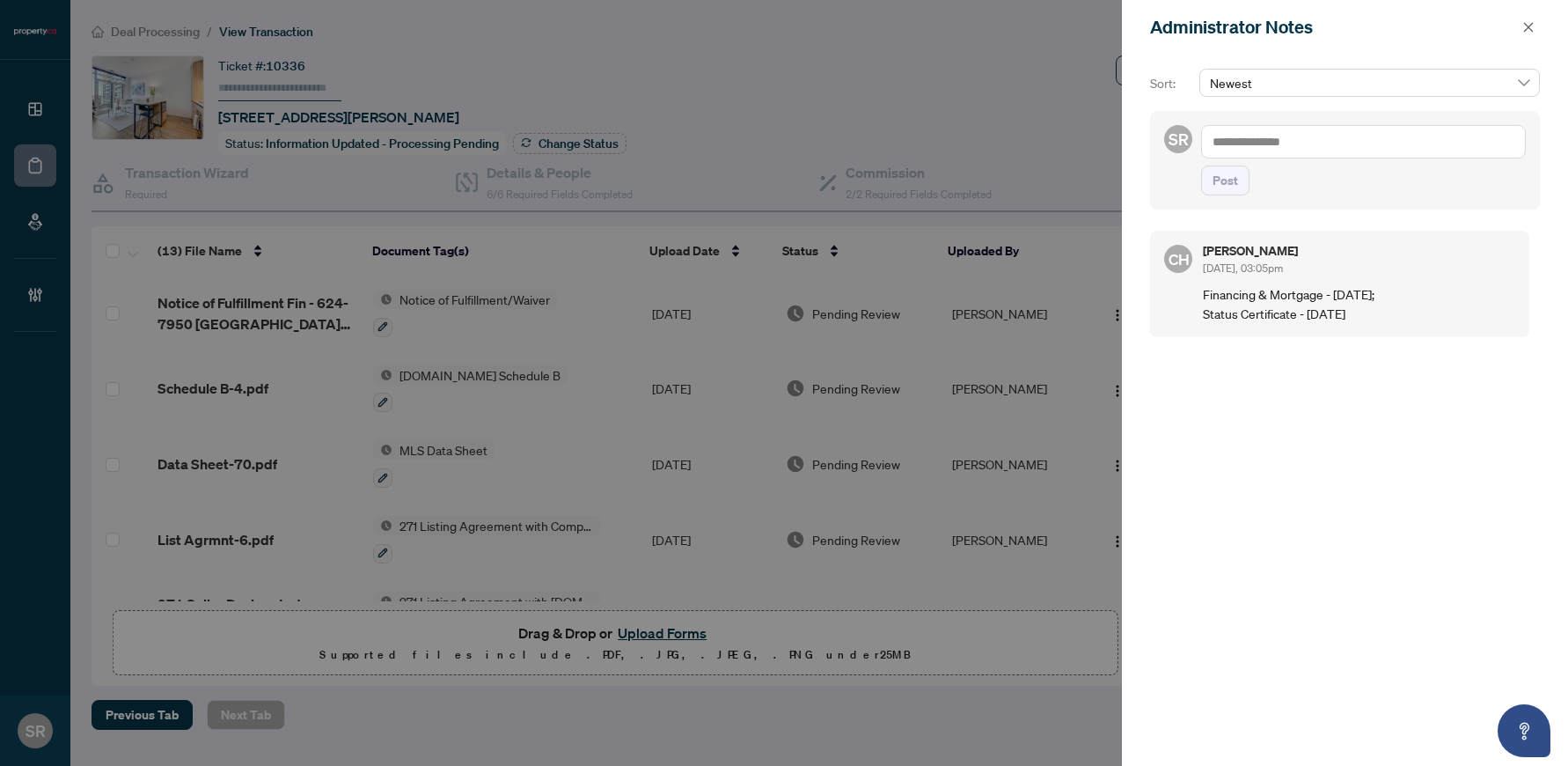
drag, startPoint x: 1197, startPoint y: 289, endPoint x: 1393, endPoint y: 309, distance: 197.0
click at [1393, 309] on div "CH Clarissa Heralall Aug/26/2025, 03:05pm Financing & Mortgage - August 29th; S…" at bounding box center [1339, 284] width 379 height 107
click at [1531, 32] on icon "close" at bounding box center [1529, 27] width 13 height 13
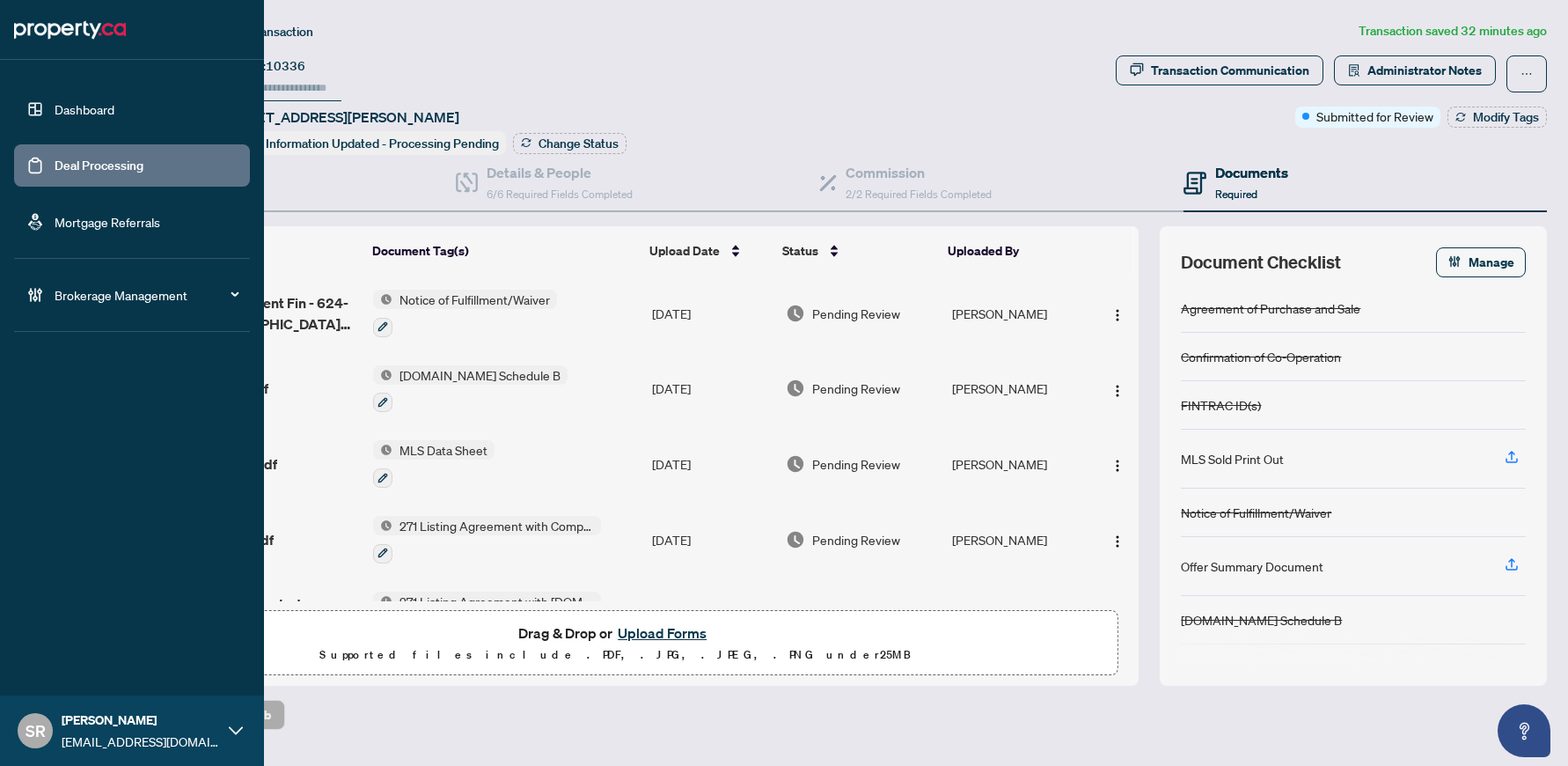
click at [74, 170] on link "Deal Processing" at bounding box center [99, 165] width 89 height 15
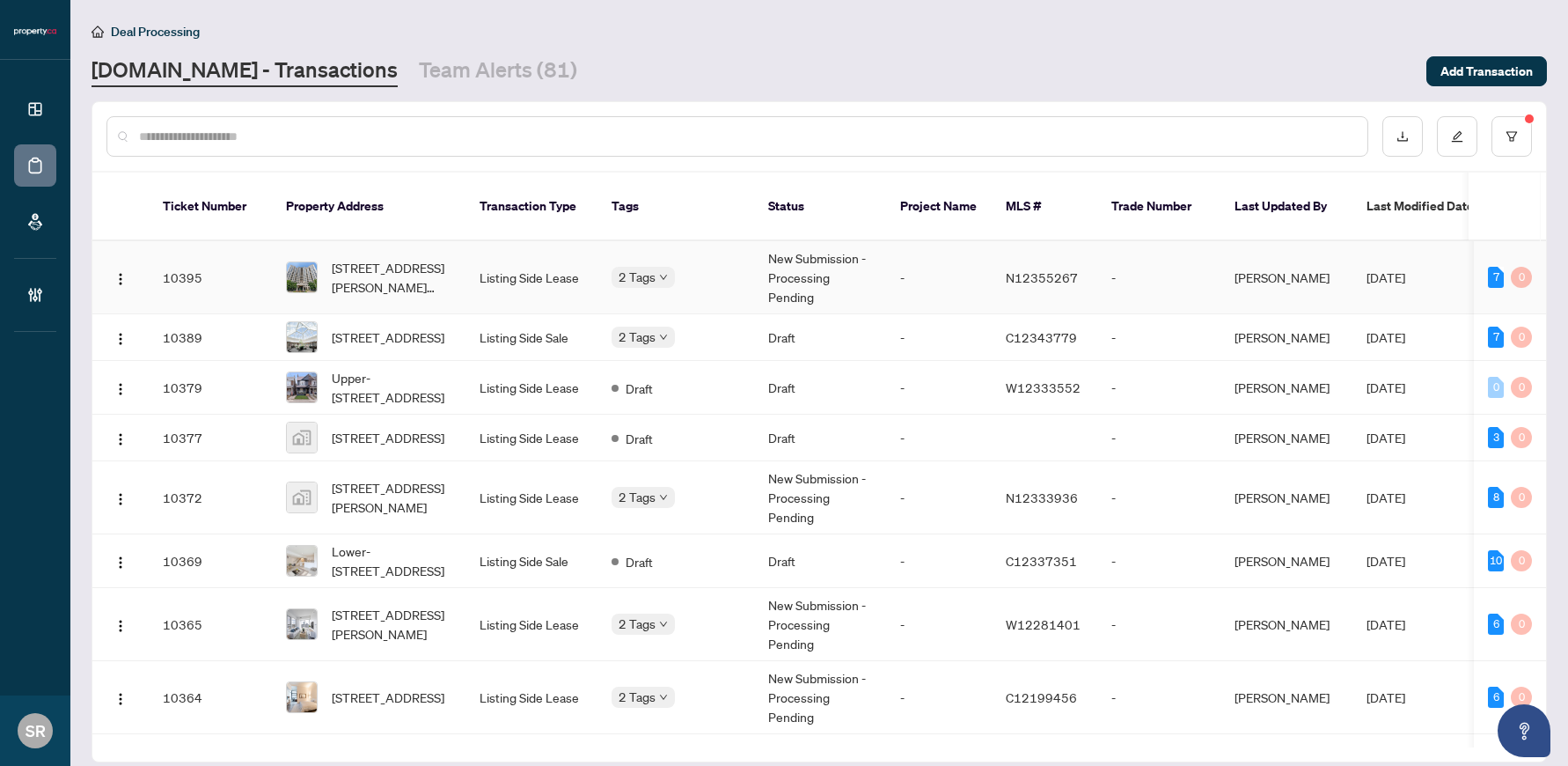
click at [1154, 253] on td "-" at bounding box center [1159, 277] width 123 height 73
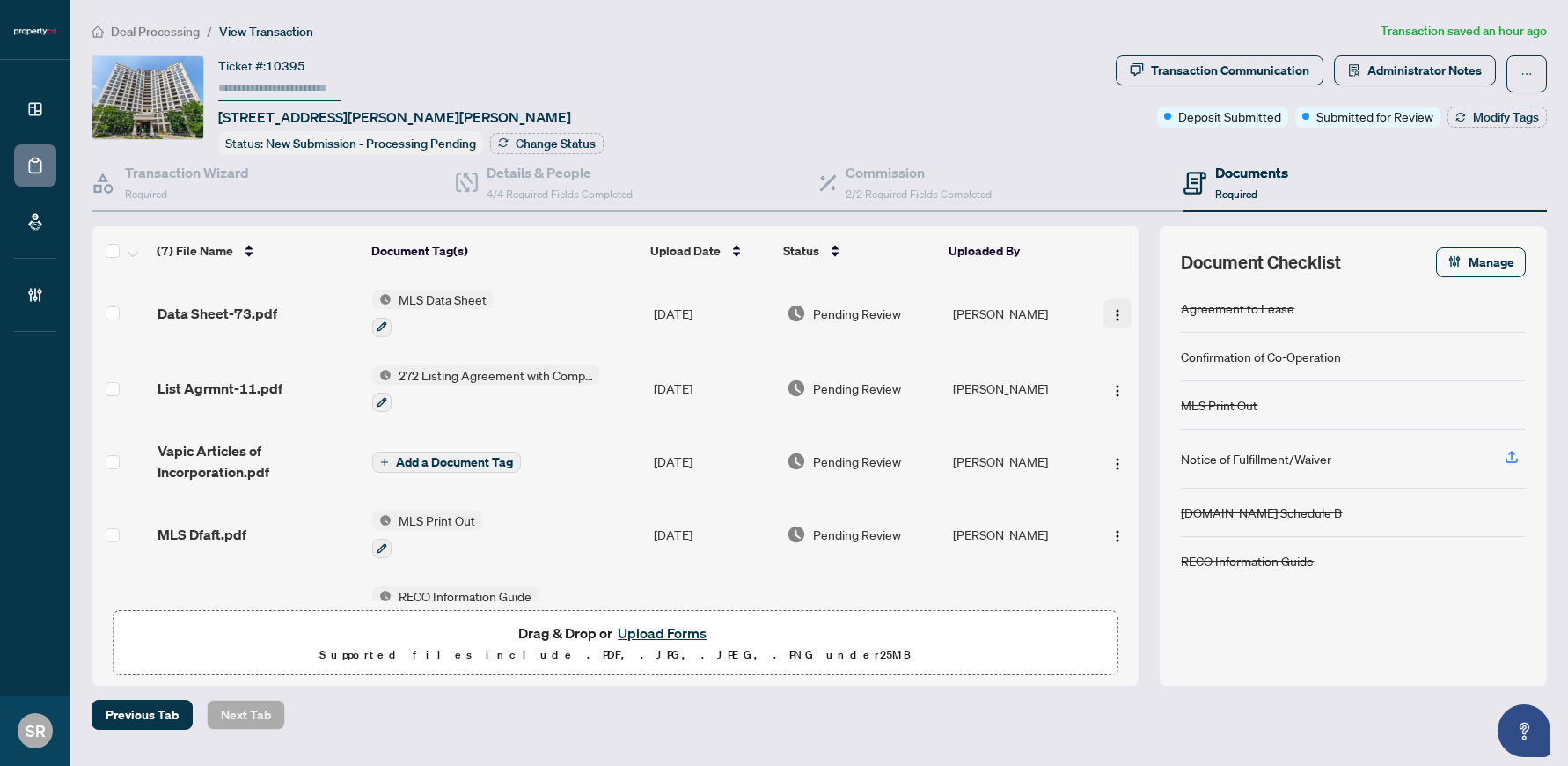
click at [1111, 312] on img "button" at bounding box center [1118, 315] width 14 height 14
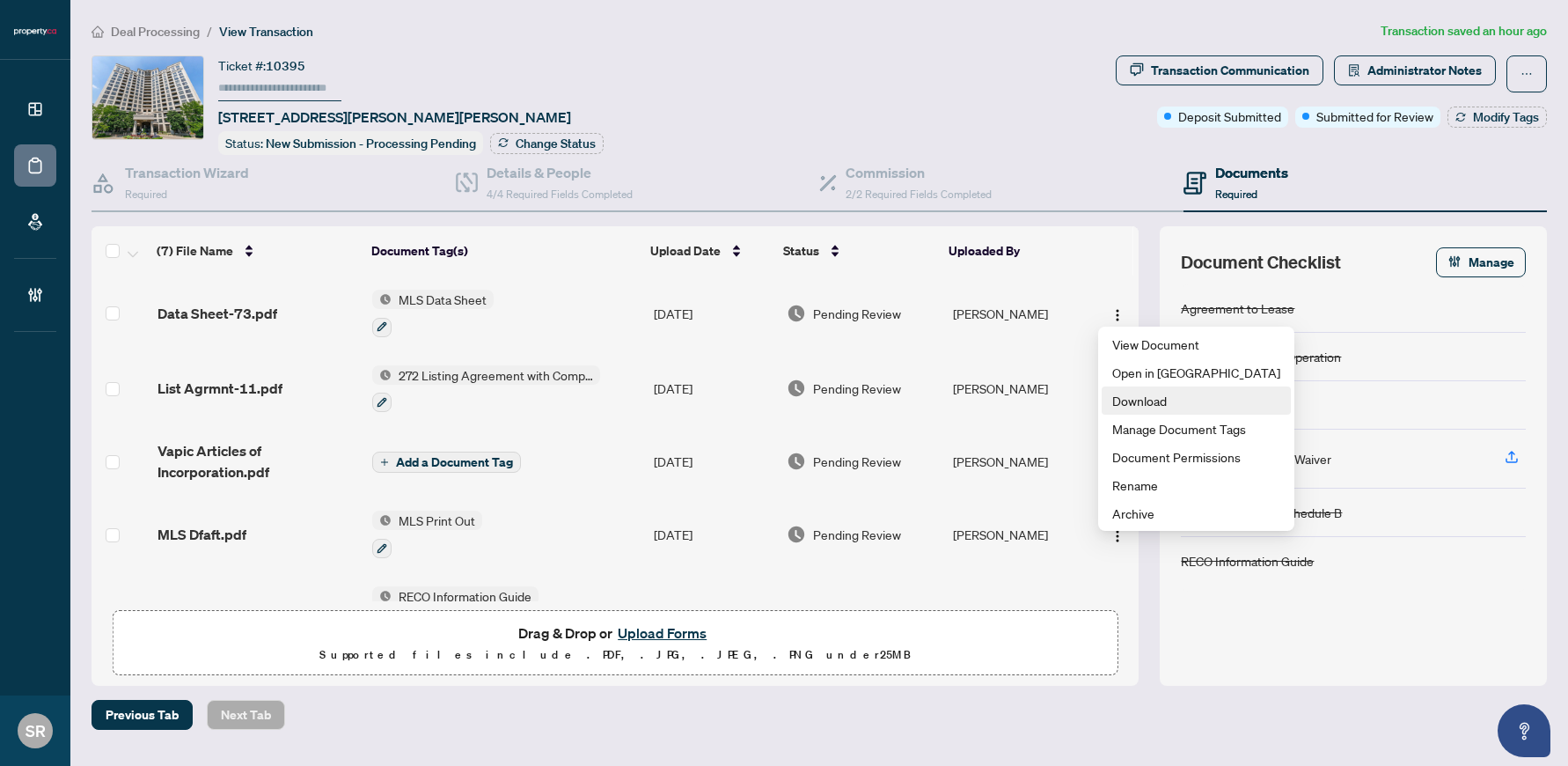
click at [1198, 405] on span "Download" at bounding box center [1197, 400] width 168 height 19
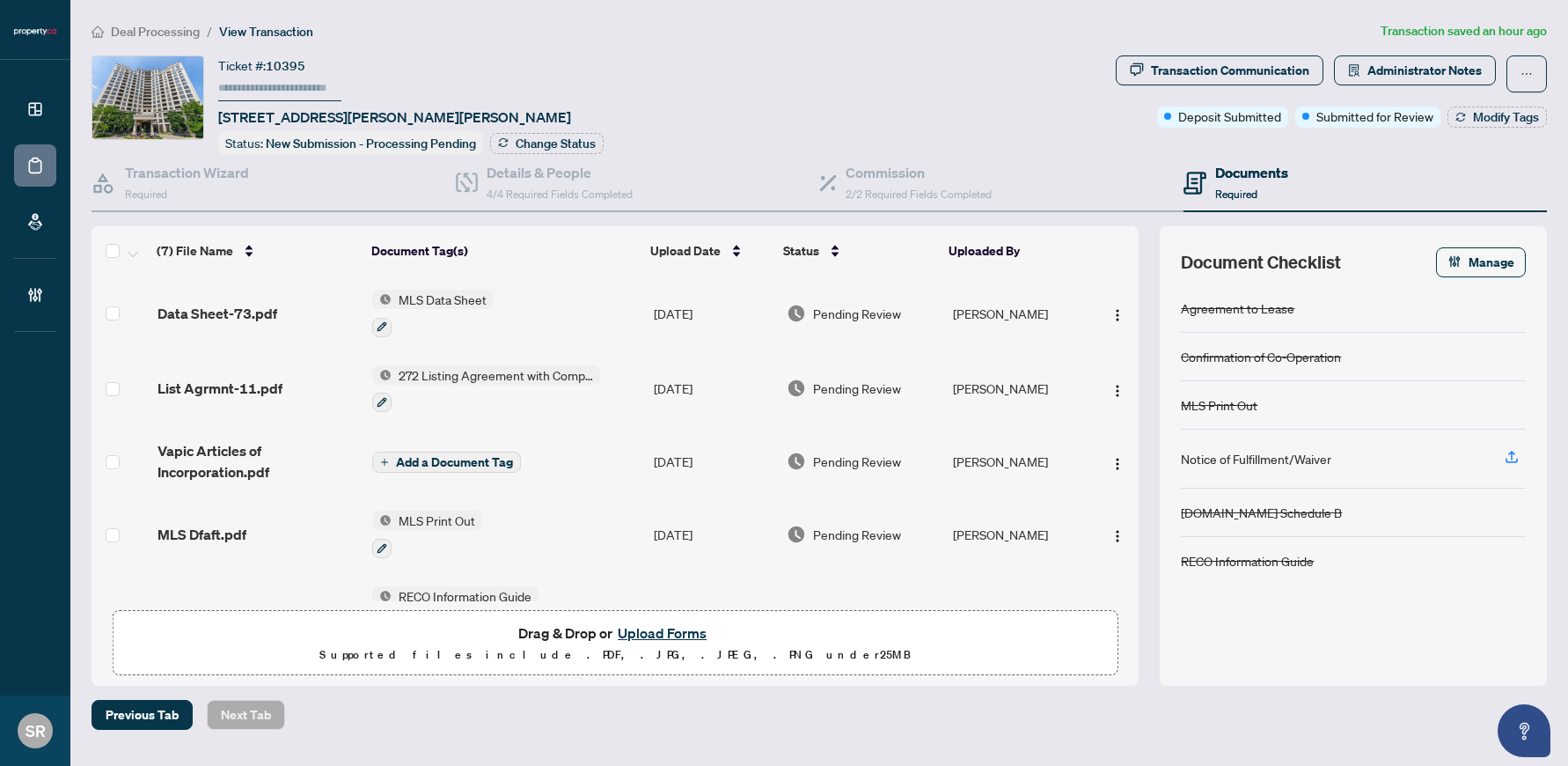
click at [950, 56] on div "Ticket #: 10395 216-9225 Jane St, Vaughan, Ontario L6A 0J7, Canada Status: New …" at bounding box center [600, 105] width 1018 height 100
